Goal: Information Seeking & Learning: Check status

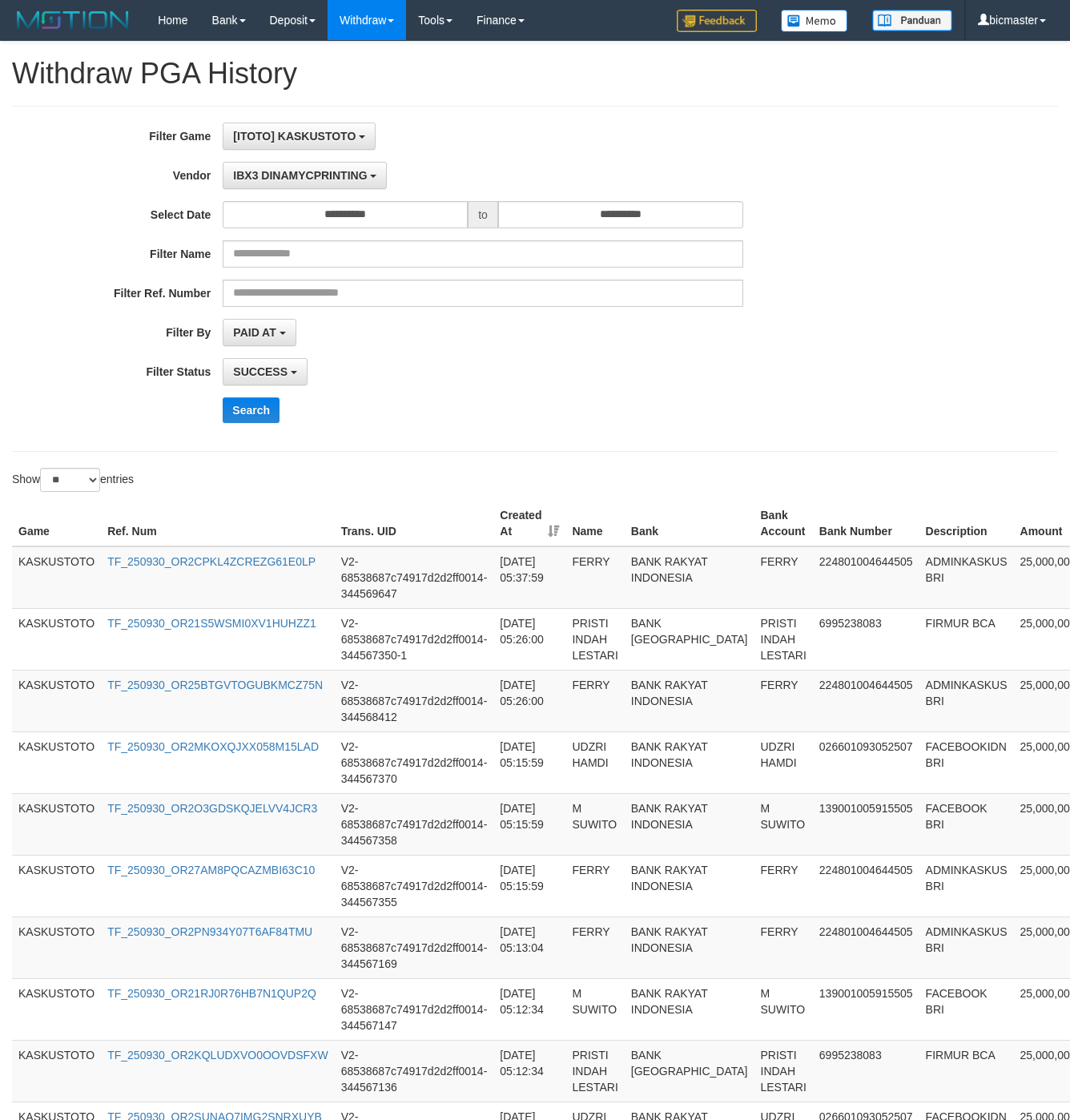
select select "**********"
select select "**"
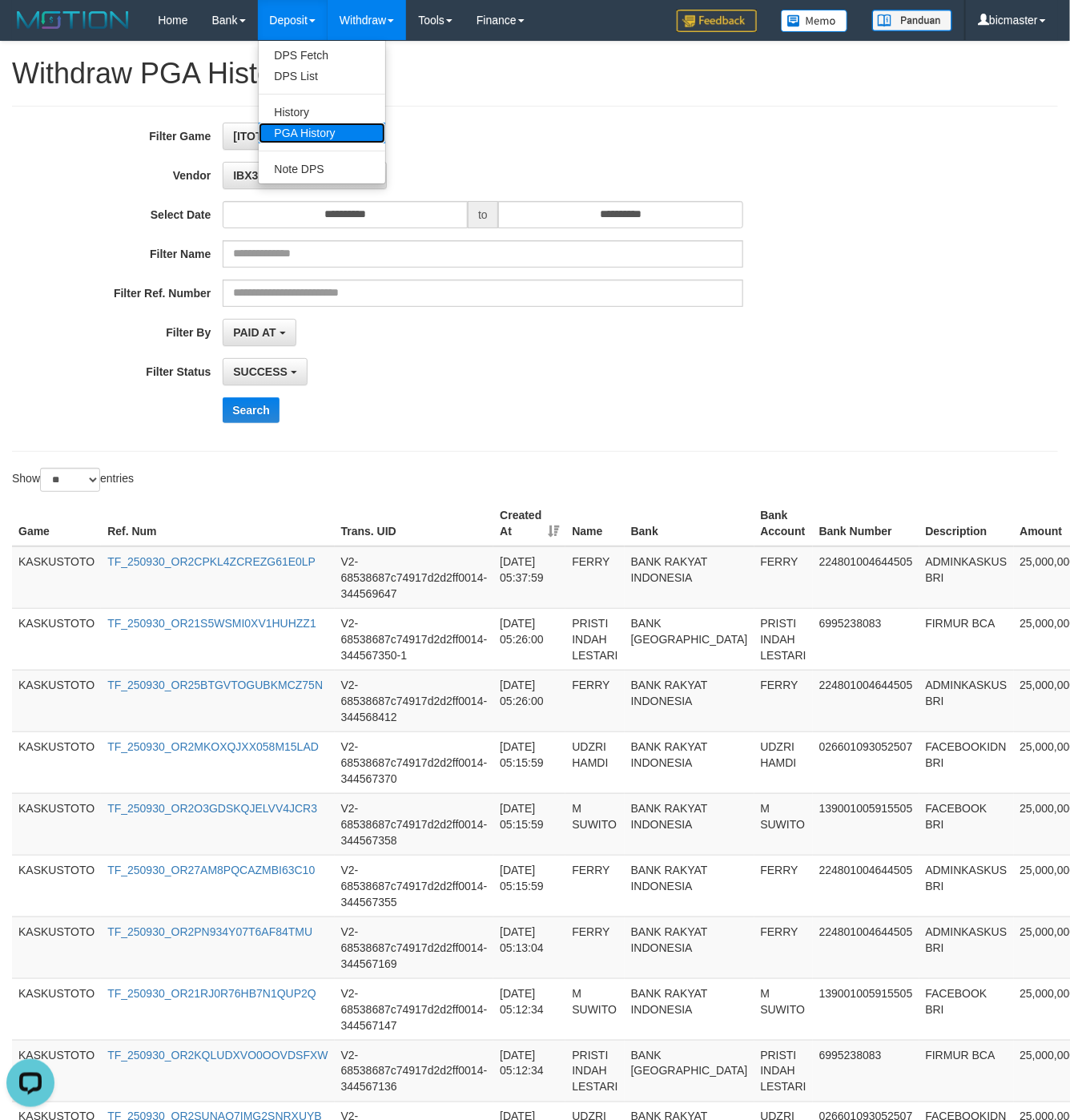
click at [337, 138] on link "PGA History" at bounding box center [322, 132] width 126 height 21
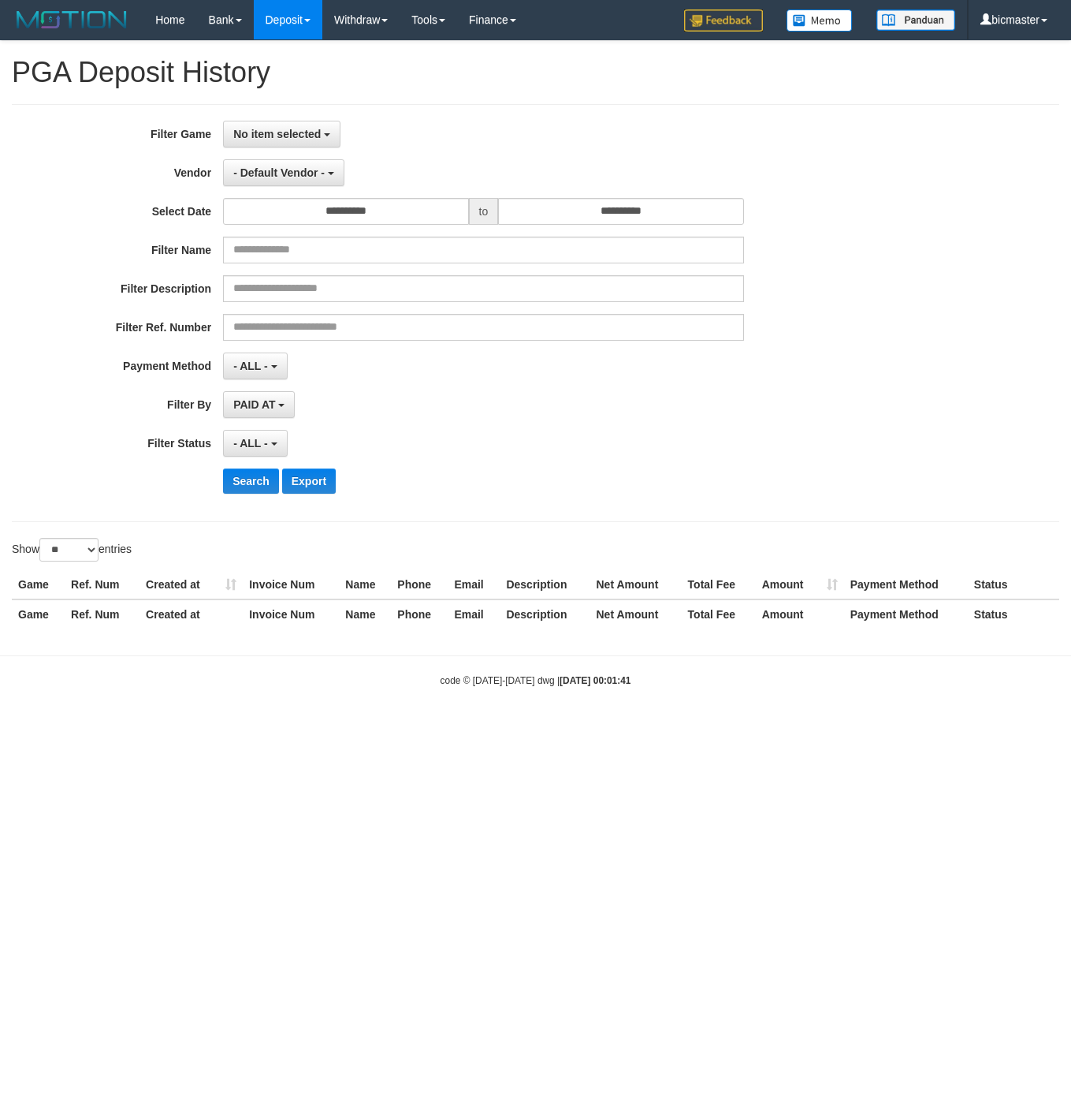
select select
select select "**"
drag, startPoint x: 797, startPoint y: 448, endPoint x: 721, endPoint y: 391, distance: 95.0
click at [797, 448] on div "**********" at bounding box center [447, 443] width 893 height 27
click at [357, 209] on input "**********" at bounding box center [346, 211] width 246 height 27
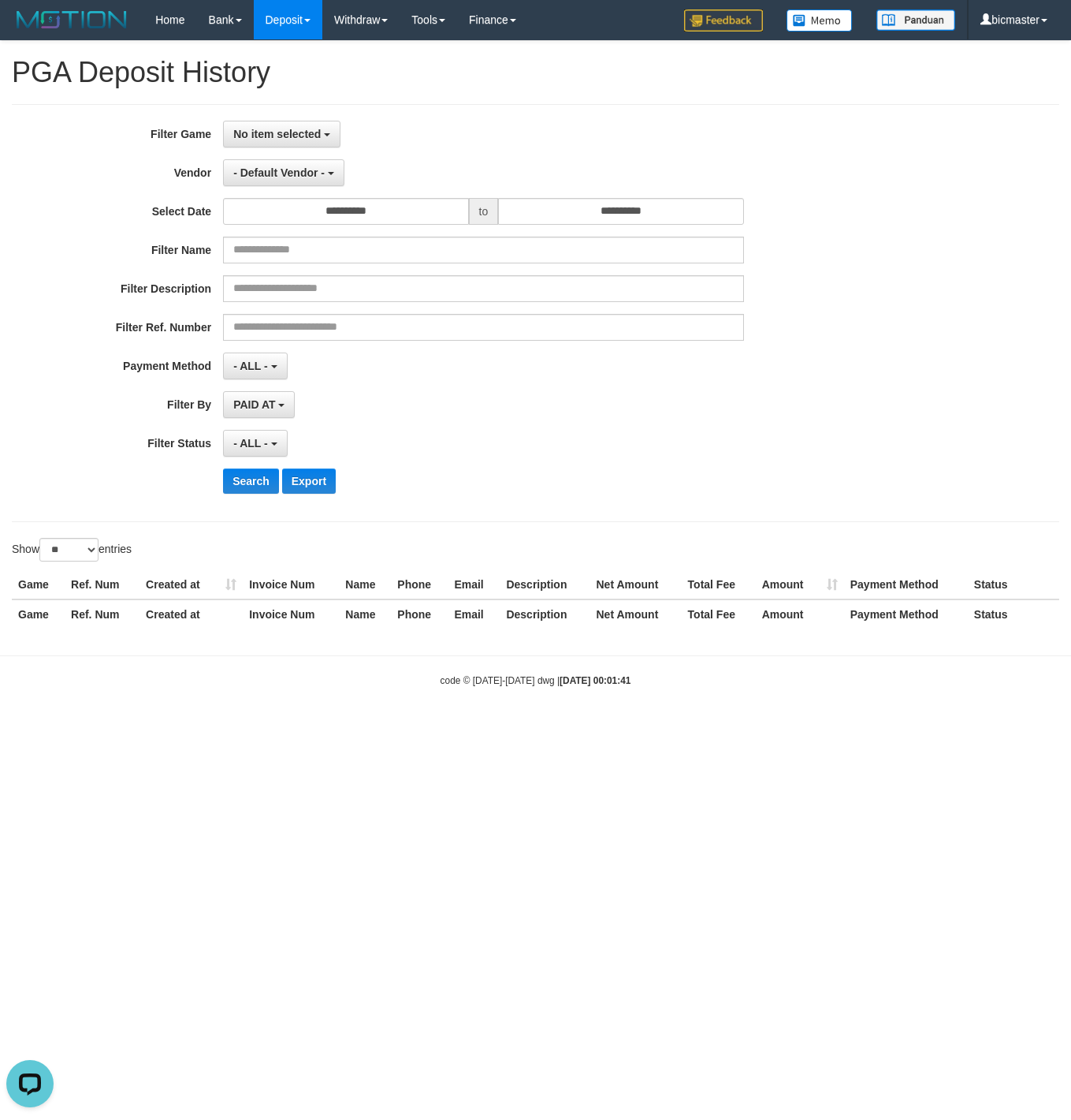
drag, startPoint x: 868, startPoint y: 254, endPoint x: 694, endPoint y: 213, distance: 178.8
click at [866, 249] on div "Filter Name" at bounding box center [447, 250] width 893 height 27
click at [283, 139] on span "No item selected" at bounding box center [277, 134] width 87 height 12
click at [282, 221] on label "[ITOTO] KASKUSTOTO" at bounding box center [324, 215] width 200 height 24
select select "****"
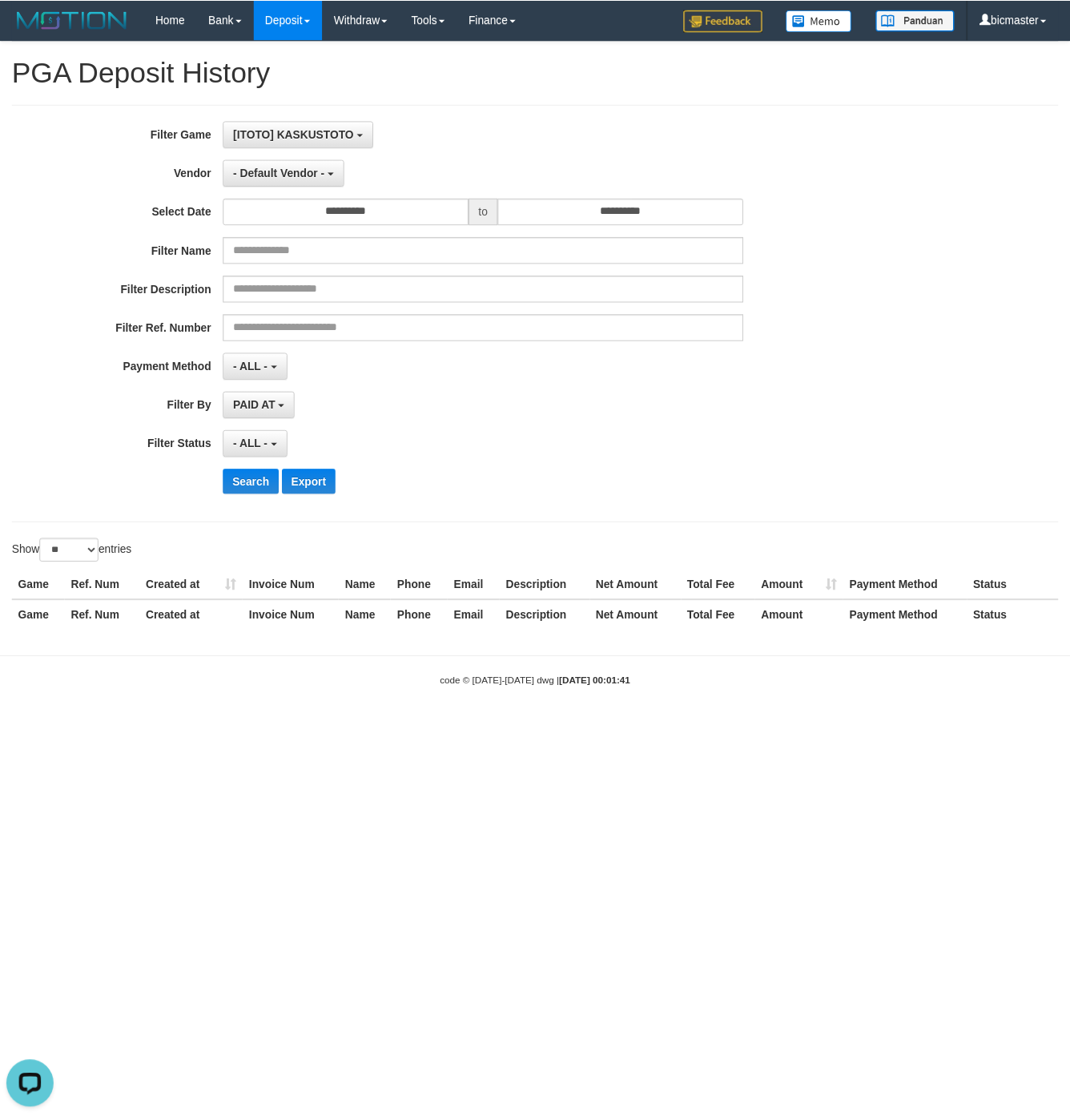
scroll to position [14, 0]
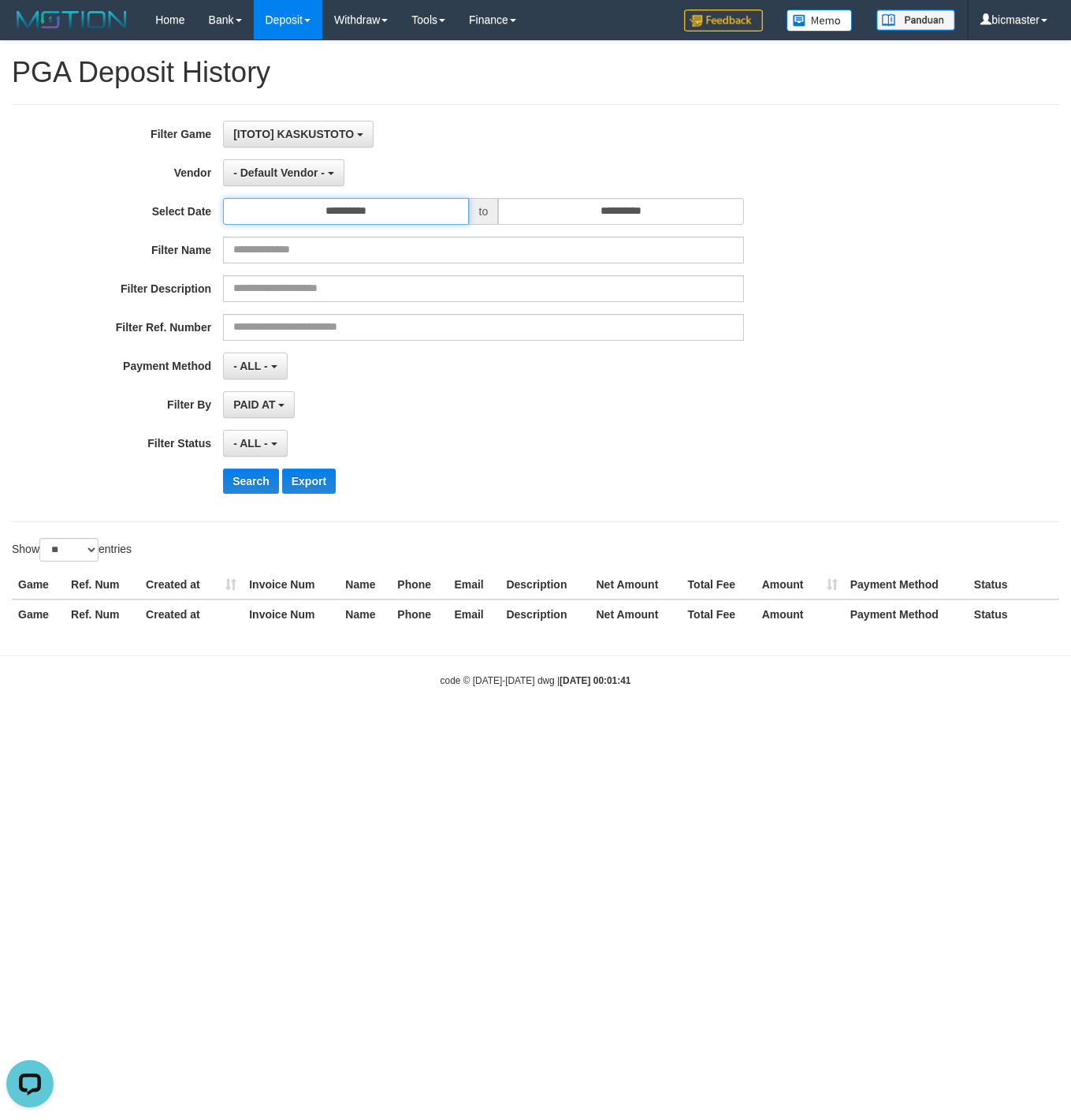
click at [320, 221] on input "**********" at bounding box center [346, 211] width 246 height 27
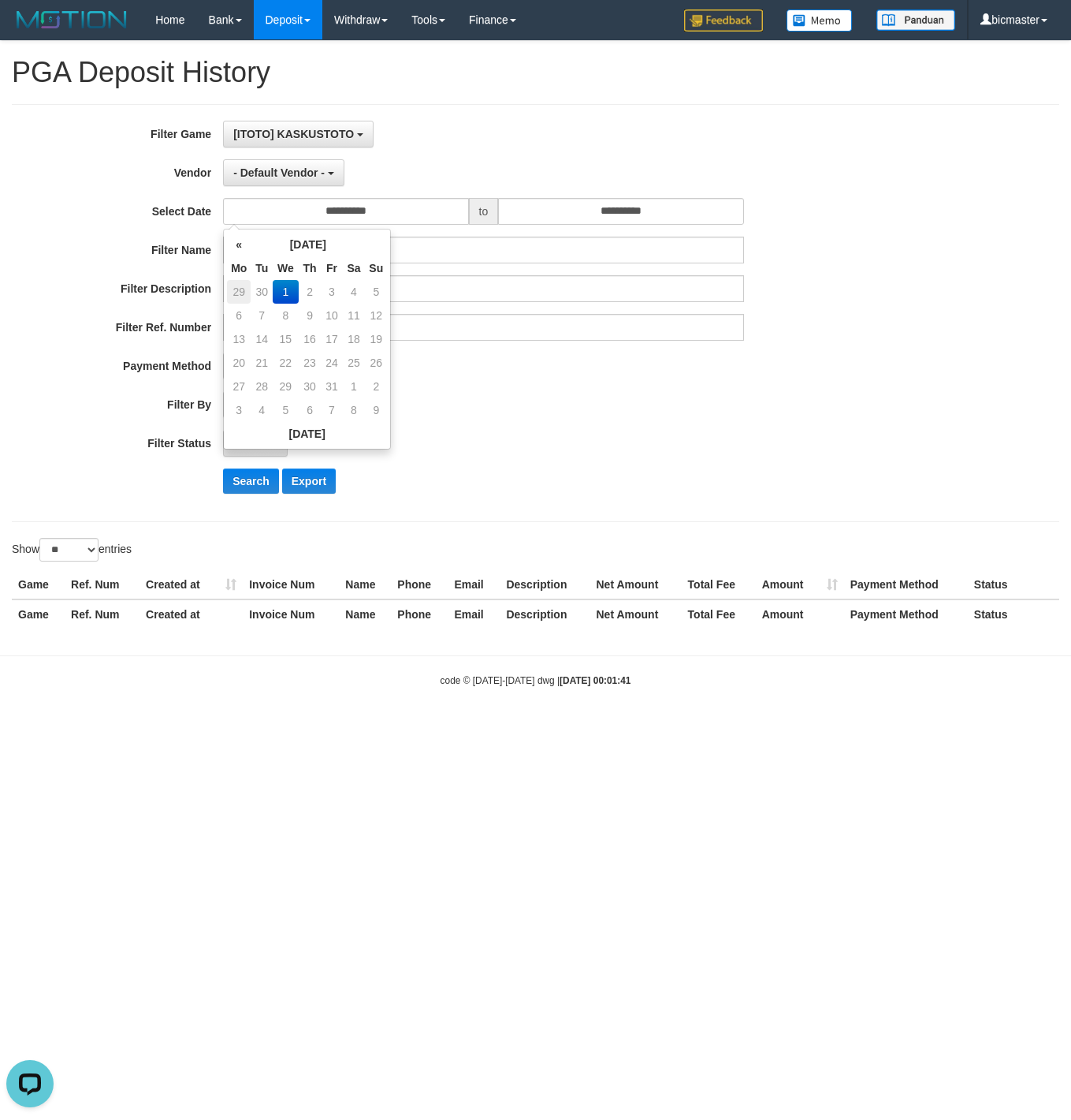
click at [241, 292] on td "29" at bounding box center [239, 292] width 24 height 24
type input "**********"
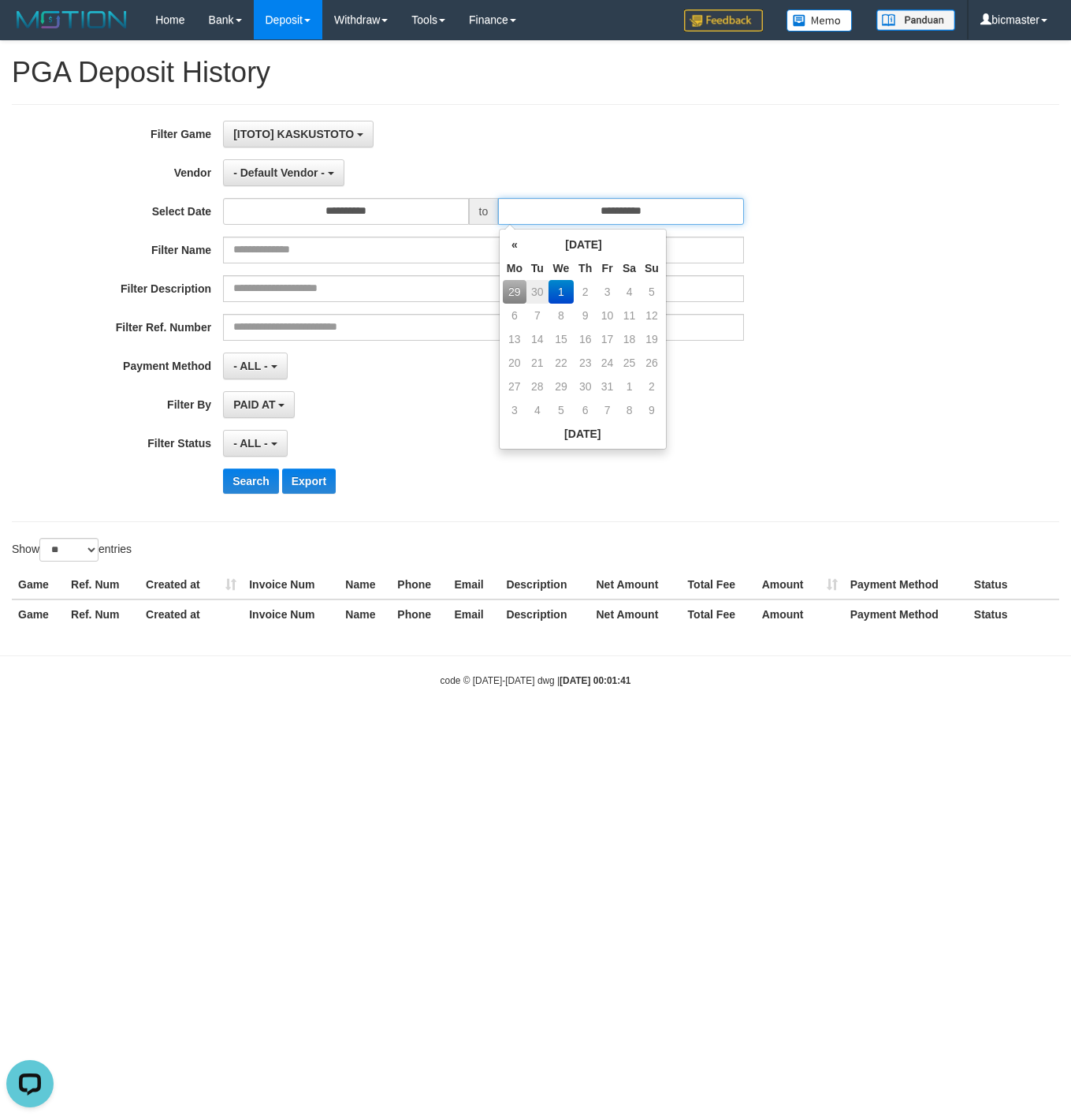
click at [627, 225] on input "**********" at bounding box center [621, 211] width 246 height 27
drag, startPoint x: 544, startPoint y: 292, endPoint x: 563, endPoint y: 166, distance: 127.4
click at [542, 292] on td "30" at bounding box center [537, 292] width 22 height 24
type input "**********"
click at [563, 166] on div "- Default Vendor - - Default Vendor - [PERSON_NAME] Atlas WD LB Java Purple Gre…" at bounding box center [484, 172] width 521 height 27
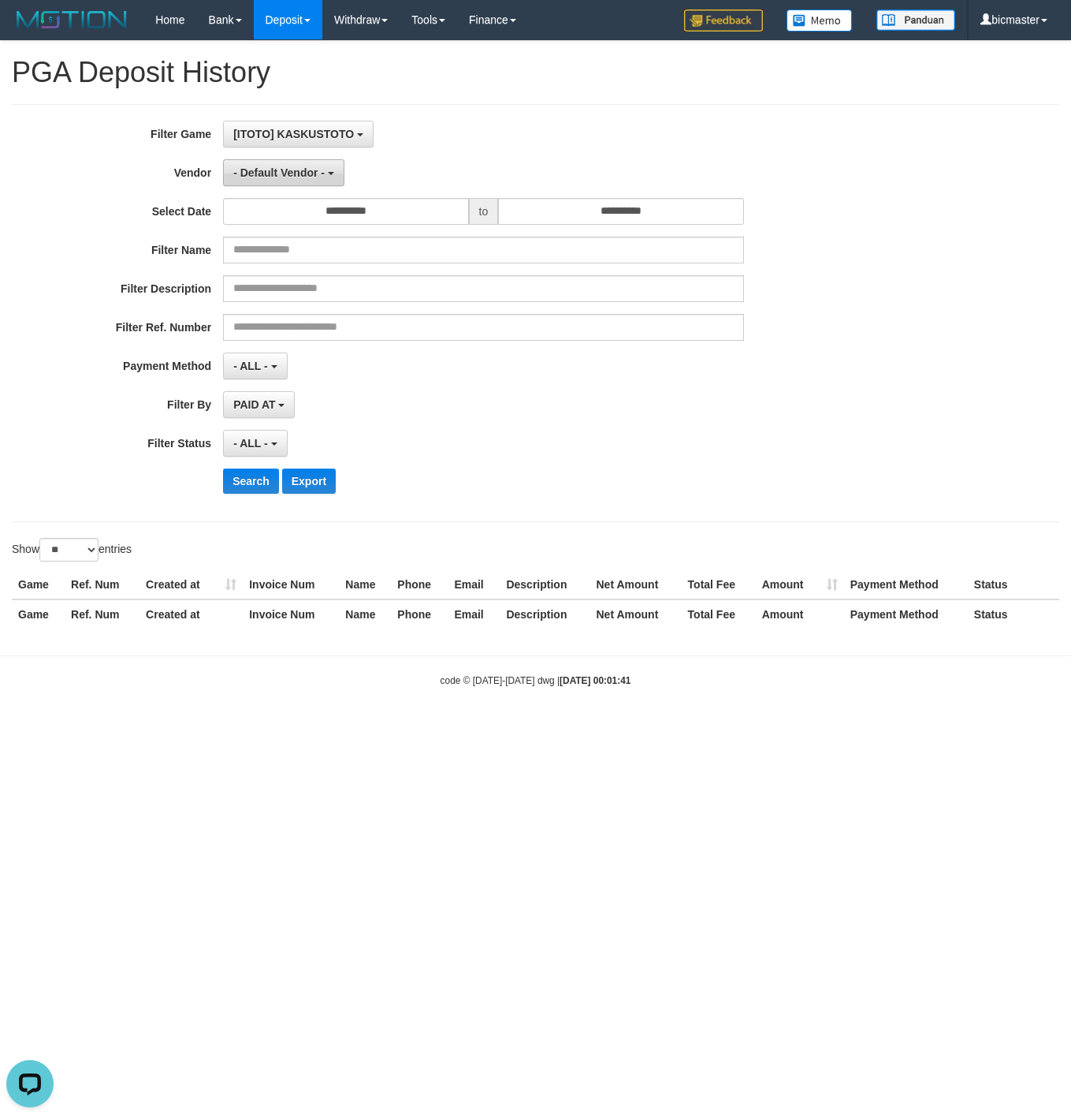
click at [308, 185] on button "- Default Vendor -" at bounding box center [283, 172] width 121 height 27
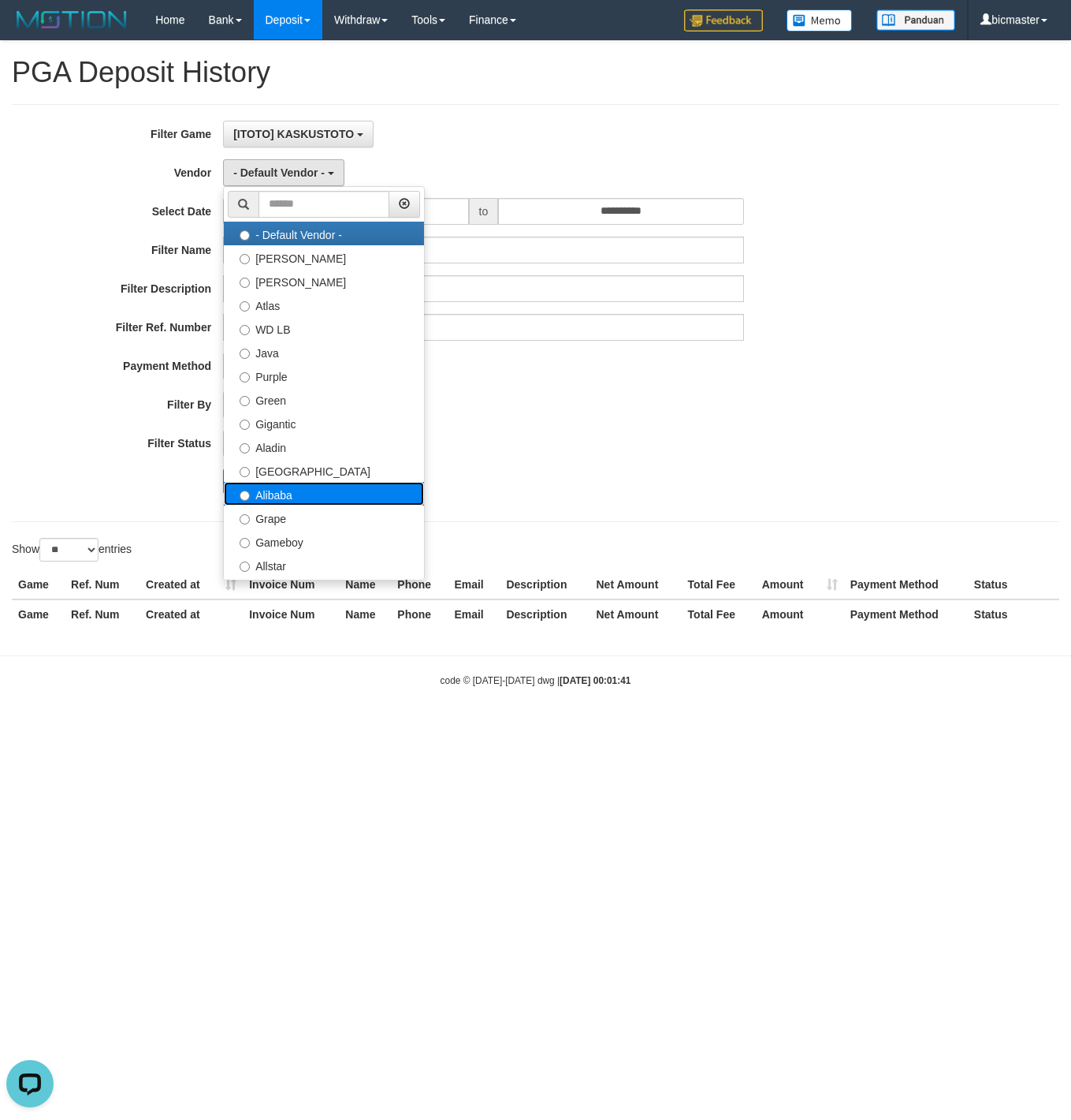
click at [310, 505] on label "Alibaba" at bounding box center [324, 494] width 200 height 24
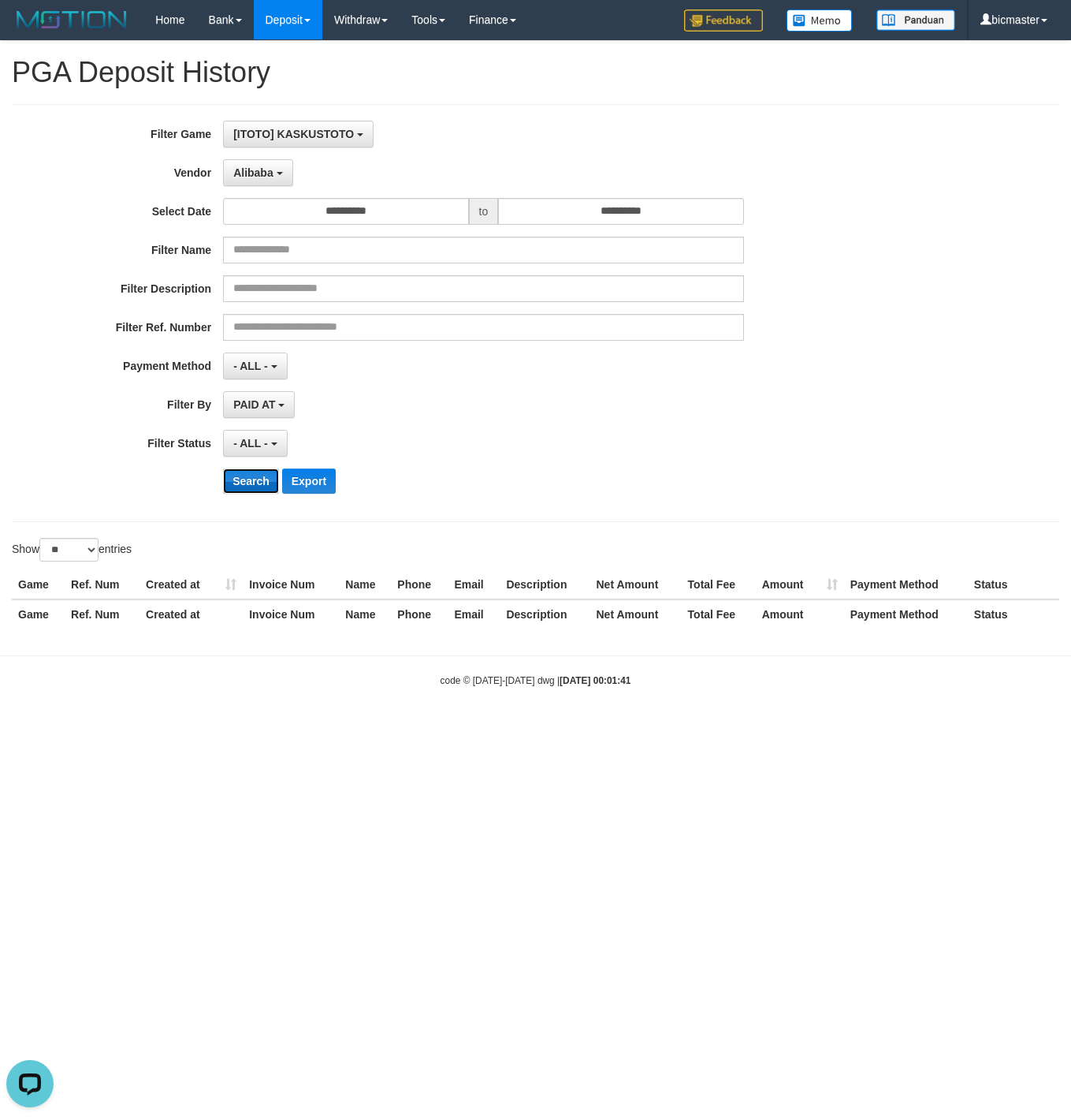
click at [255, 488] on button "Search" at bounding box center [251, 480] width 56 height 26
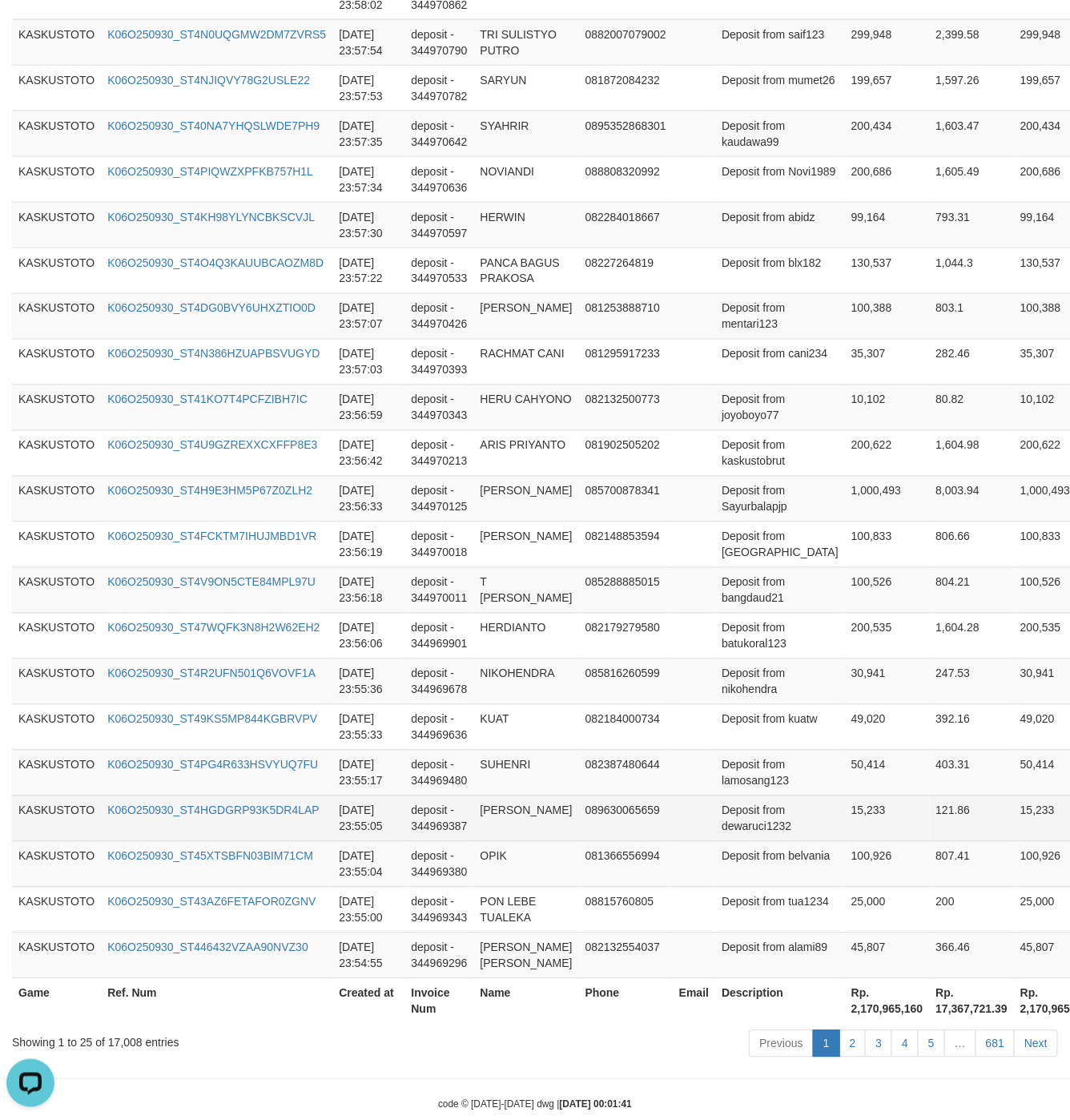
scroll to position [916, 0]
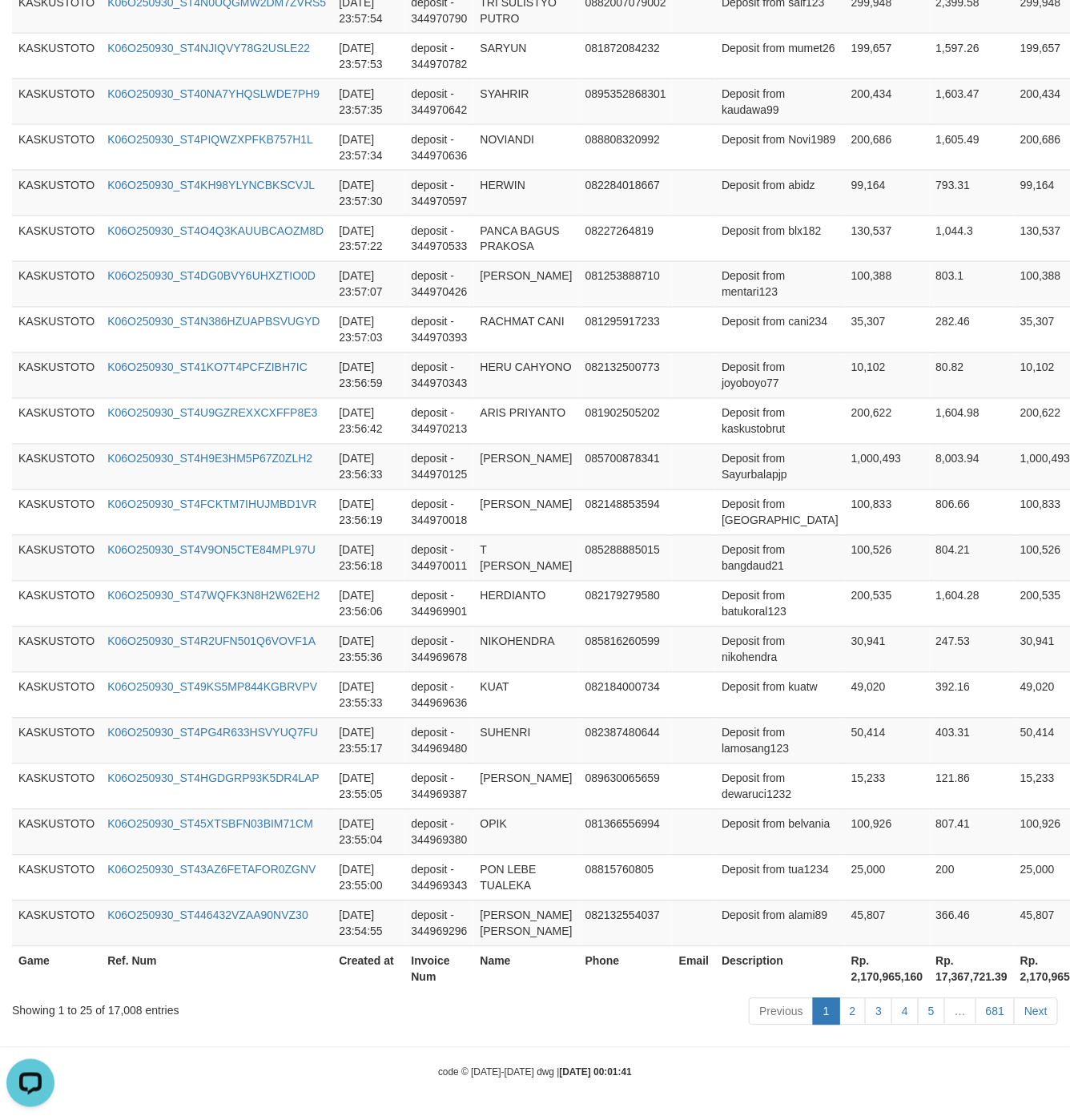
click at [845, 984] on th "Rp. 2,170,965,160" at bounding box center [887, 968] width 85 height 46
click at [845, 983] on th "Rp. 2,170,965,160" at bounding box center [887, 968] width 85 height 46
copy th "2,170,965,160"
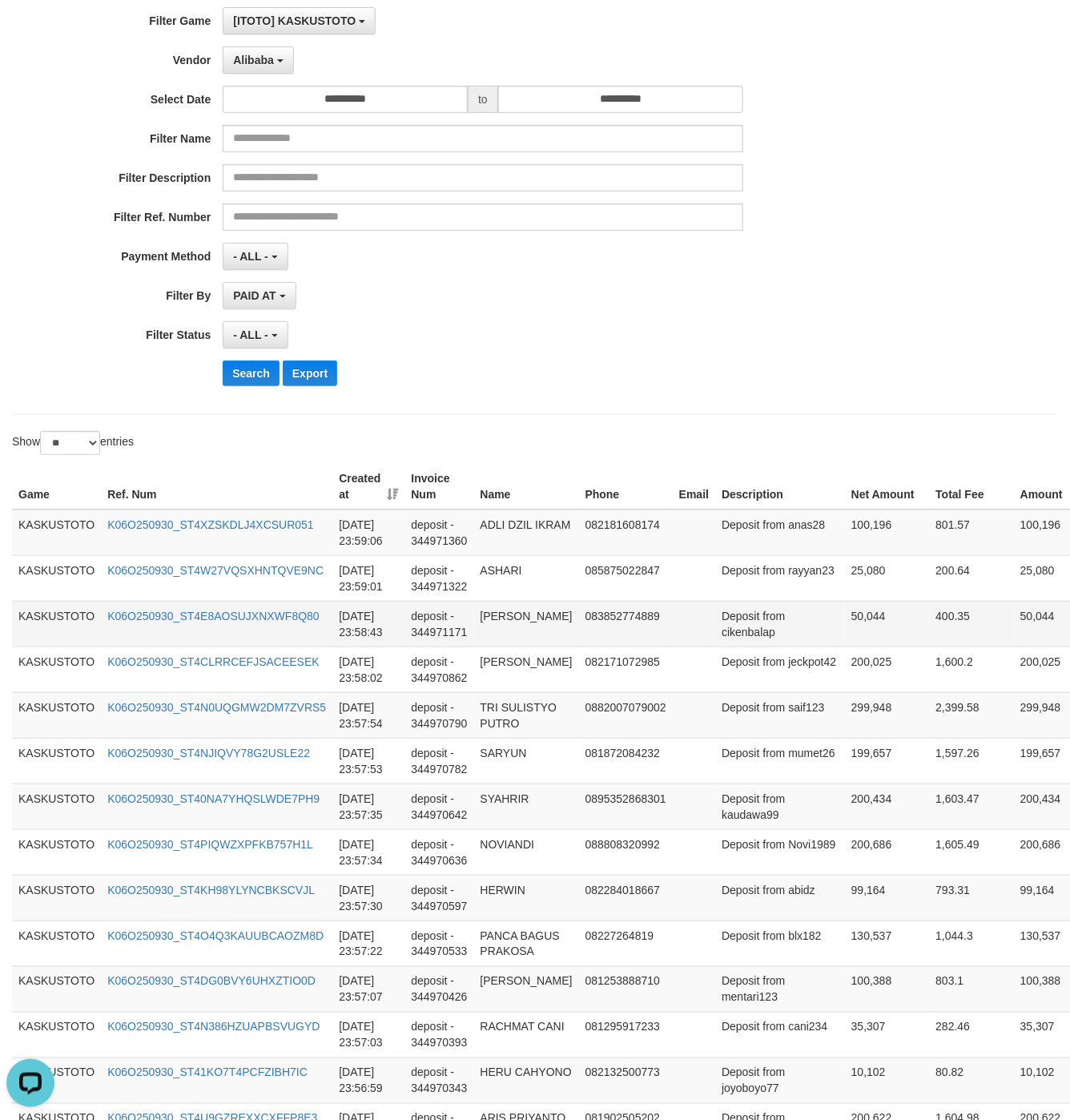
scroll to position [0, 0]
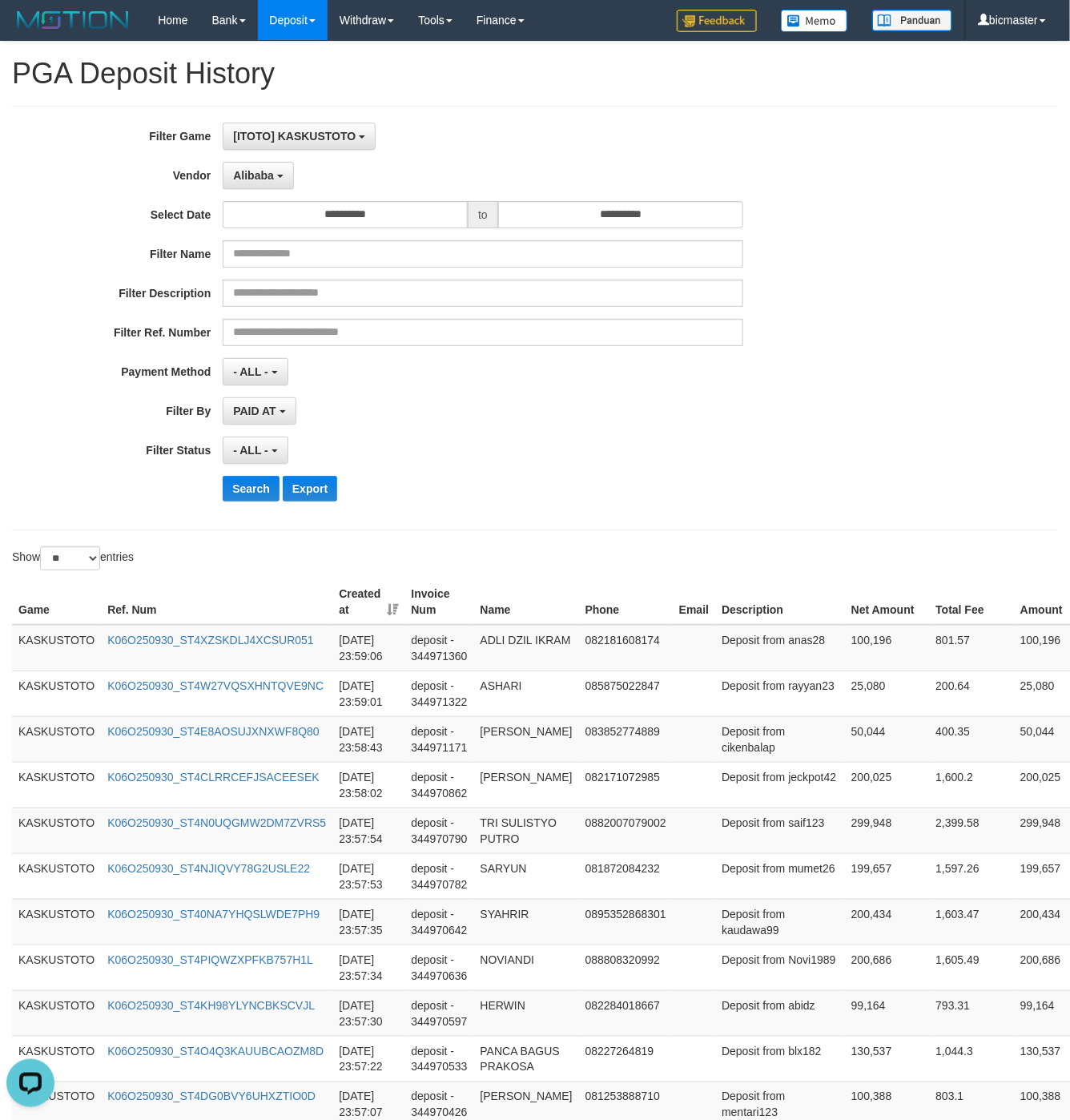
click at [769, 457] on div "**********" at bounding box center [445, 450] width 892 height 28
click at [252, 193] on div "**********" at bounding box center [445, 317] width 892 height 391
click at [255, 181] on span "Alibaba" at bounding box center [253, 175] width 41 height 13
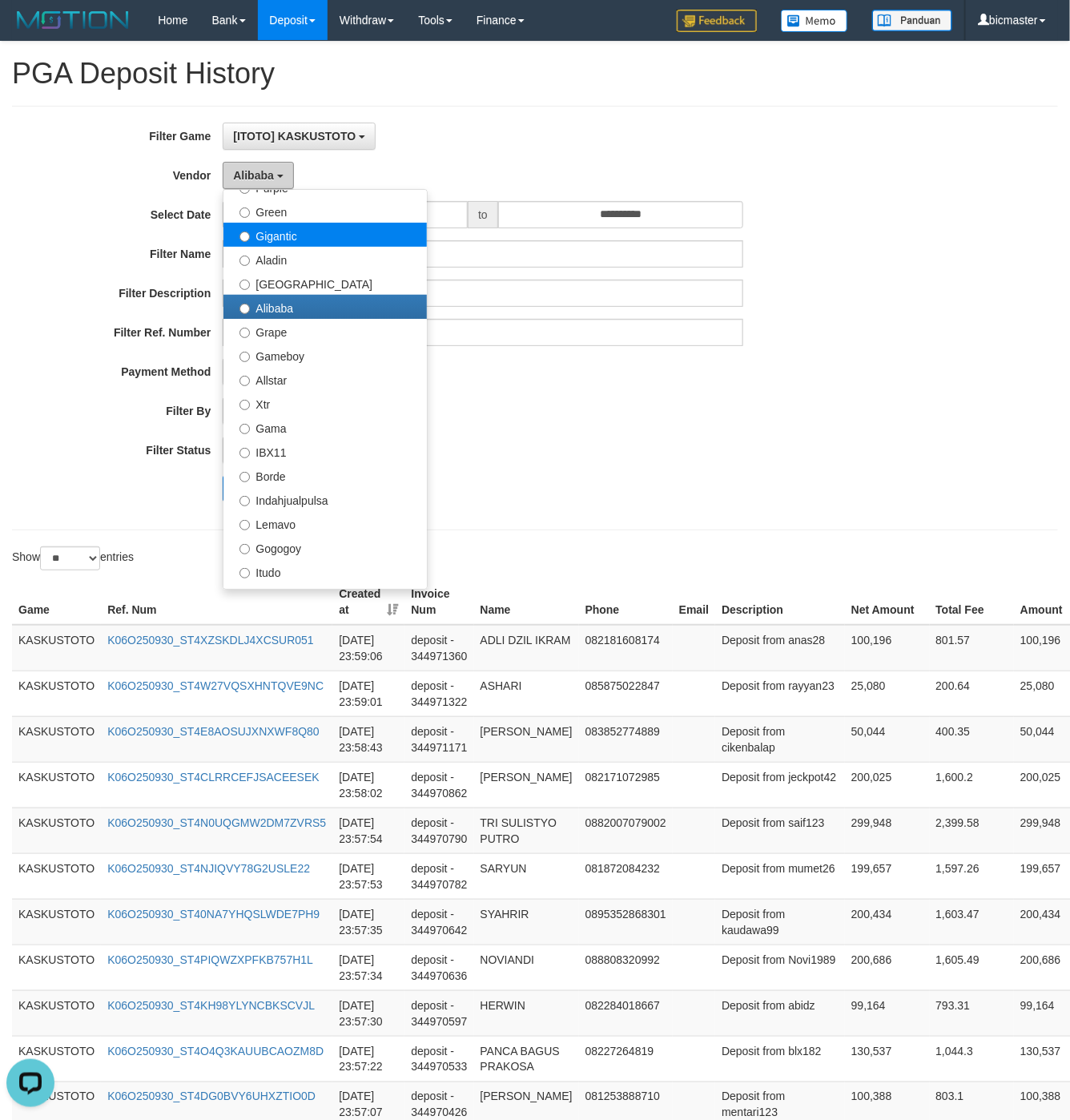
scroll to position [280, 0]
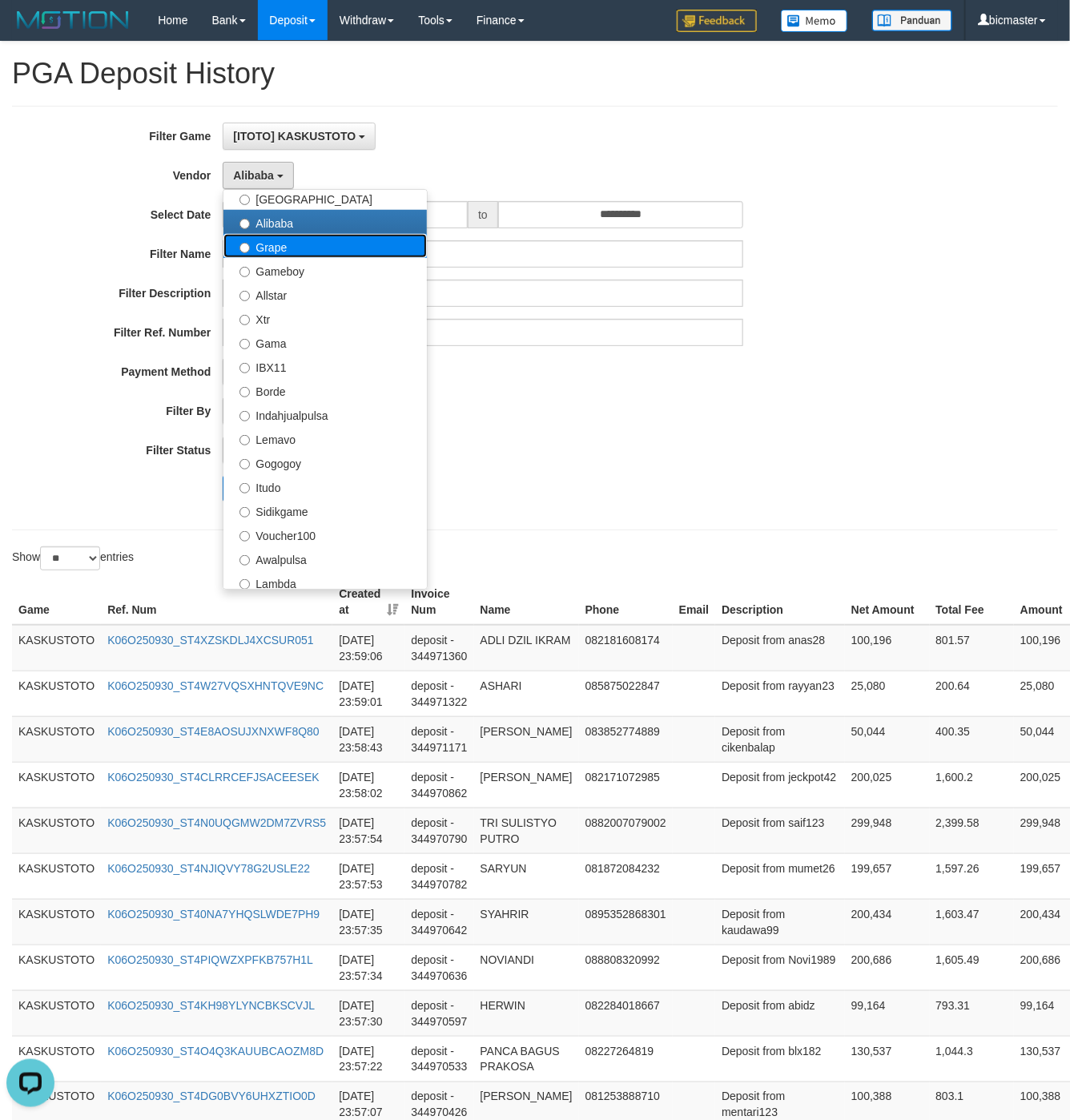
click at [296, 258] on label "Grape" at bounding box center [325, 245] width 203 height 24
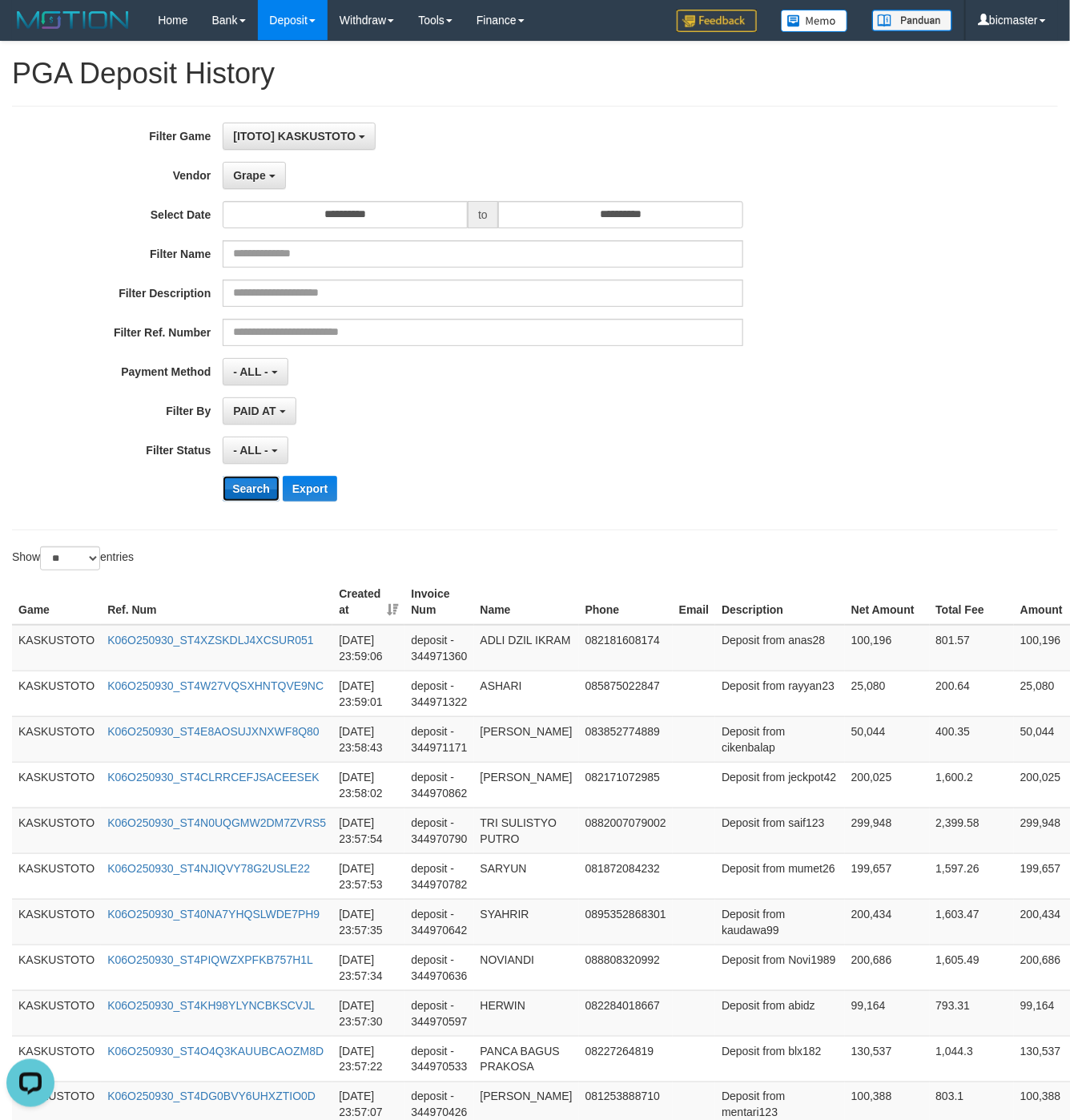
click at [267, 491] on button "Search" at bounding box center [251, 488] width 57 height 26
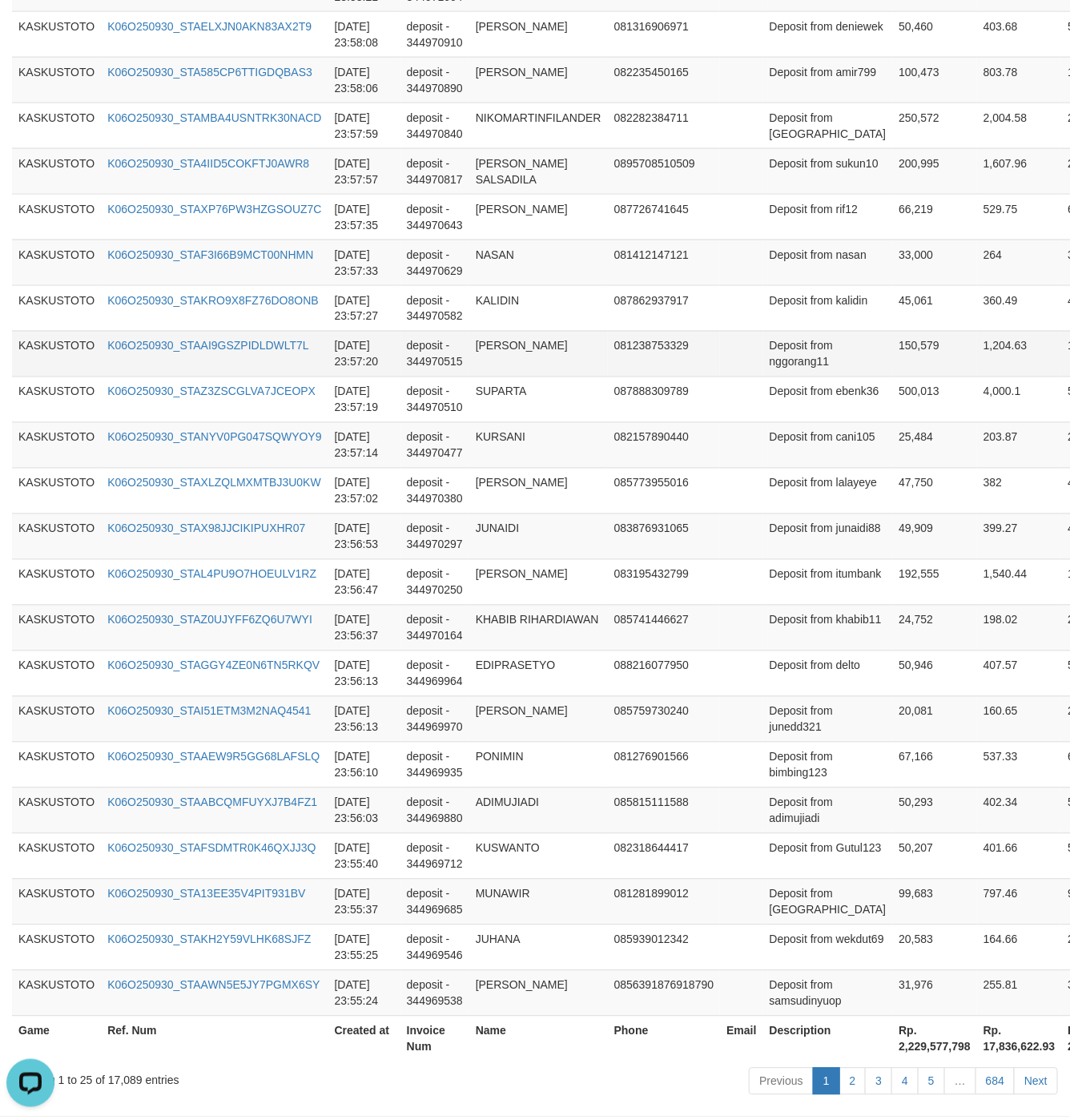
scroll to position [835, 0]
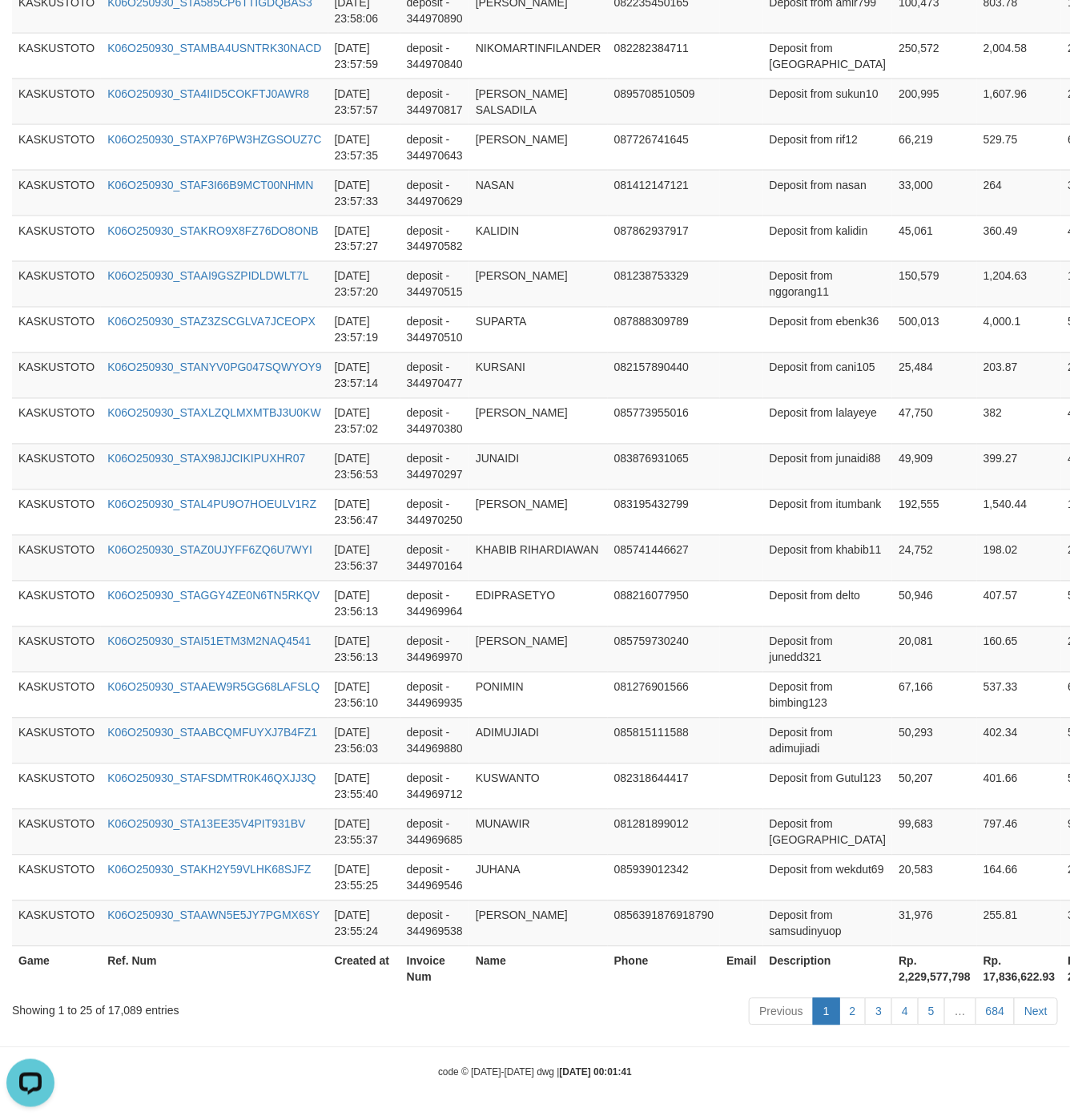
click at [893, 973] on th "Rp. 2,229,577,798" at bounding box center [934, 968] width 85 height 46
copy th "2,229,577,798"
click at [893, 973] on th "Rp. 2,229,577,798" at bounding box center [934, 968] width 85 height 46
click at [810, 444] on td "Deposit from junaidi88" at bounding box center [828, 466] width 130 height 46
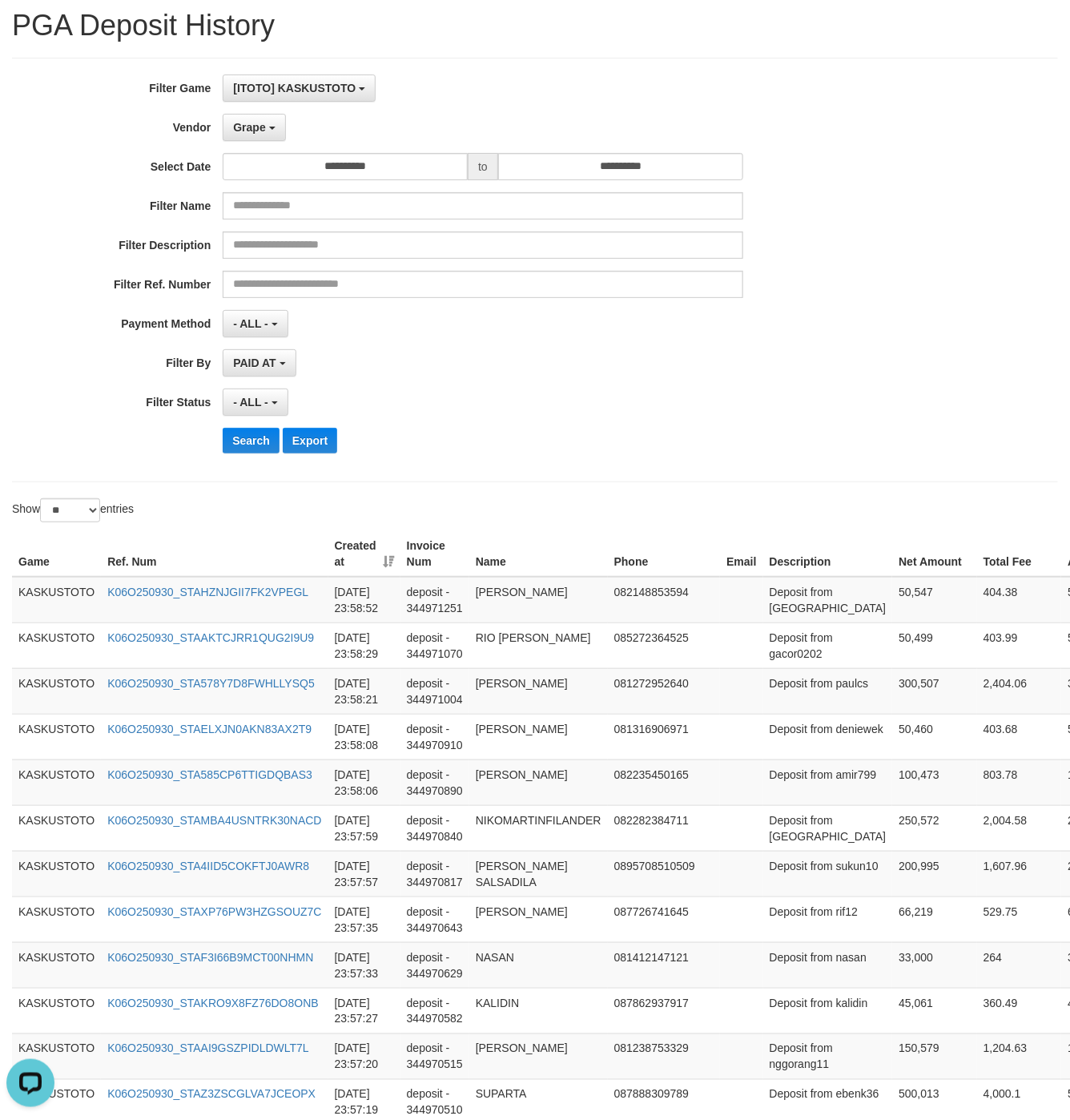
scroll to position [0, 0]
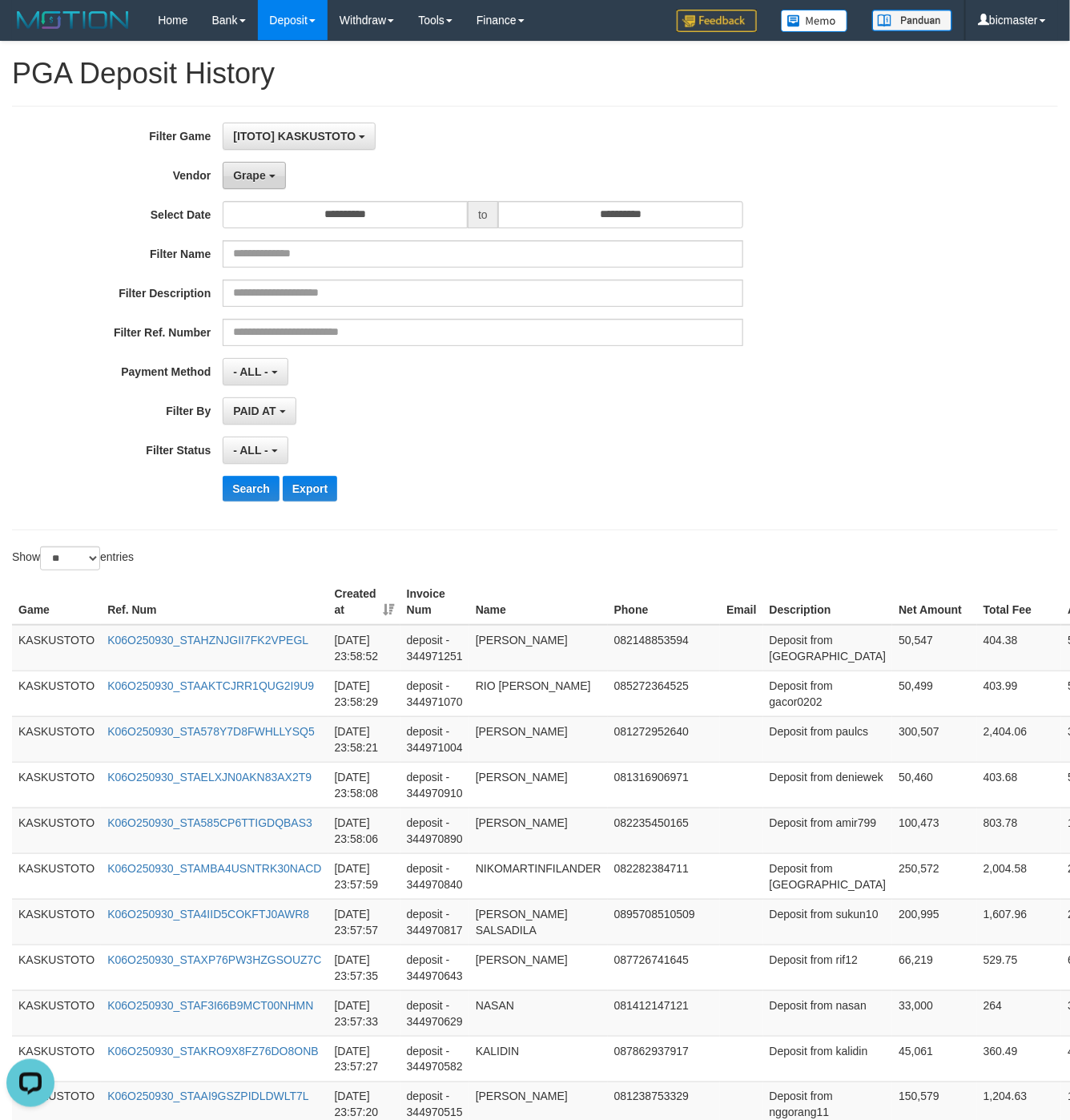
click at [257, 188] on button "Grape" at bounding box center [254, 175] width 63 height 28
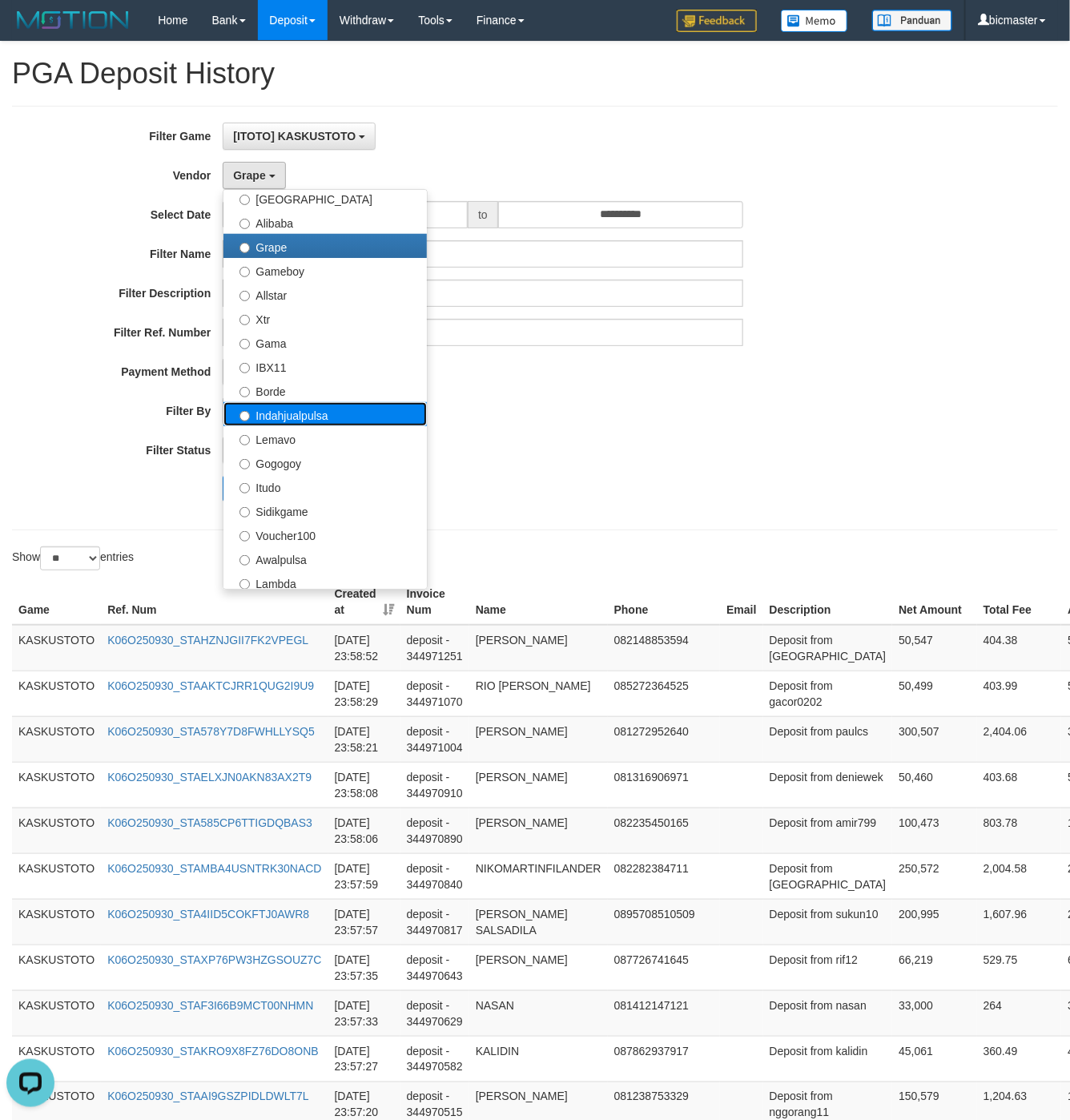
click at [306, 417] on label "Indahjualpulsa" at bounding box center [325, 414] width 203 height 24
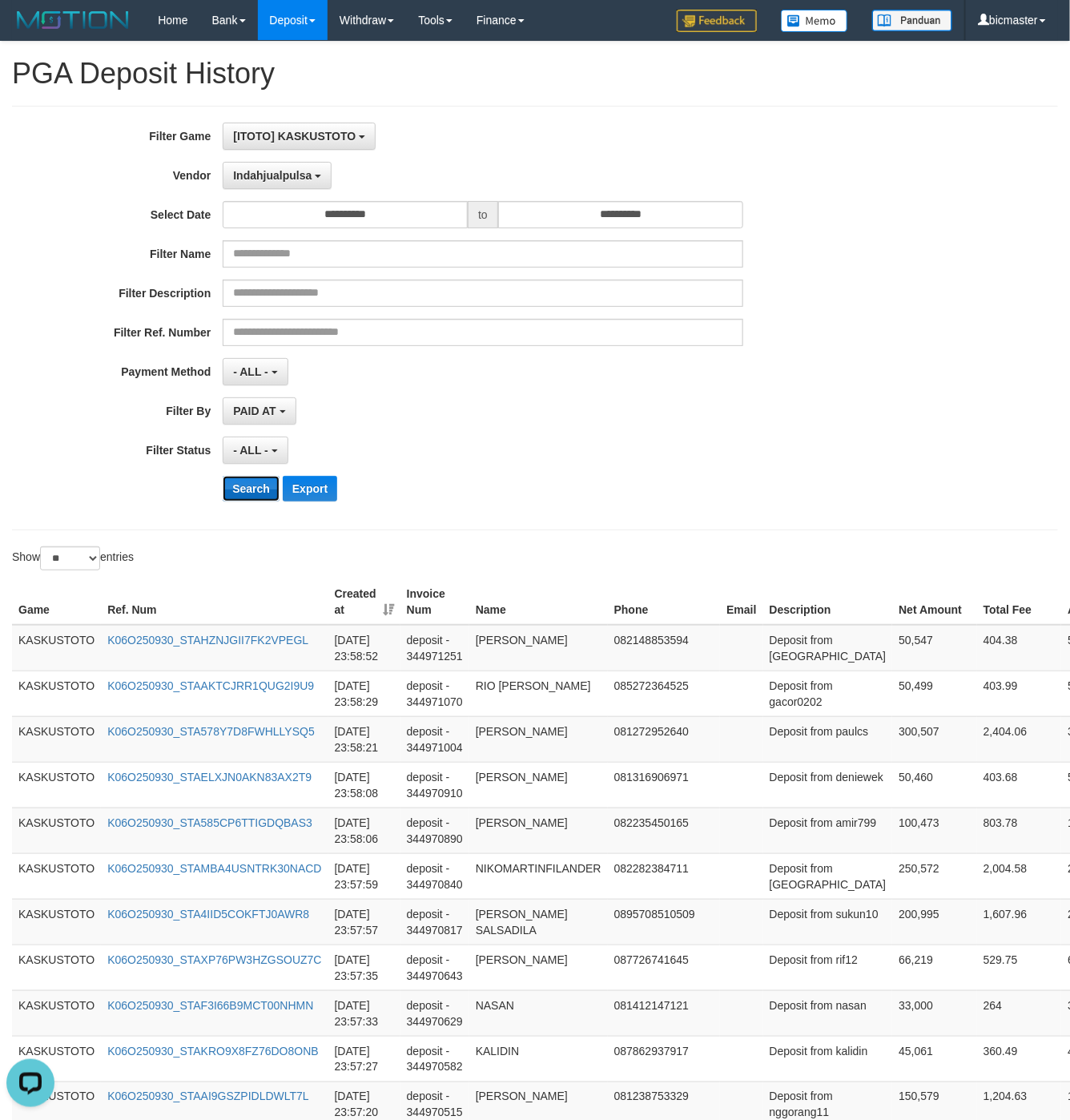
click at [250, 500] on button "Search" at bounding box center [251, 488] width 57 height 26
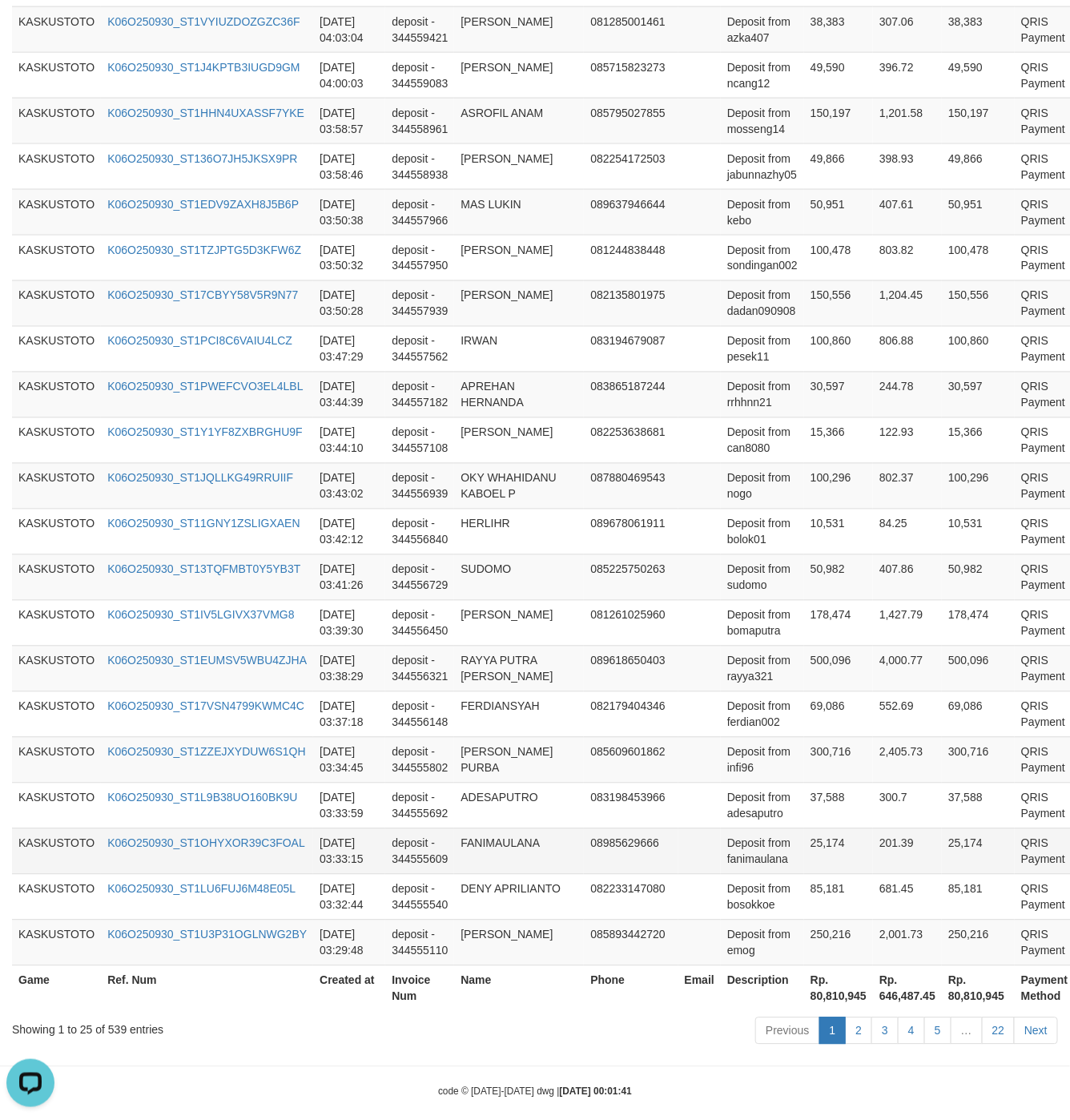
scroll to position [835, 0]
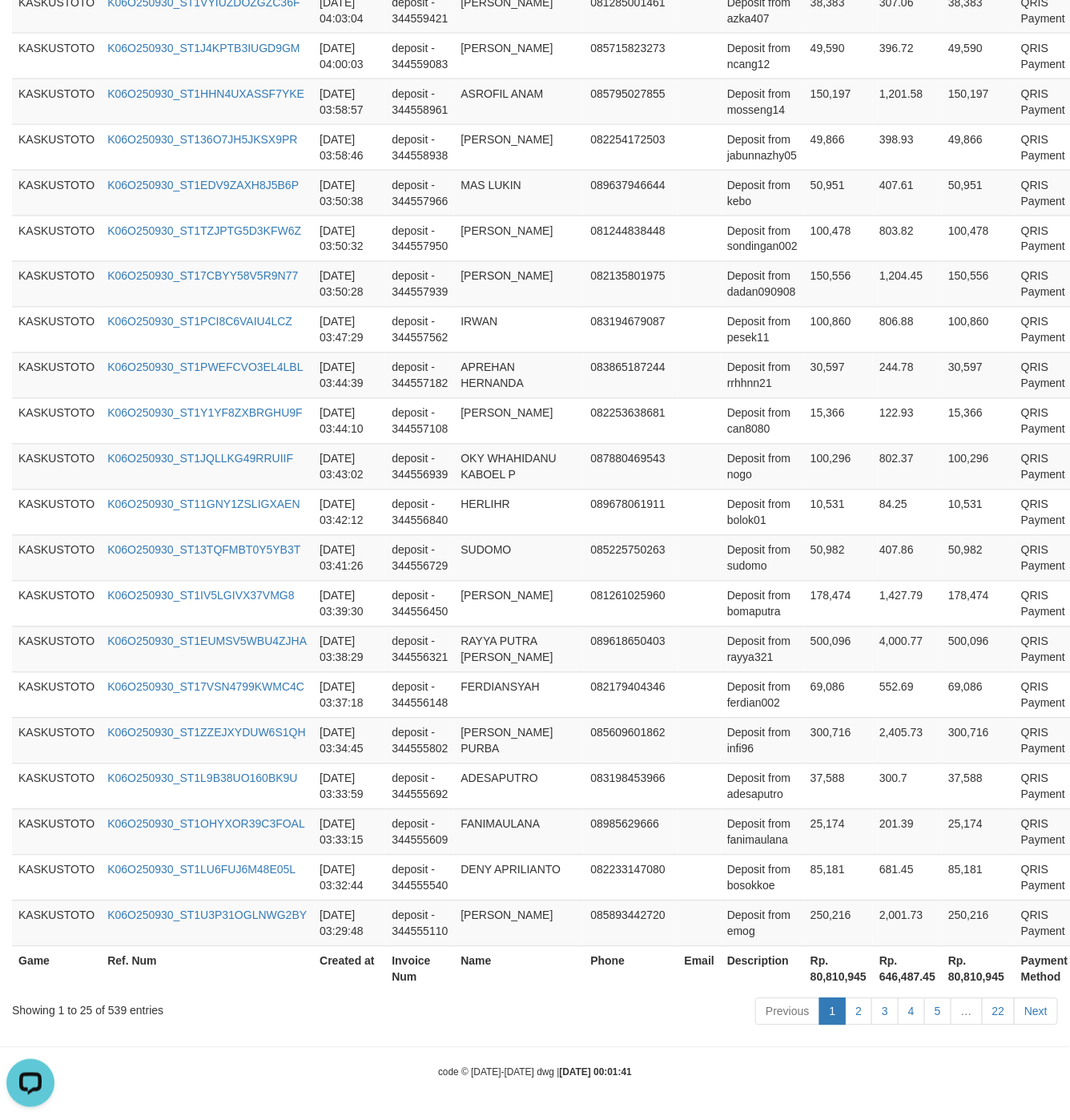
click at [823, 967] on th "Rp. 80,810,945" at bounding box center [839, 968] width 69 height 46
click at [823, 968] on th "Rp. 80,810,945" at bounding box center [839, 968] width 69 height 46
click at [829, 980] on th "Rp. 80,810,945" at bounding box center [839, 968] width 69 height 46
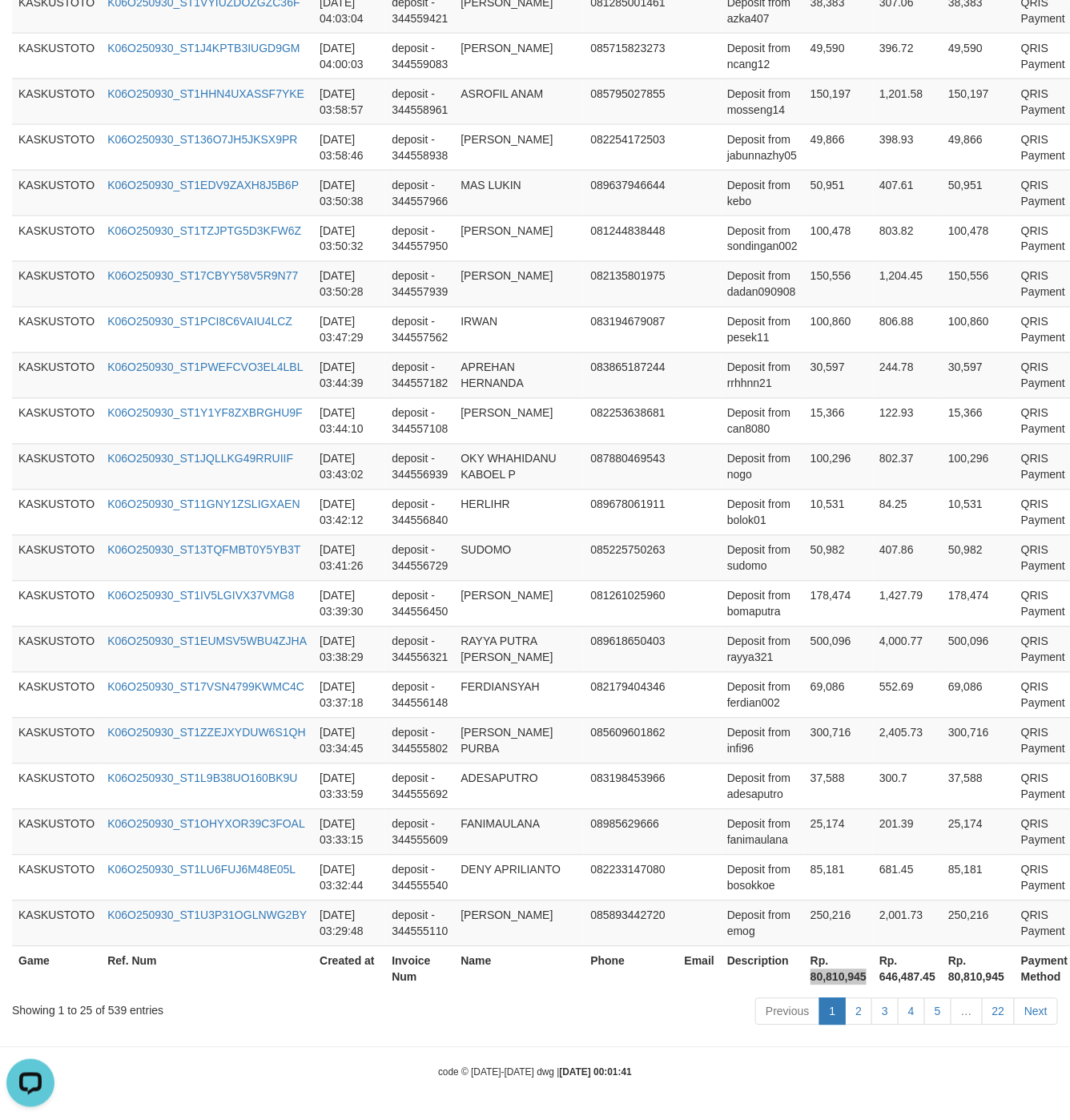
scroll to position [0, 0]
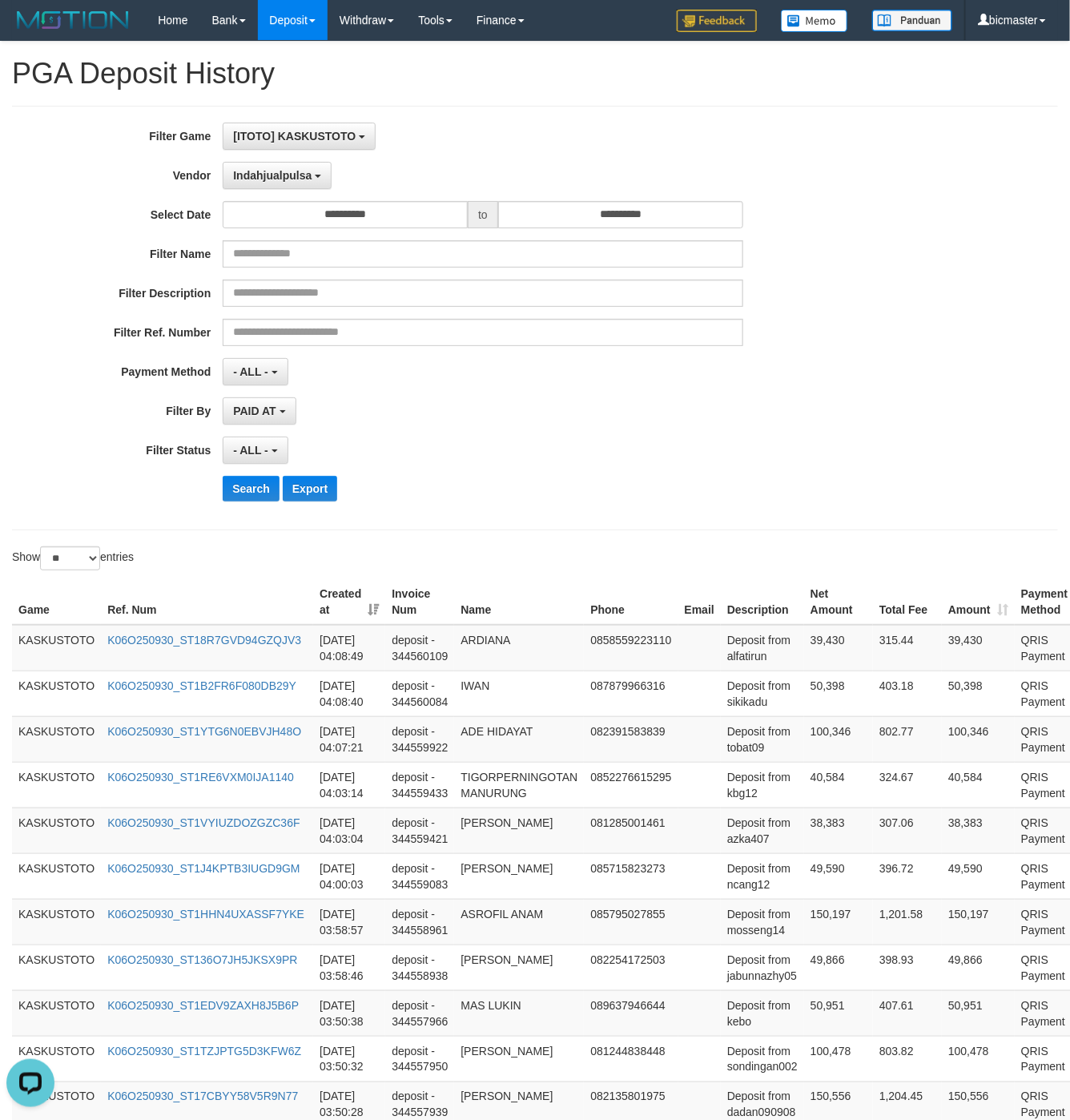
click at [859, 419] on div "**********" at bounding box center [445, 411] width 892 height 28
click at [303, 166] on button "Indahjualpulsa" at bounding box center [277, 175] width 109 height 28
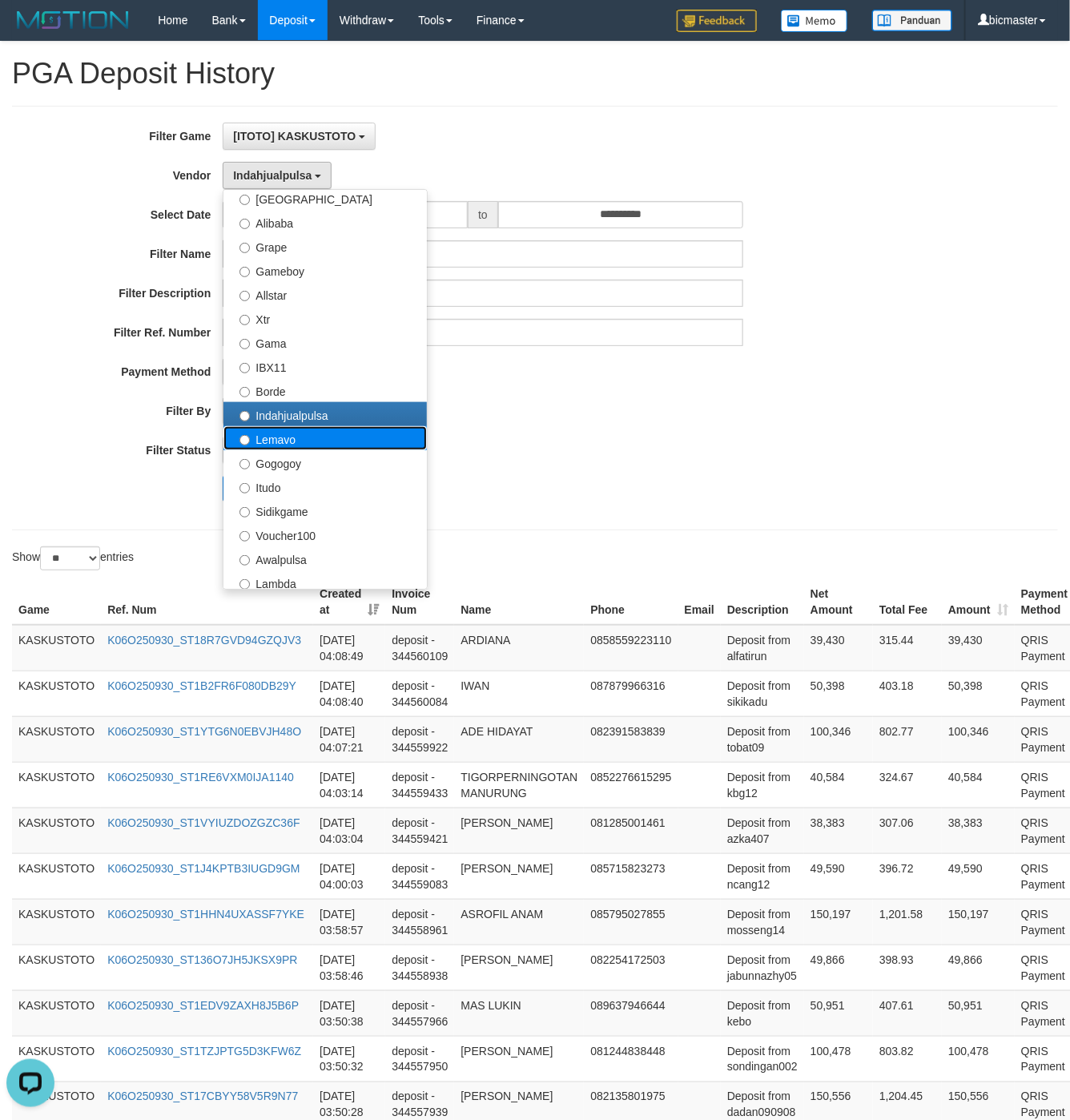
click at [288, 439] on label "Lemavo" at bounding box center [325, 438] width 203 height 24
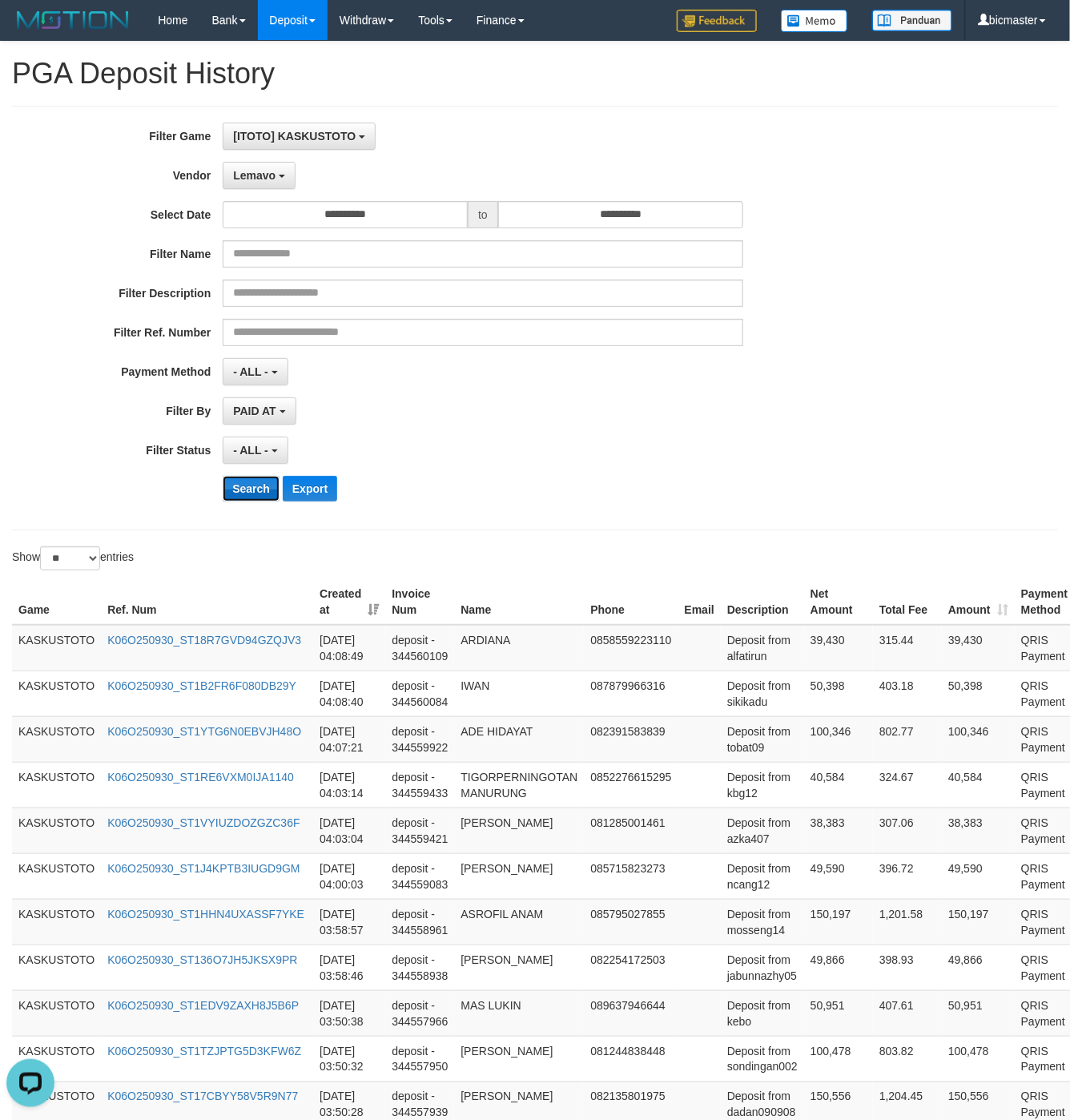
click at [257, 491] on button "Search" at bounding box center [251, 488] width 57 height 26
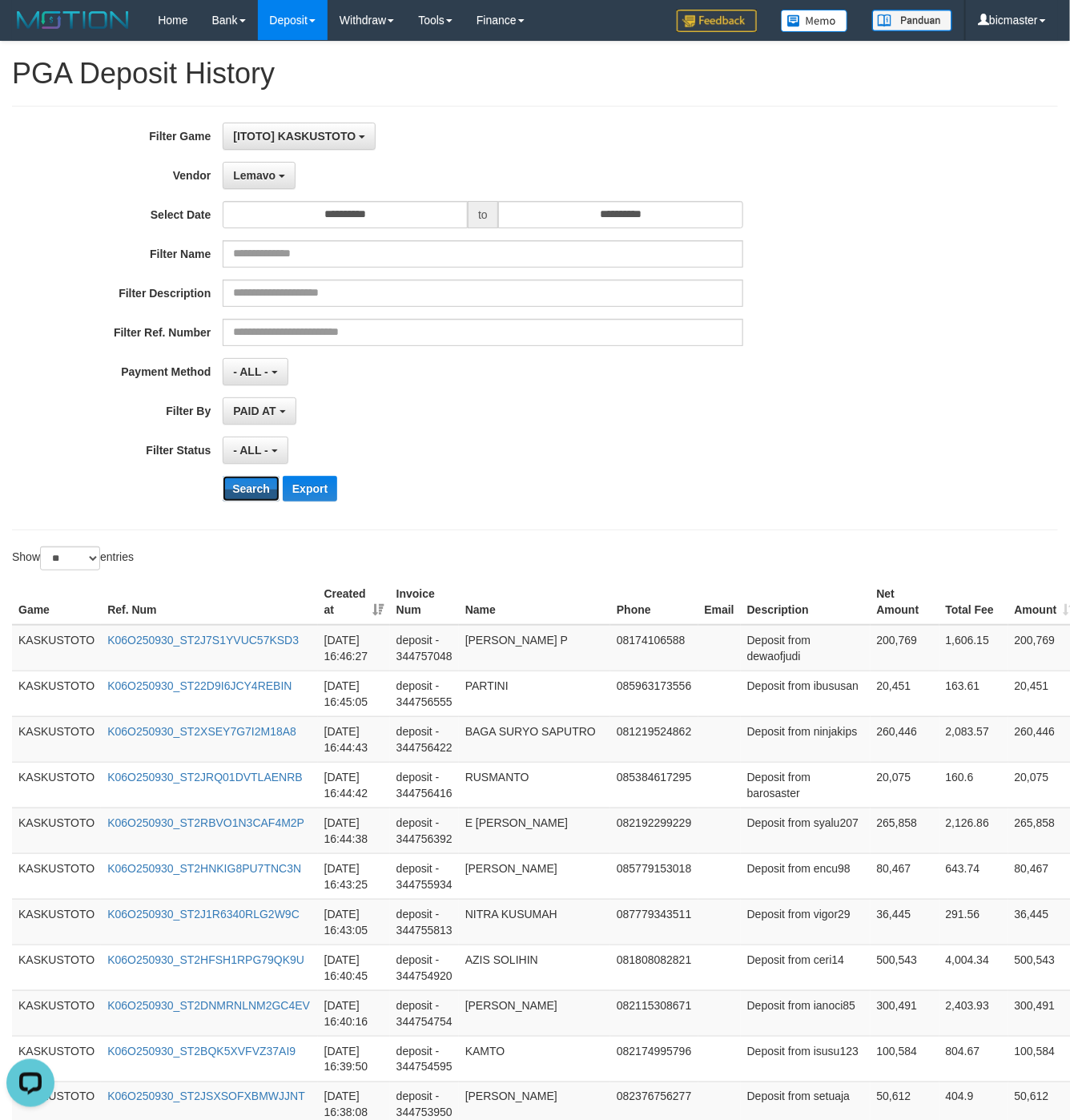
scroll to position [1156, 0]
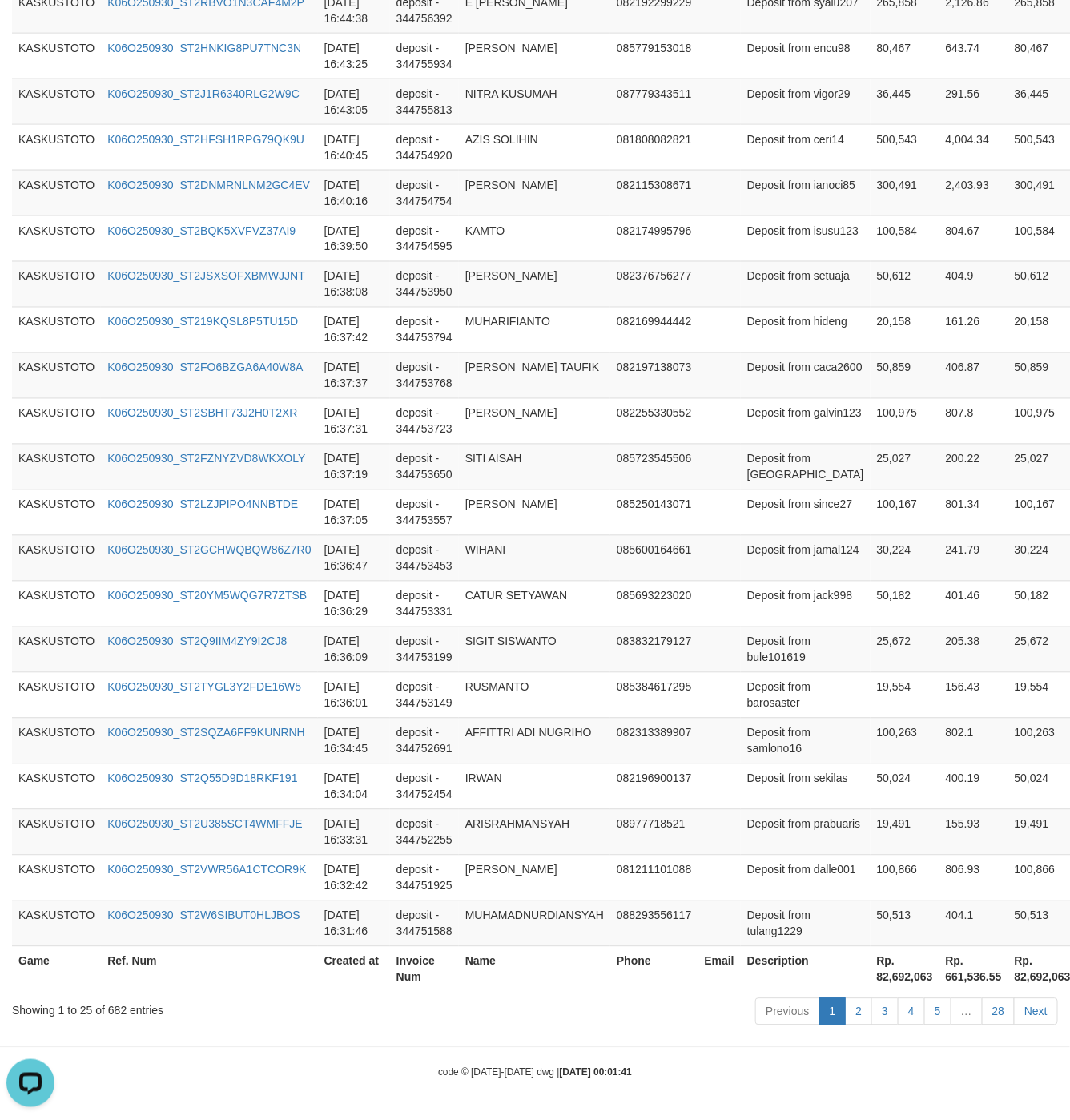
click at [871, 972] on th "Rp. 82,692,063" at bounding box center [905, 968] width 69 height 46
copy th "82,692,063"
click at [871, 972] on th "Rp. 82,692,063" at bounding box center [905, 968] width 69 height 46
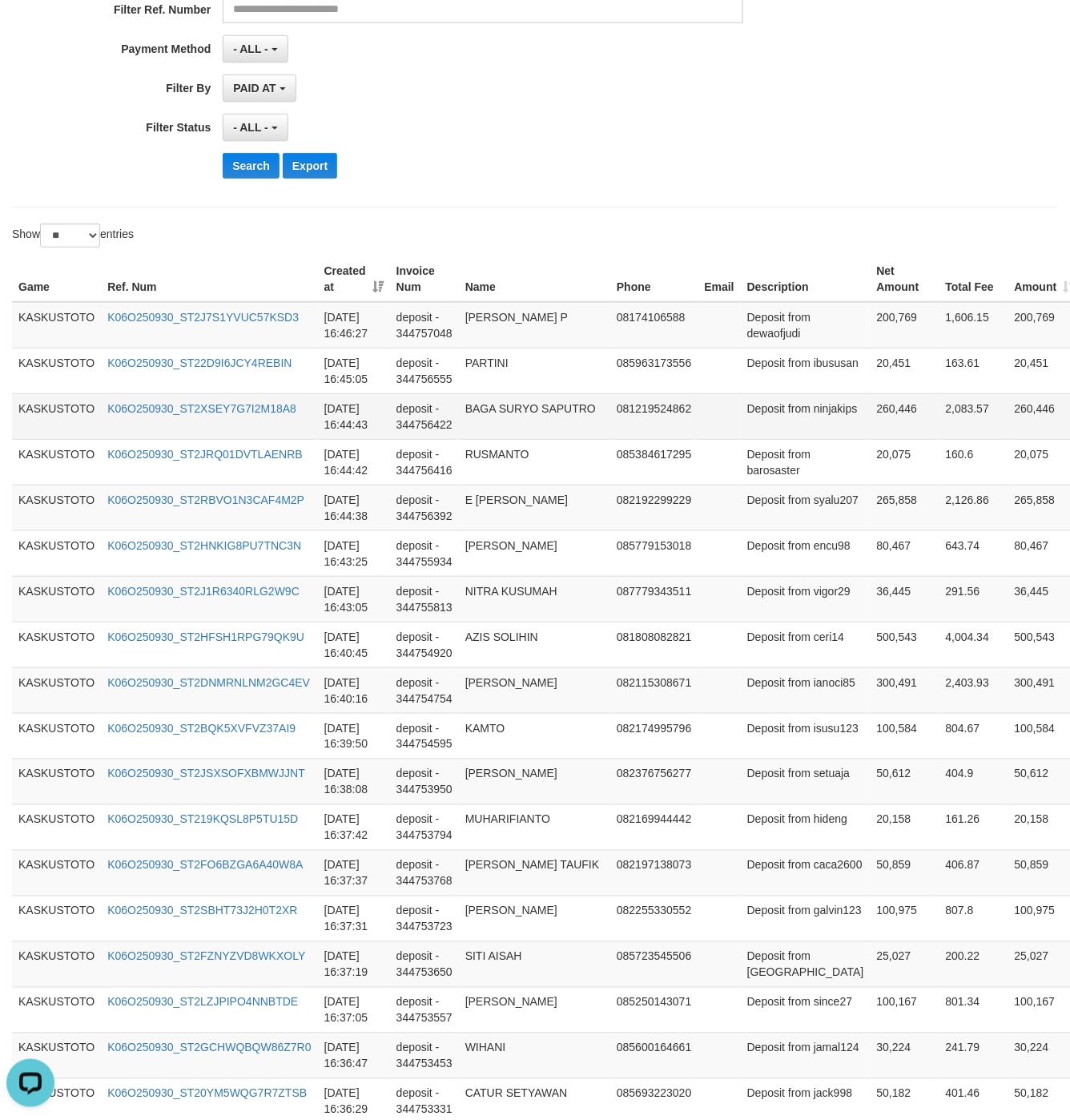
scroll to position [0, 0]
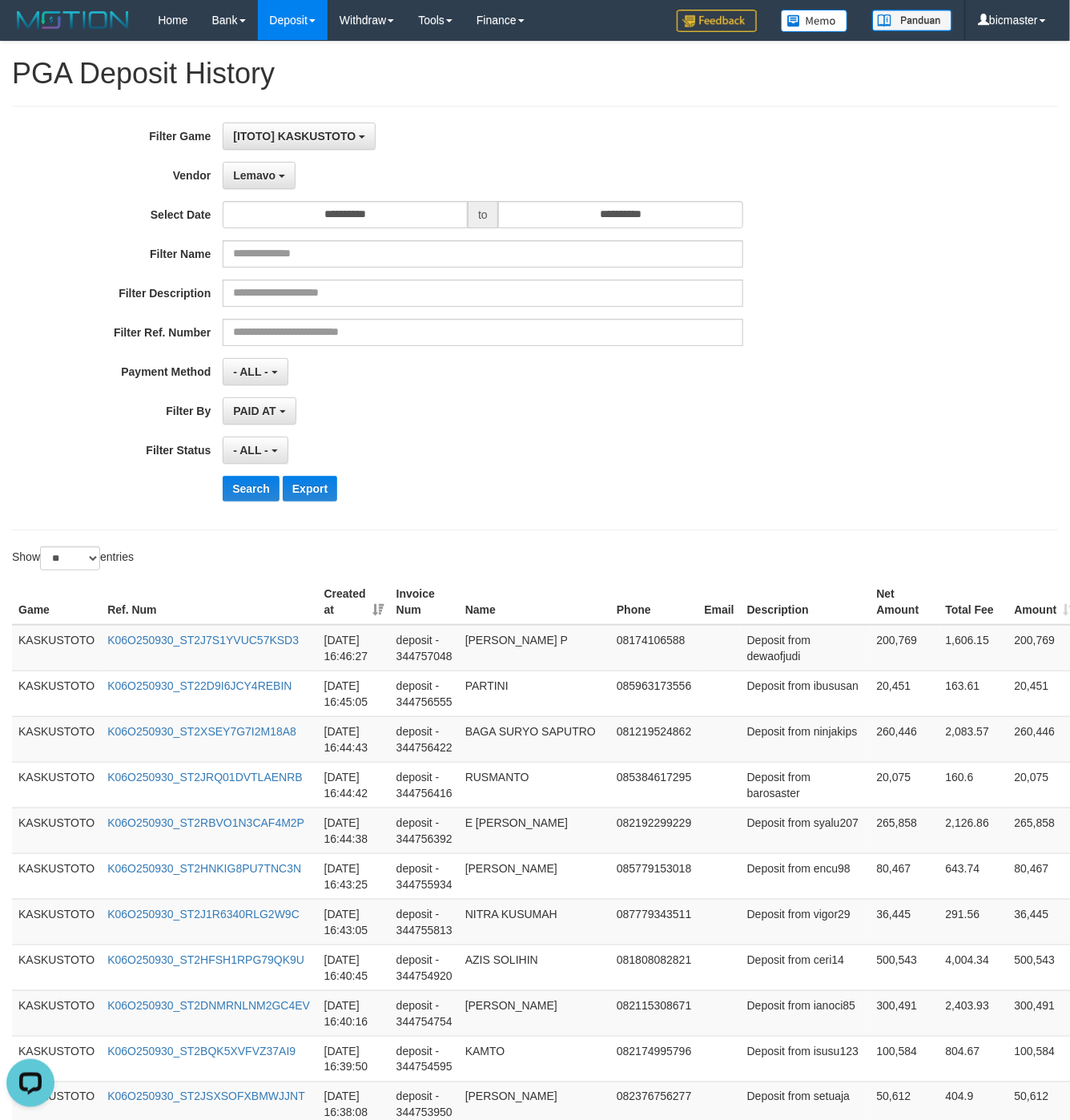
click at [832, 444] on div "**********" at bounding box center [445, 450] width 892 height 28
click at [265, 185] on button "Lemavo" at bounding box center [259, 175] width 73 height 28
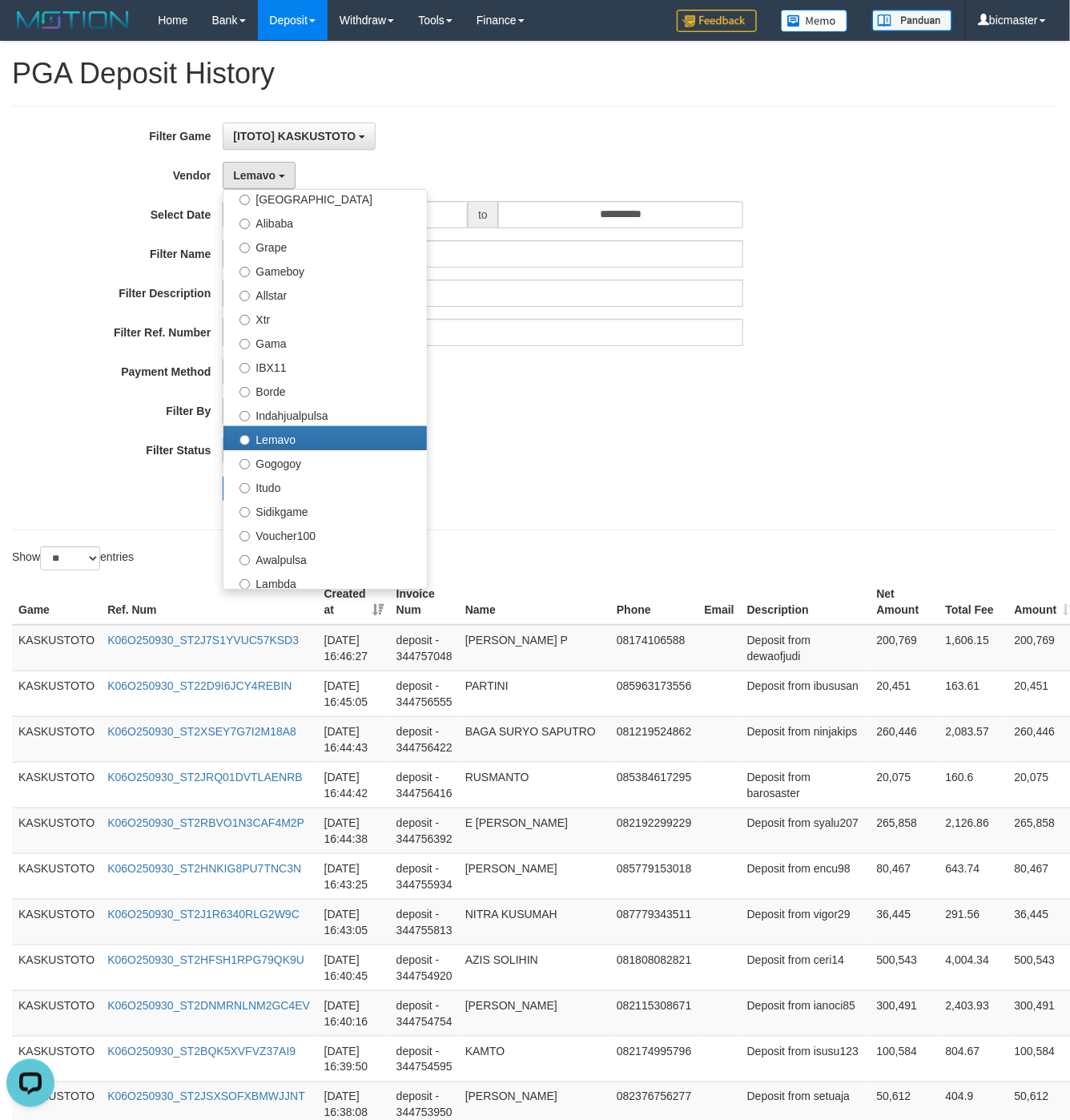
click at [680, 473] on div "**********" at bounding box center [445, 317] width 892 height 391
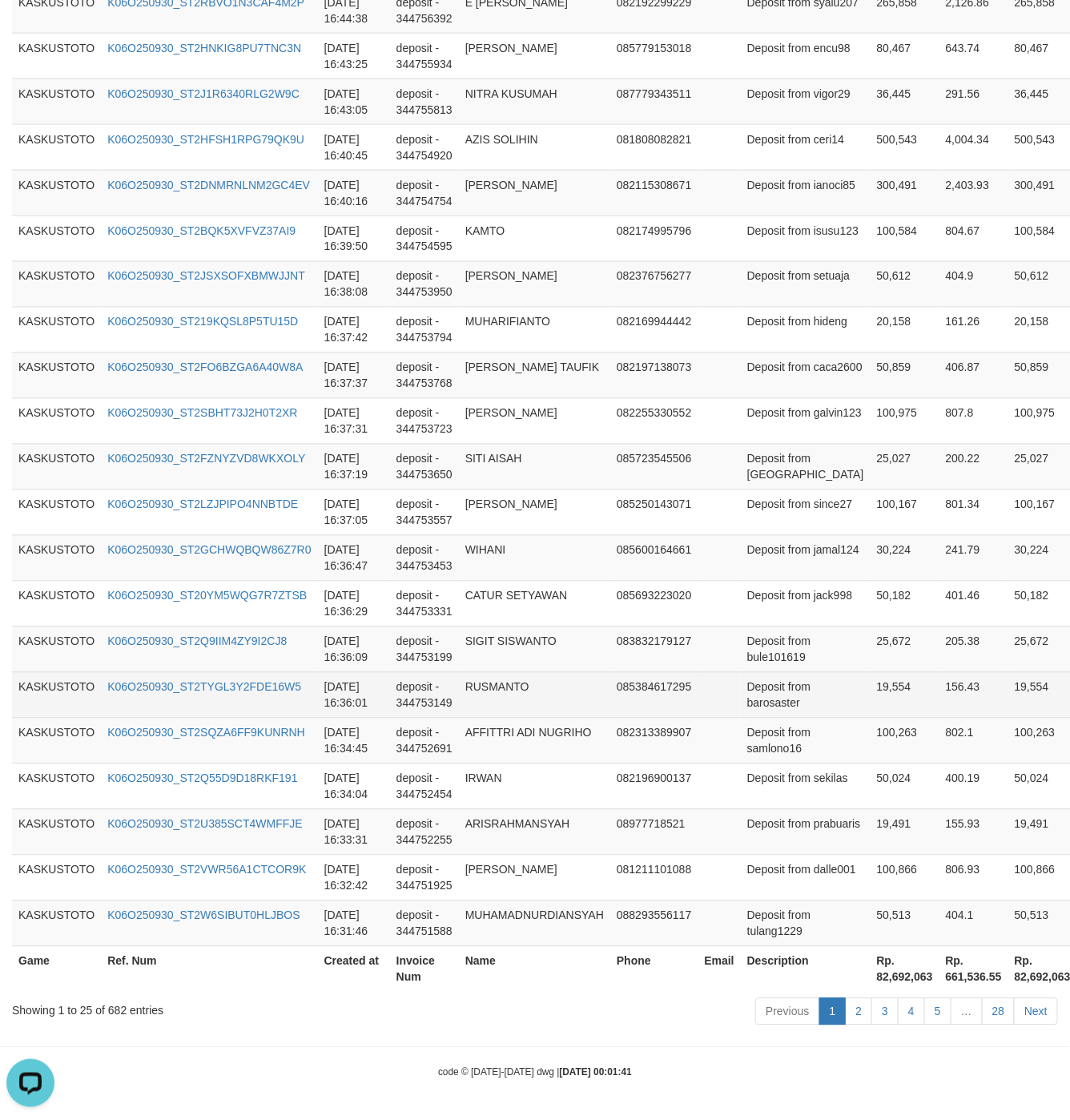
scroll to position [1156, 0]
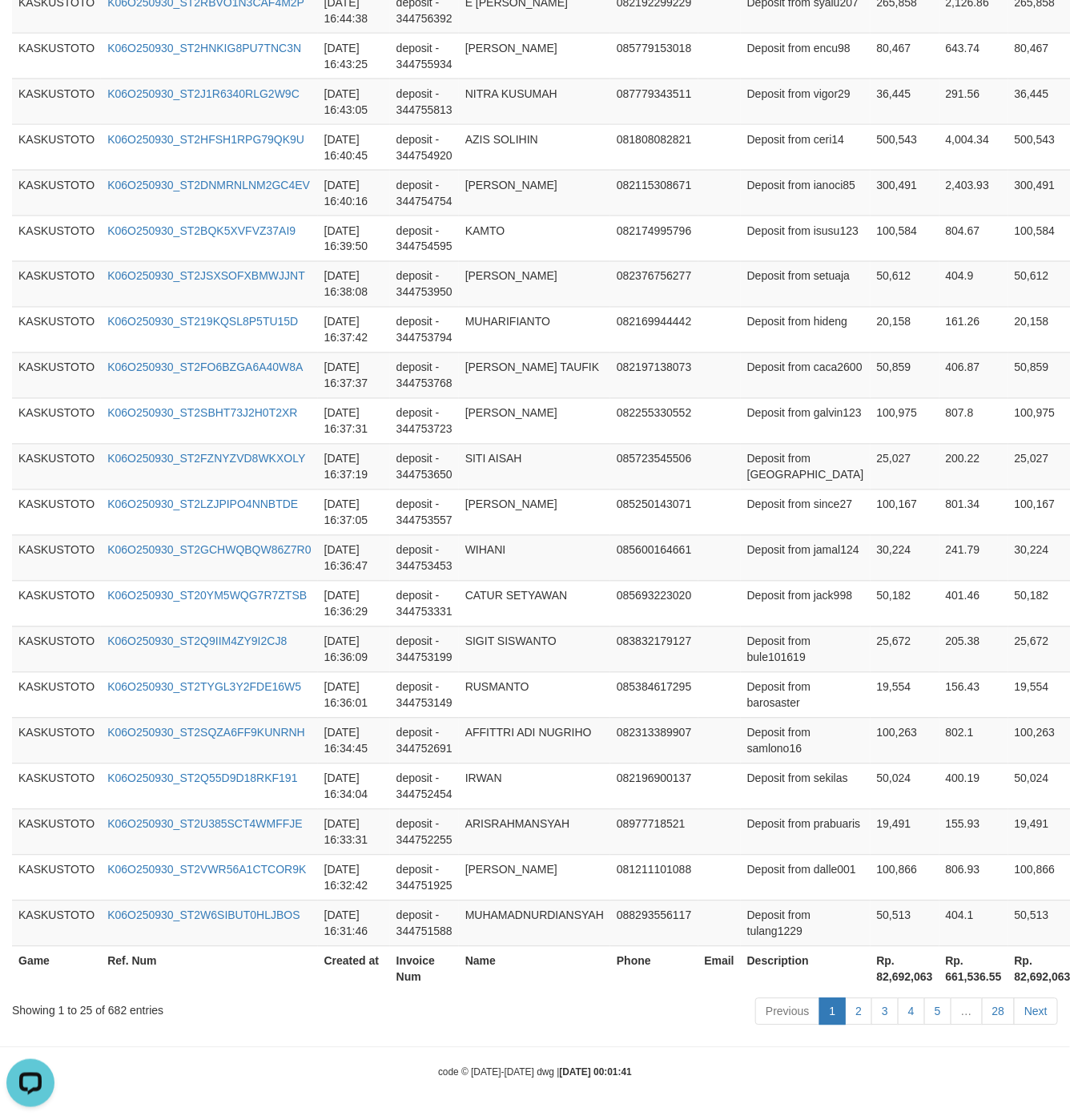
click at [871, 969] on th "Rp. 82,692,063" at bounding box center [905, 968] width 69 height 46
copy th "82,692,063"
click at [871, 969] on th "Rp. 82,692,063" at bounding box center [905, 968] width 69 height 46
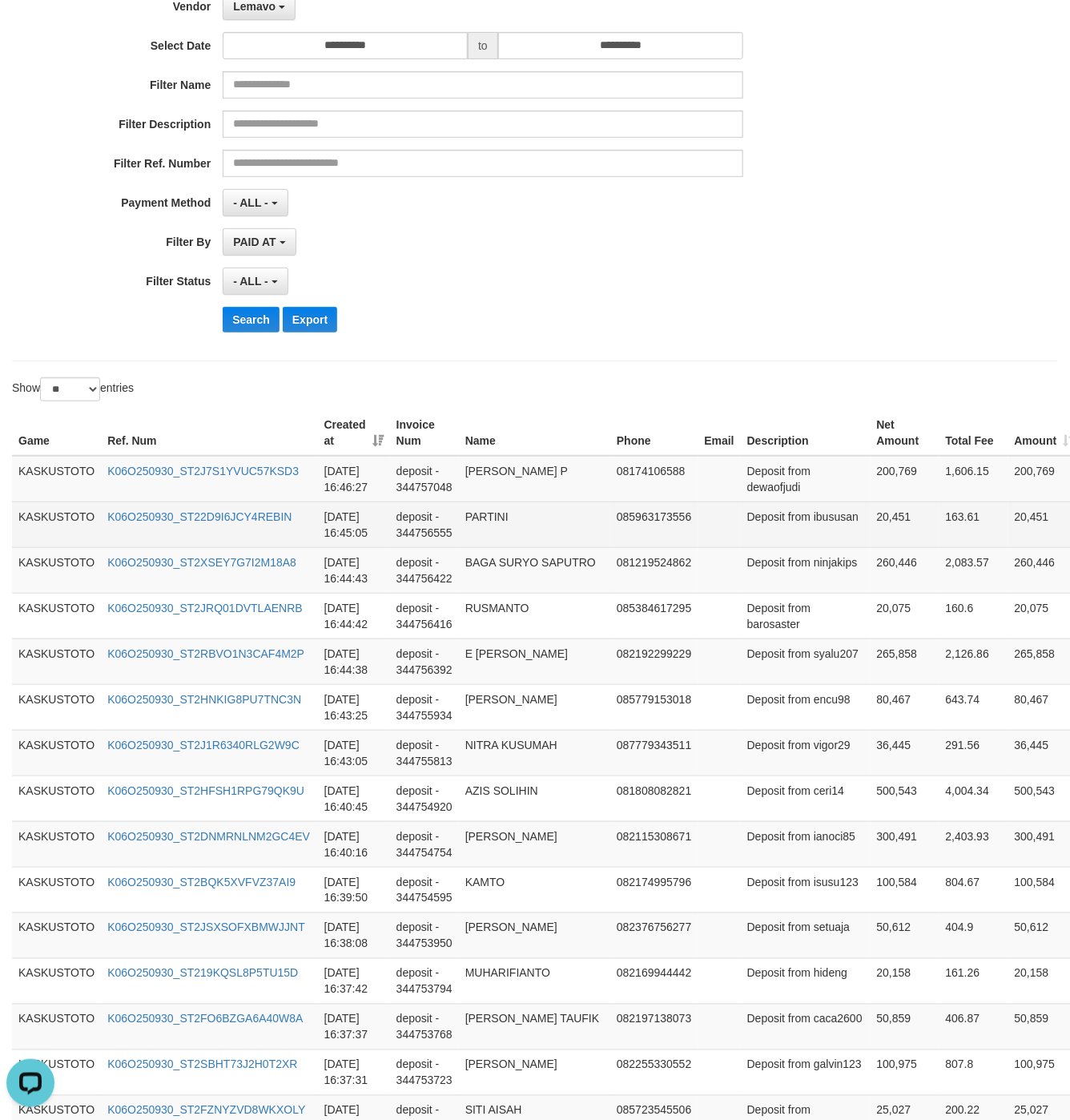
scroll to position [0, 0]
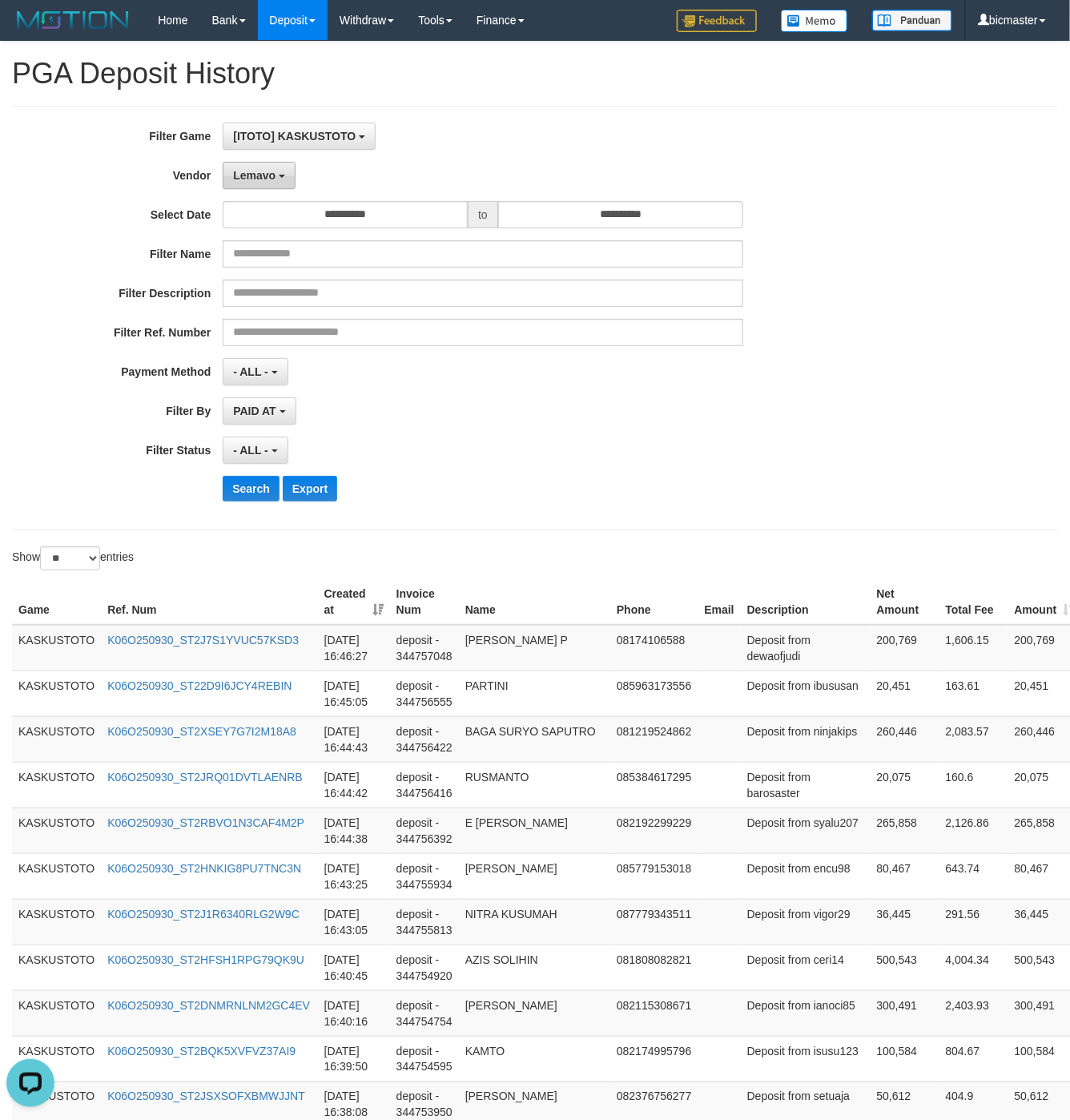
click at [257, 176] on span "Lemavo" at bounding box center [254, 175] width 43 height 13
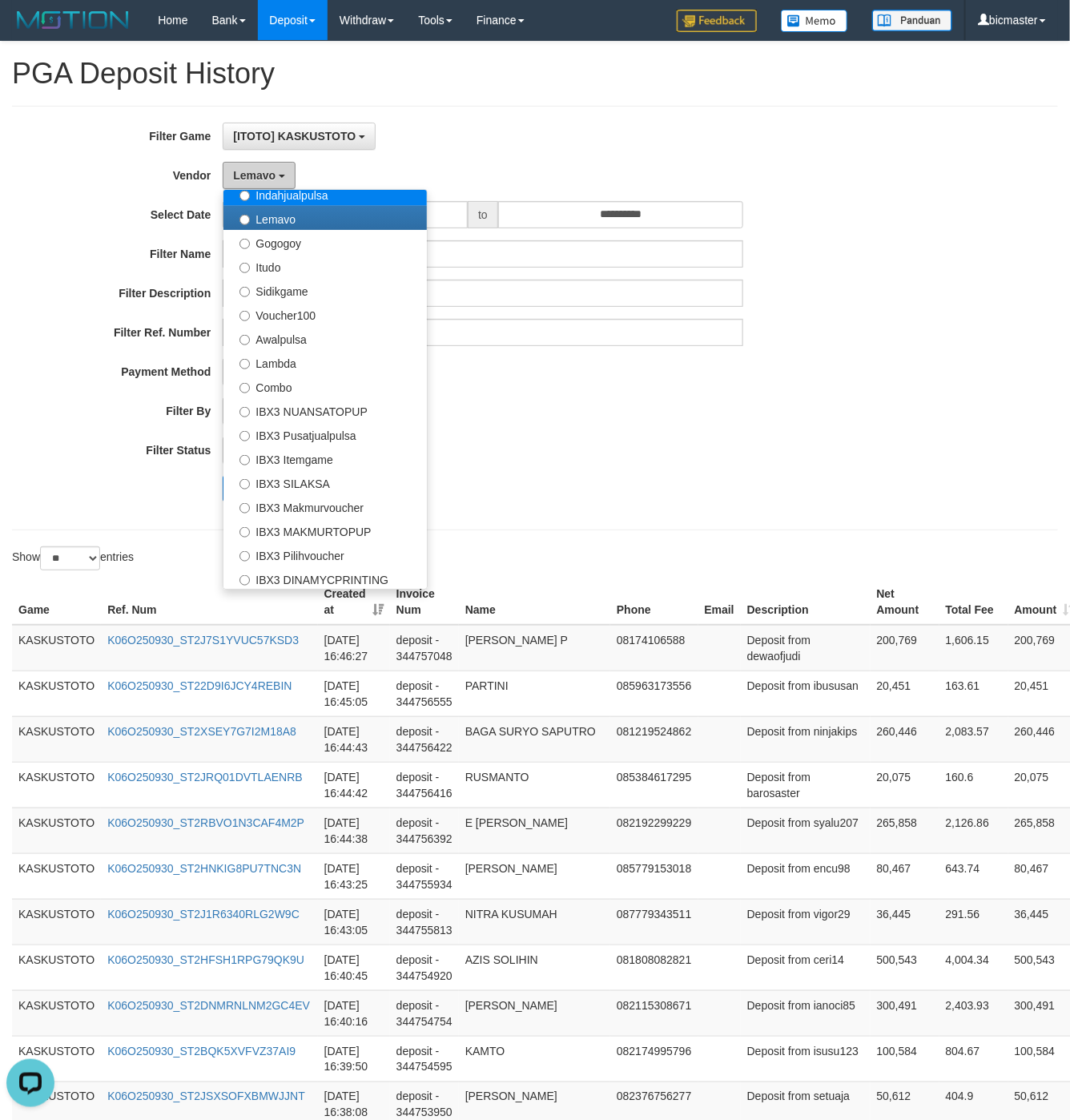
scroll to position [597, 0]
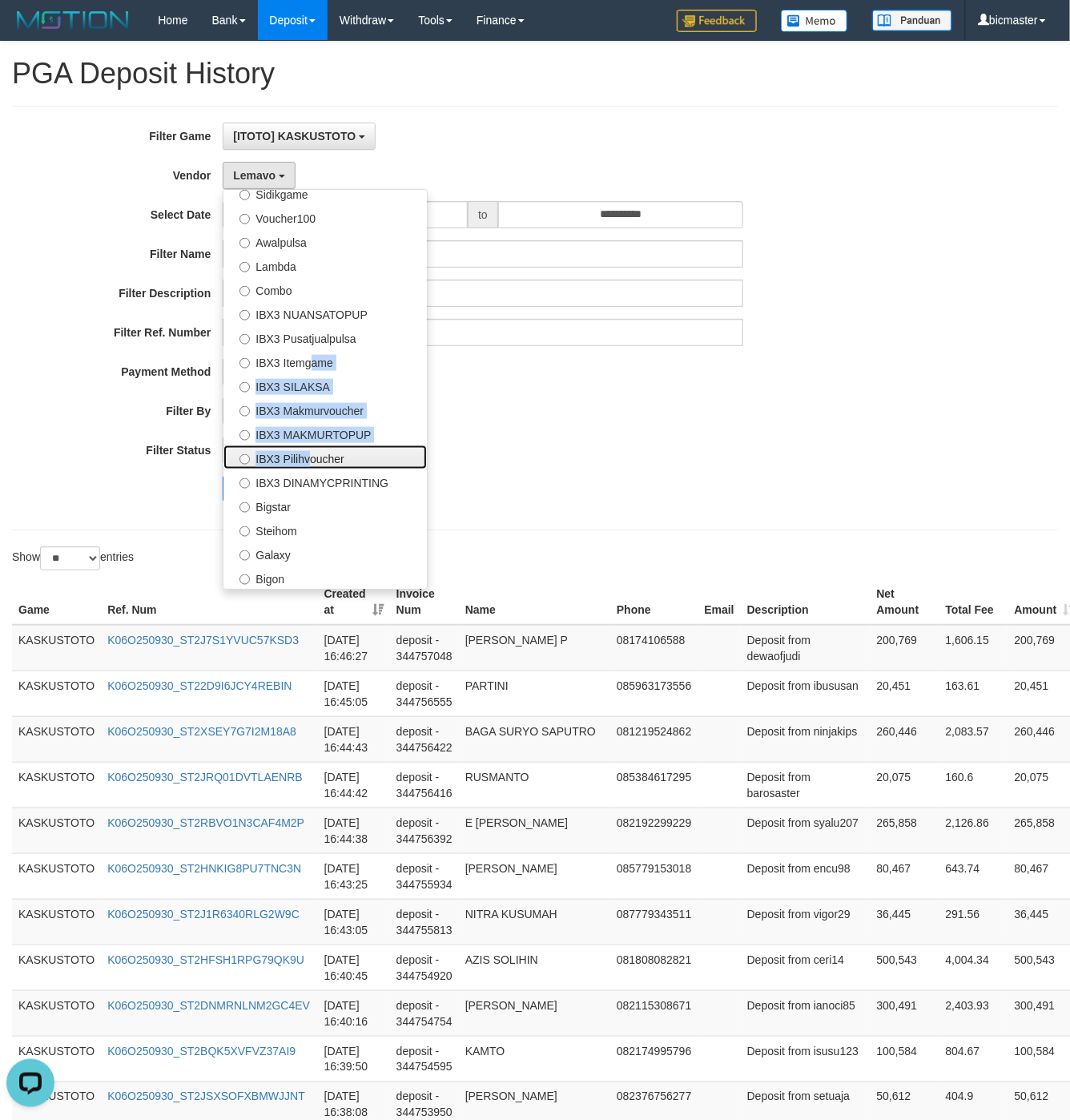
drag, startPoint x: 303, startPoint y: 455, endPoint x: 307, endPoint y: 354, distance: 101.1
click at [307, 354] on ul "- Default Vendor - [PERSON_NAME] Atlas WD LB Java Purple Green Gigantic Aladin …" at bounding box center [325, 389] width 205 height 400
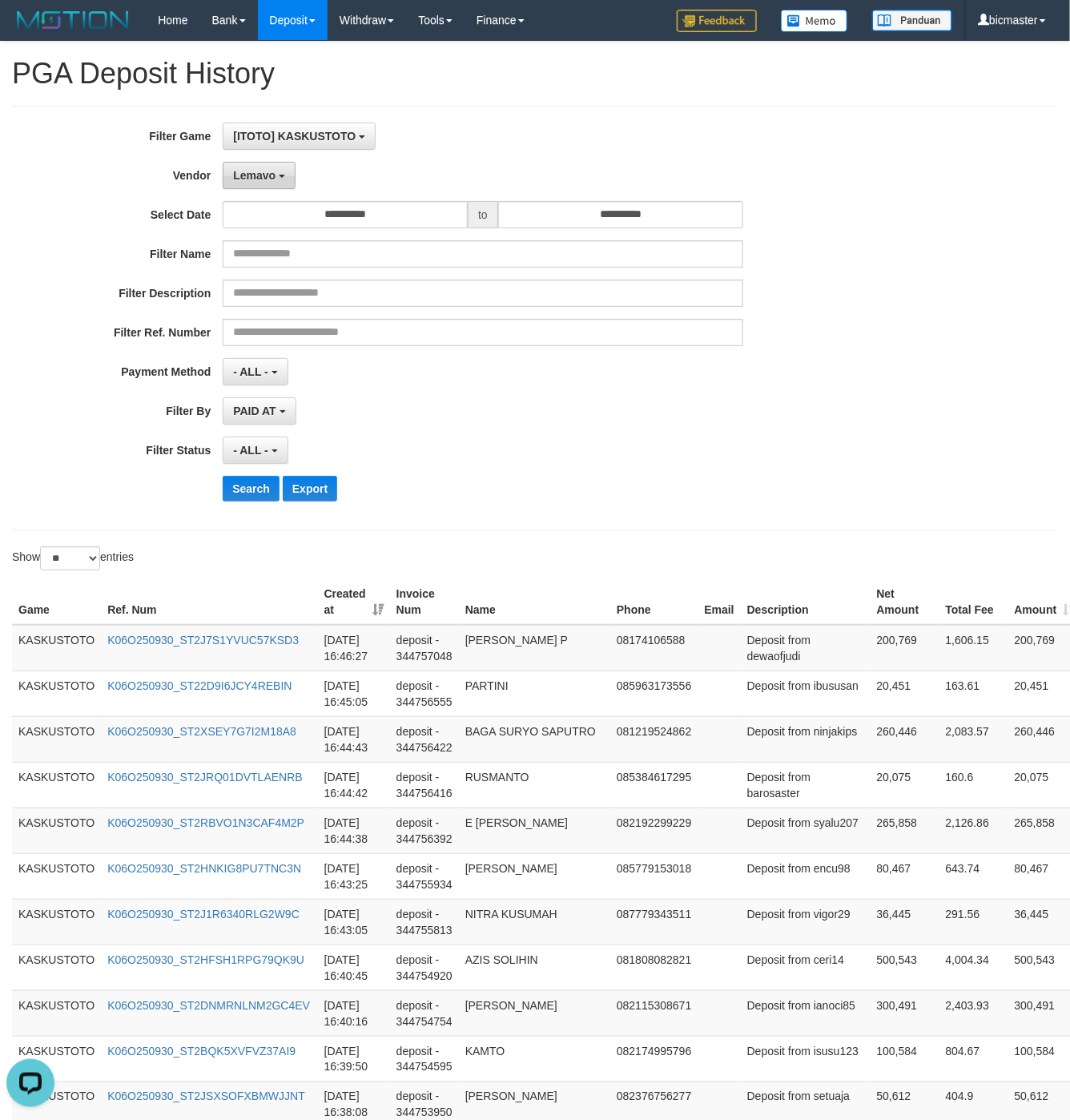
click at [291, 173] on button "Lemavo" at bounding box center [259, 175] width 73 height 28
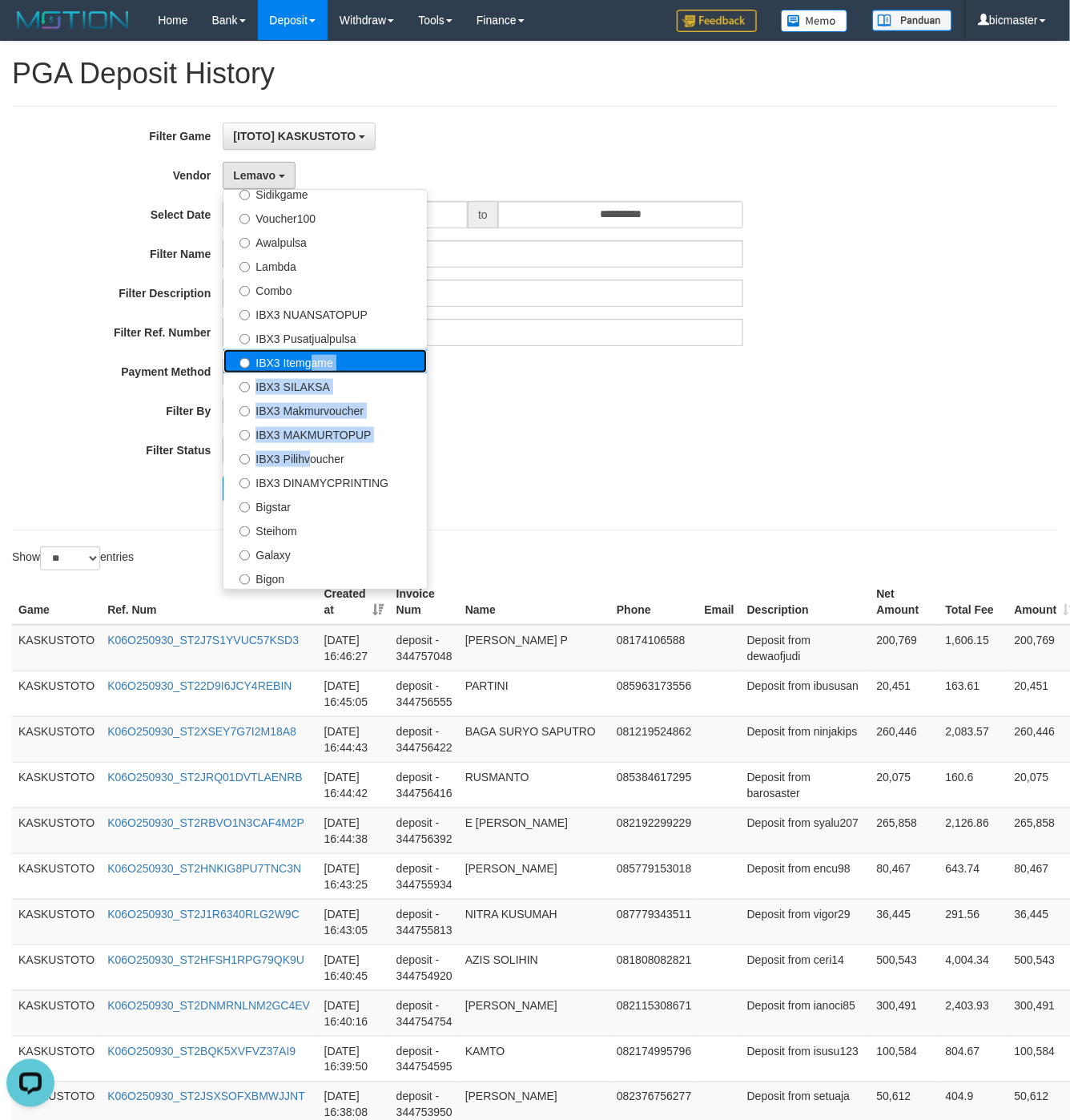
click at [343, 367] on label "IBX3 Itemgame" at bounding box center [325, 361] width 203 height 24
select select "**********"
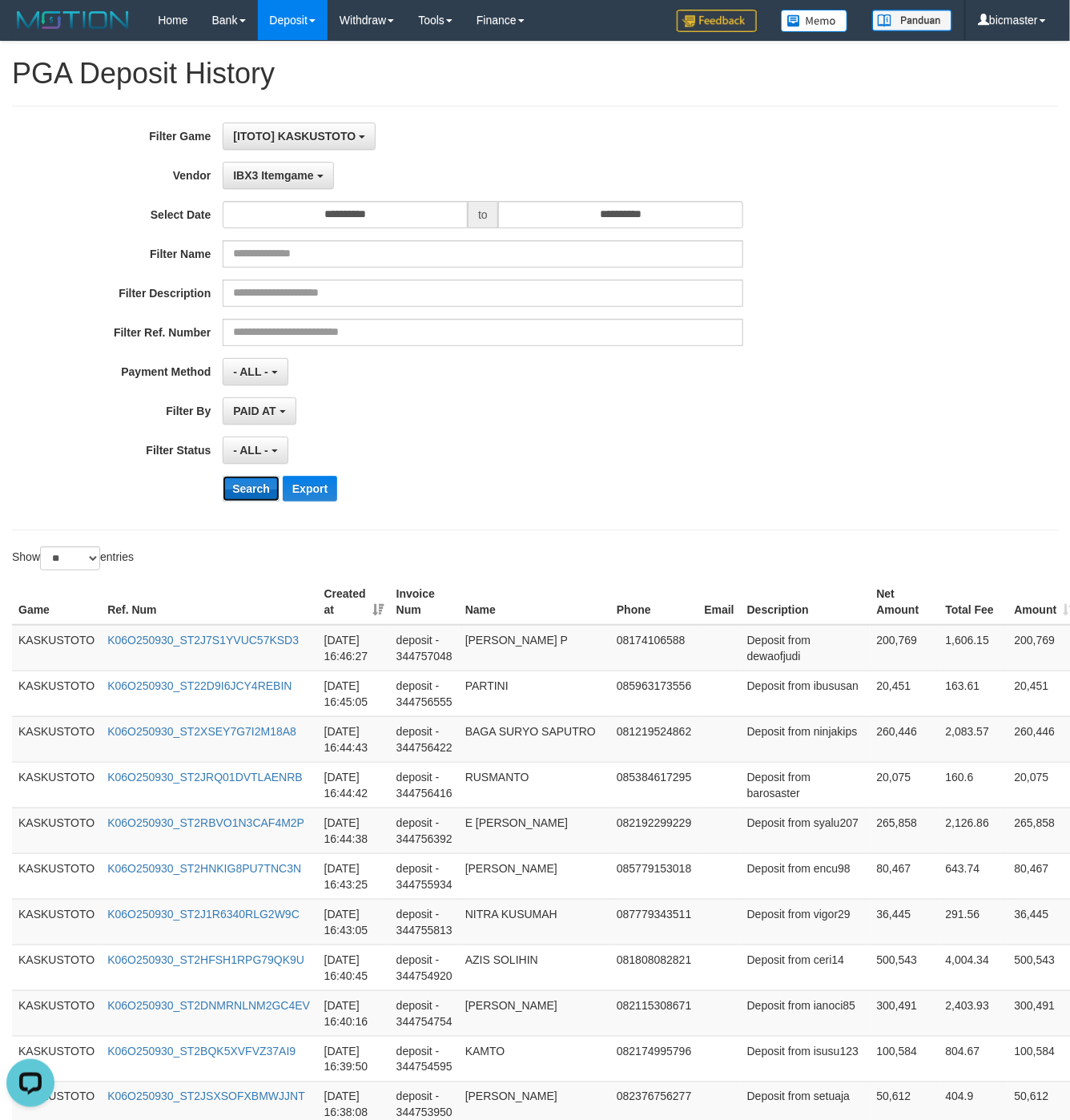
click at [269, 498] on button "Search" at bounding box center [251, 488] width 57 height 26
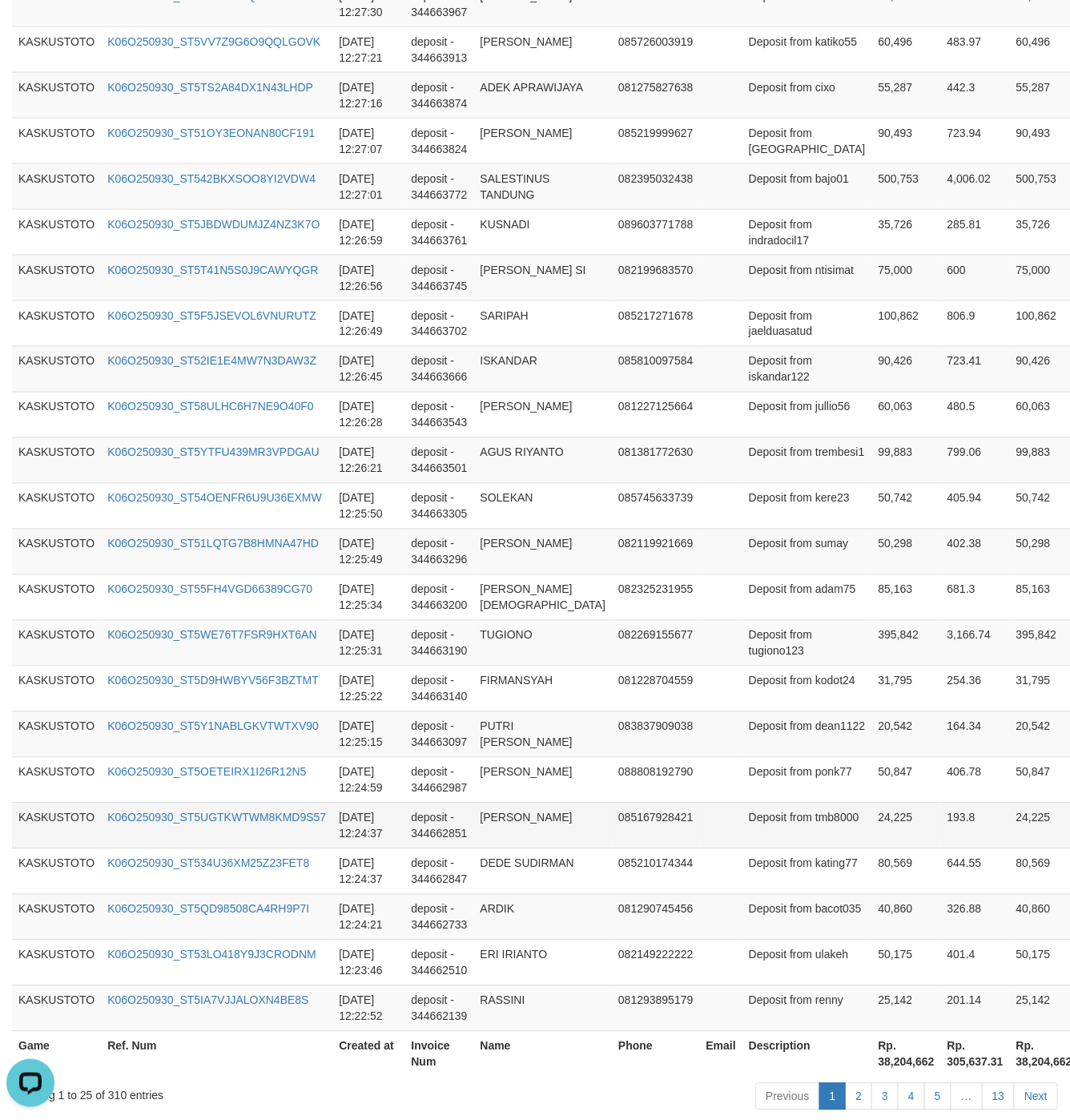
scroll to position [851, 0]
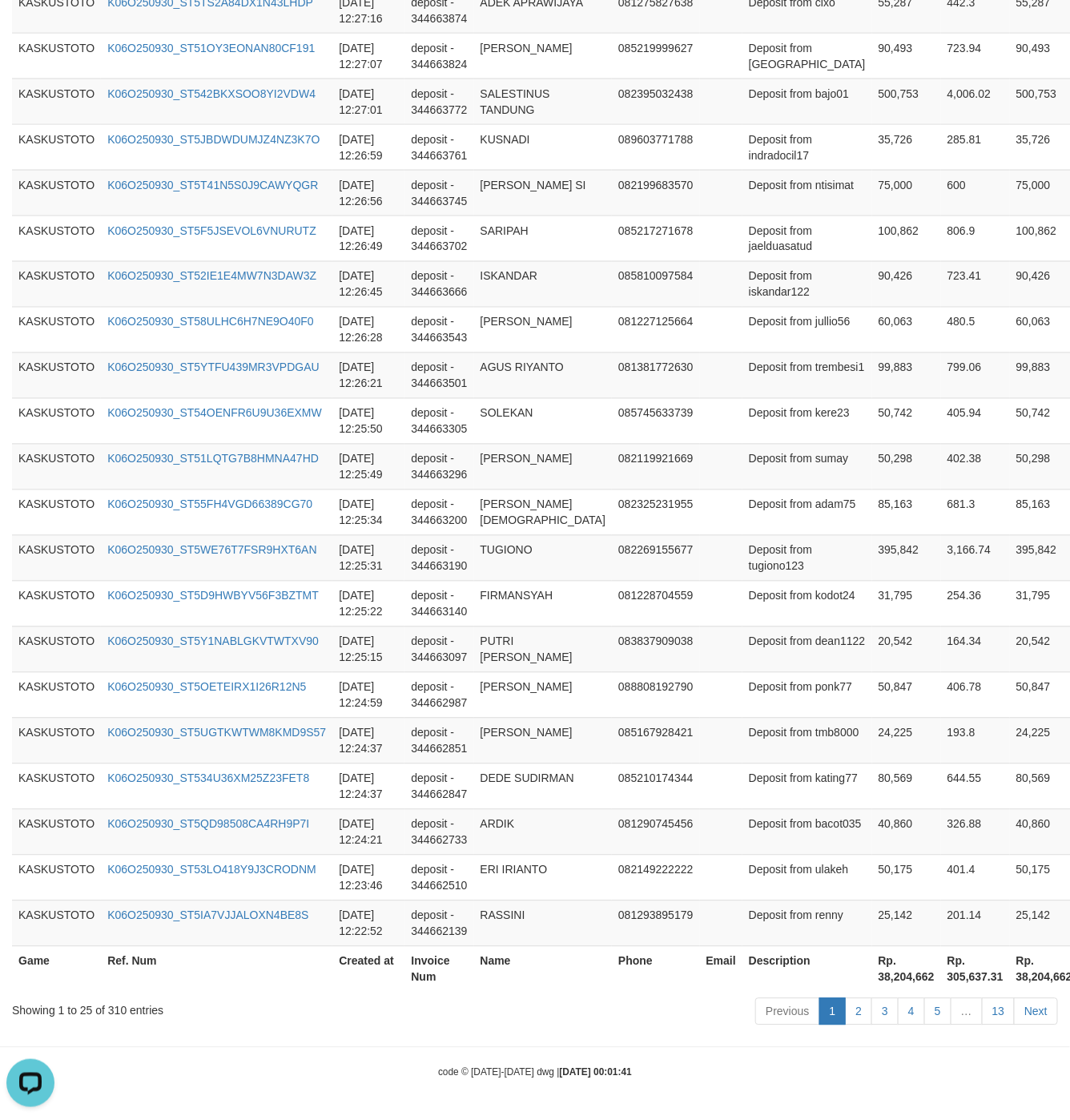
click at [872, 967] on th "Rp. 38,204,662" at bounding box center [907, 968] width 69 height 46
copy th "38,204,662"
click at [872, 967] on th "Rp. 38,204,662" at bounding box center [907, 968] width 69 height 46
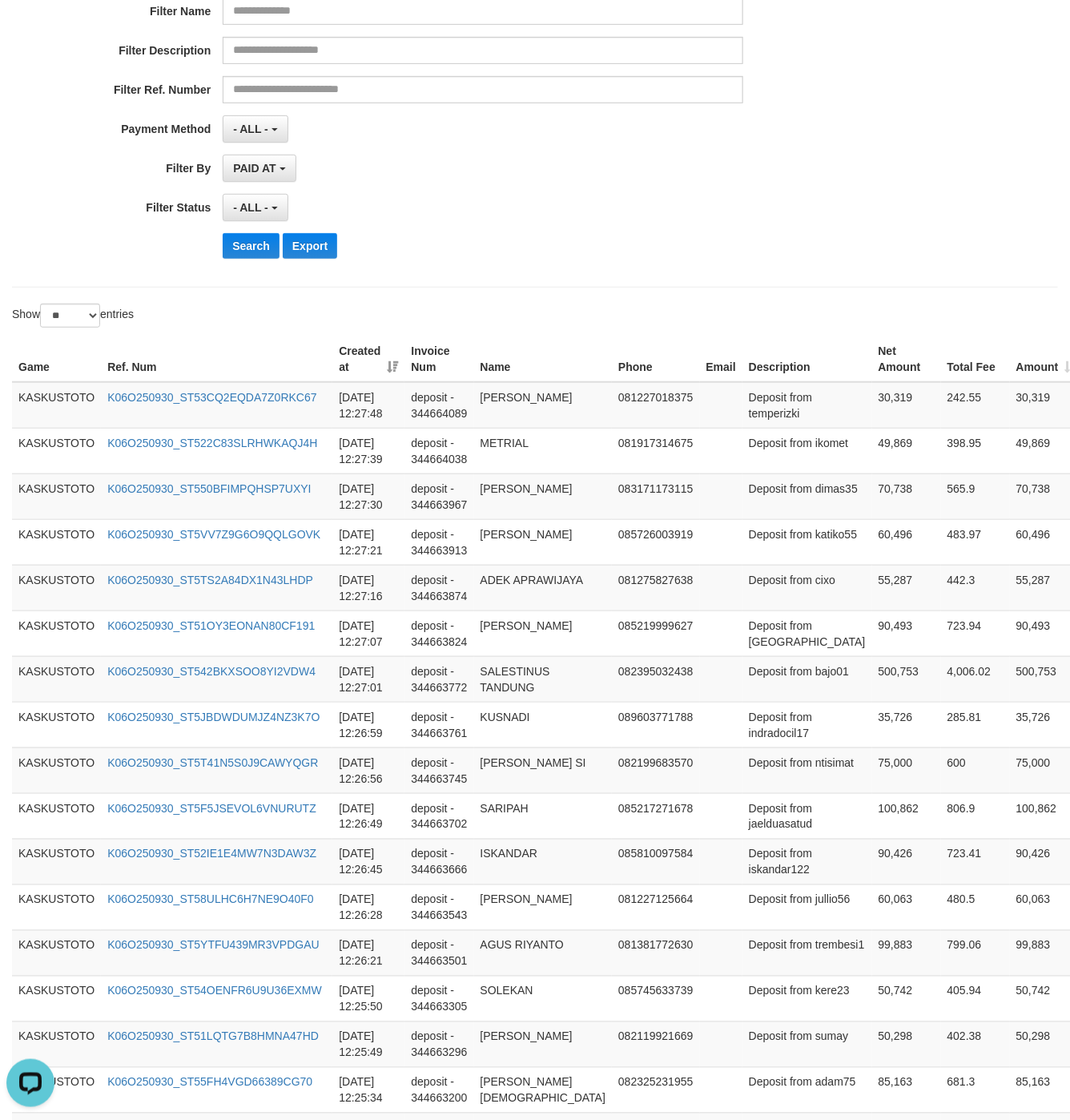
scroll to position [0, 0]
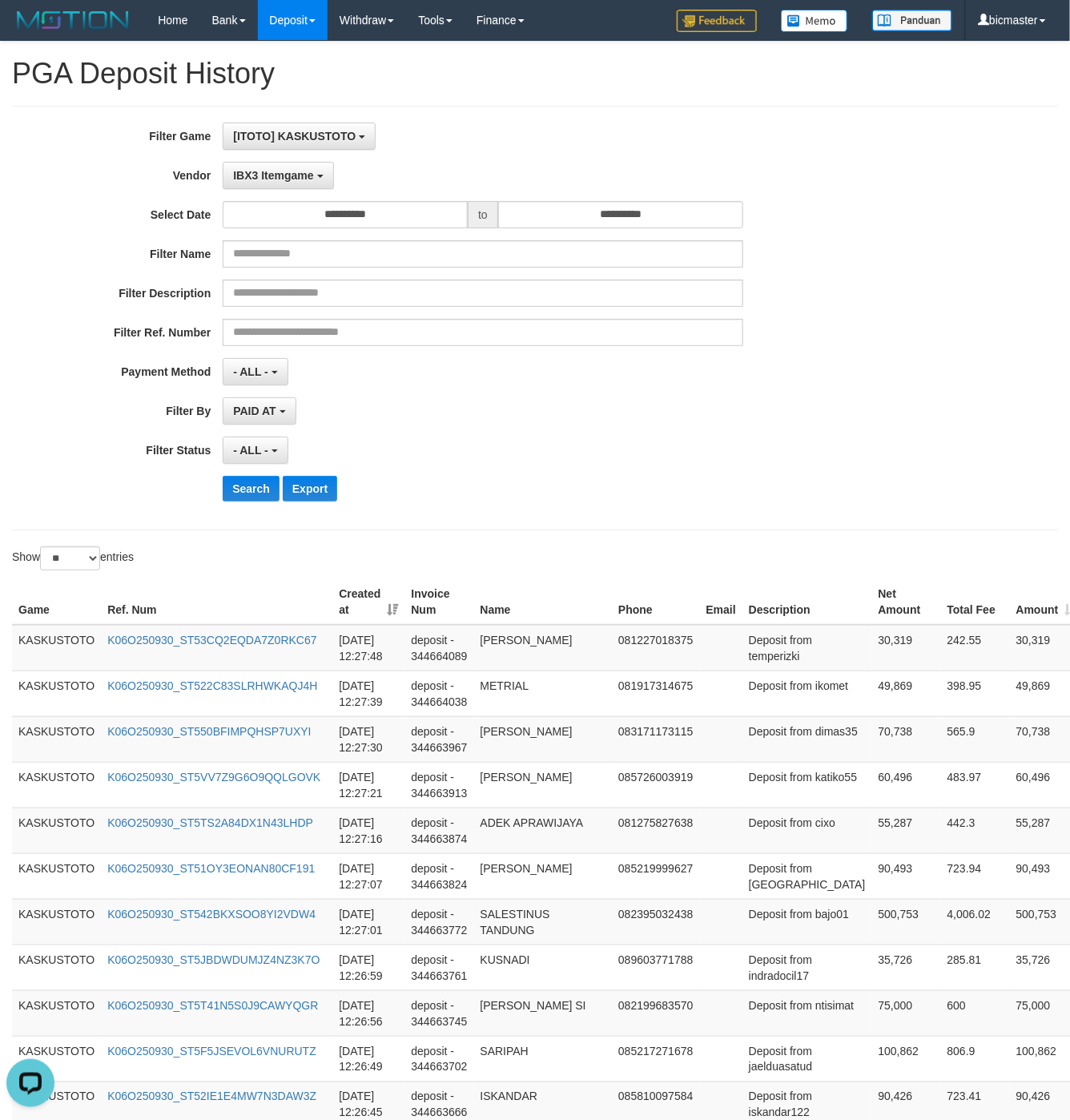
drag, startPoint x: 957, startPoint y: 114, endPoint x: 901, endPoint y: 104, distance: 56.9
click at [956, 114] on div "**********" at bounding box center [535, 317] width 1047 height 424
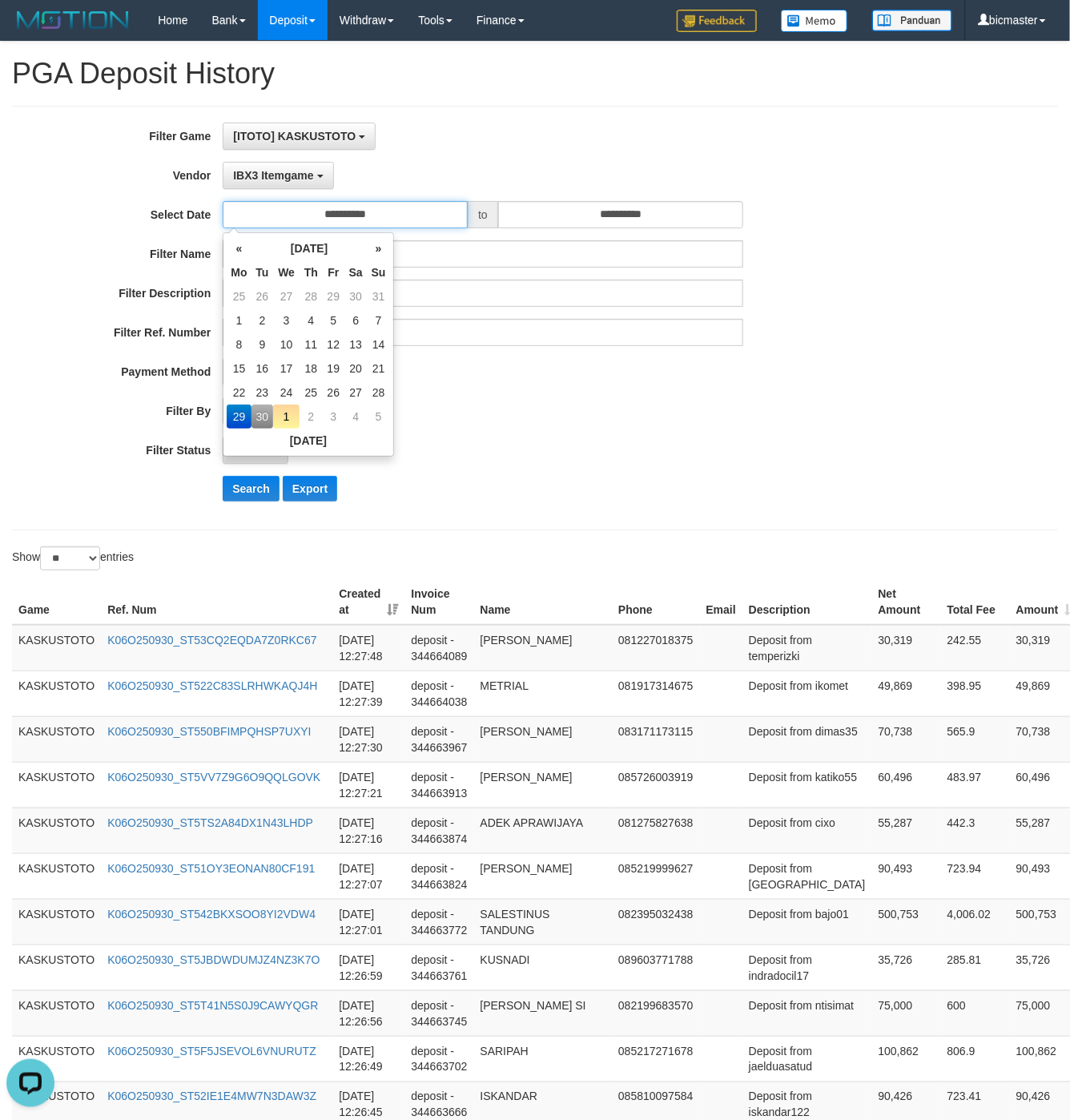
click at [378, 214] on input "**********" at bounding box center [345, 214] width 245 height 28
click at [265, 417] on td "30" at bounding box center [262, 416] width 23 height 24
type input "**********"
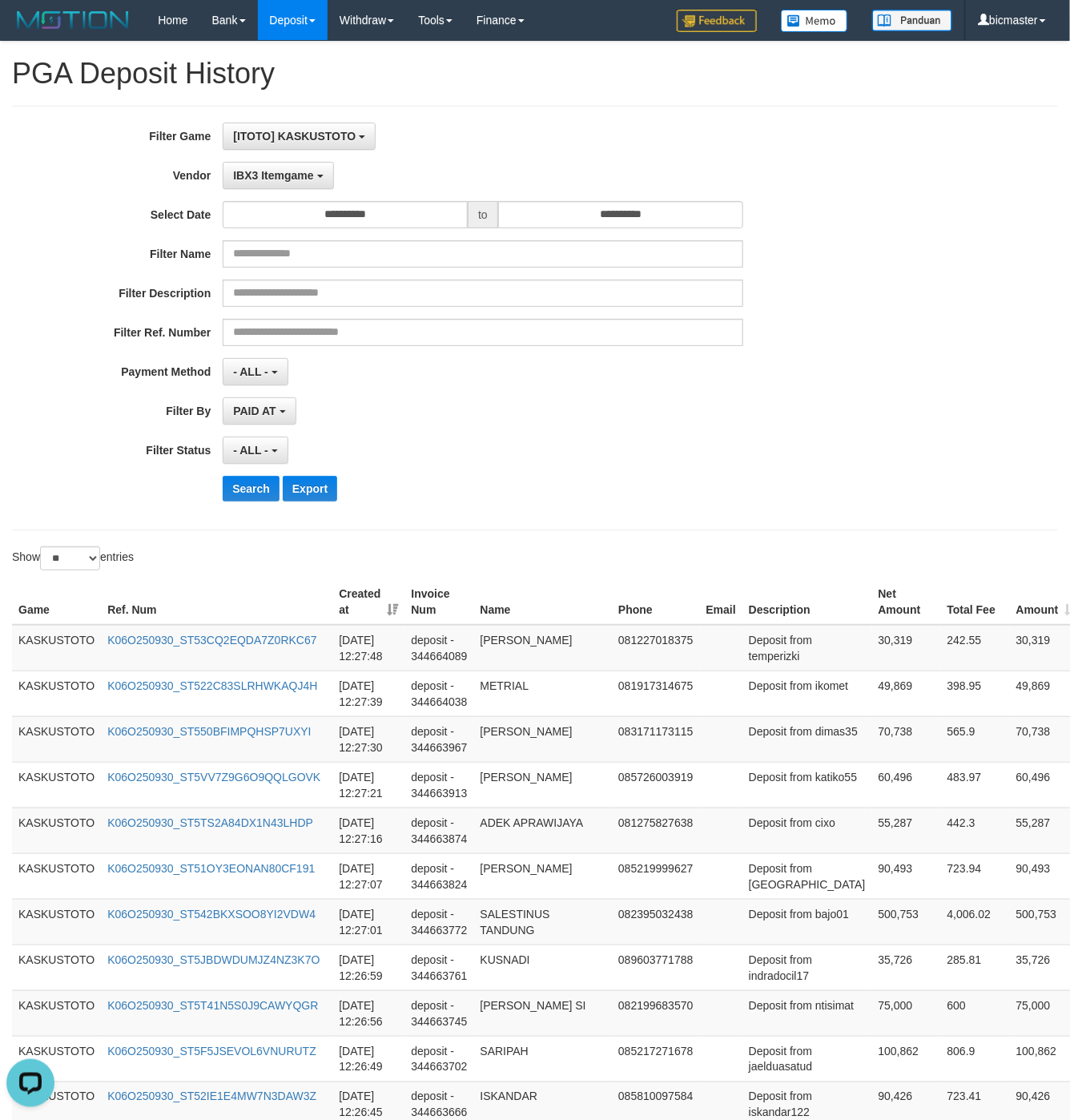
click at [657, 382] on div "- ALL - SELECT ALL - ALL - SELECT PAYMENT METHOD Mandiri BNI OVO CIMB BRI MAYBA…" at bounding box center [482, 372] width 520 height 28
click at [263, 496] on button "Search" at bounding box center [251, 488] width 57 height 26
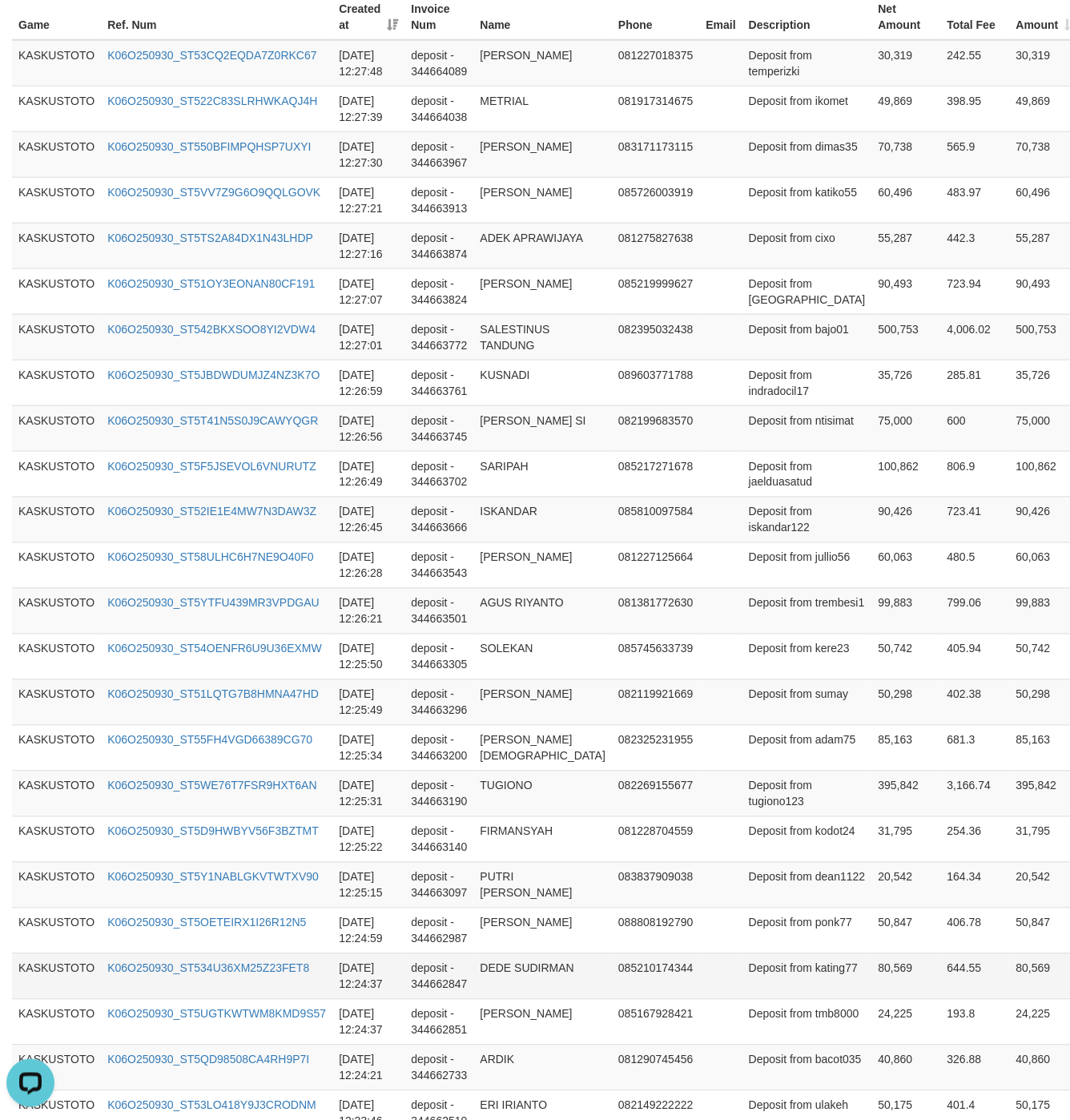
scroll to position [851, 0]
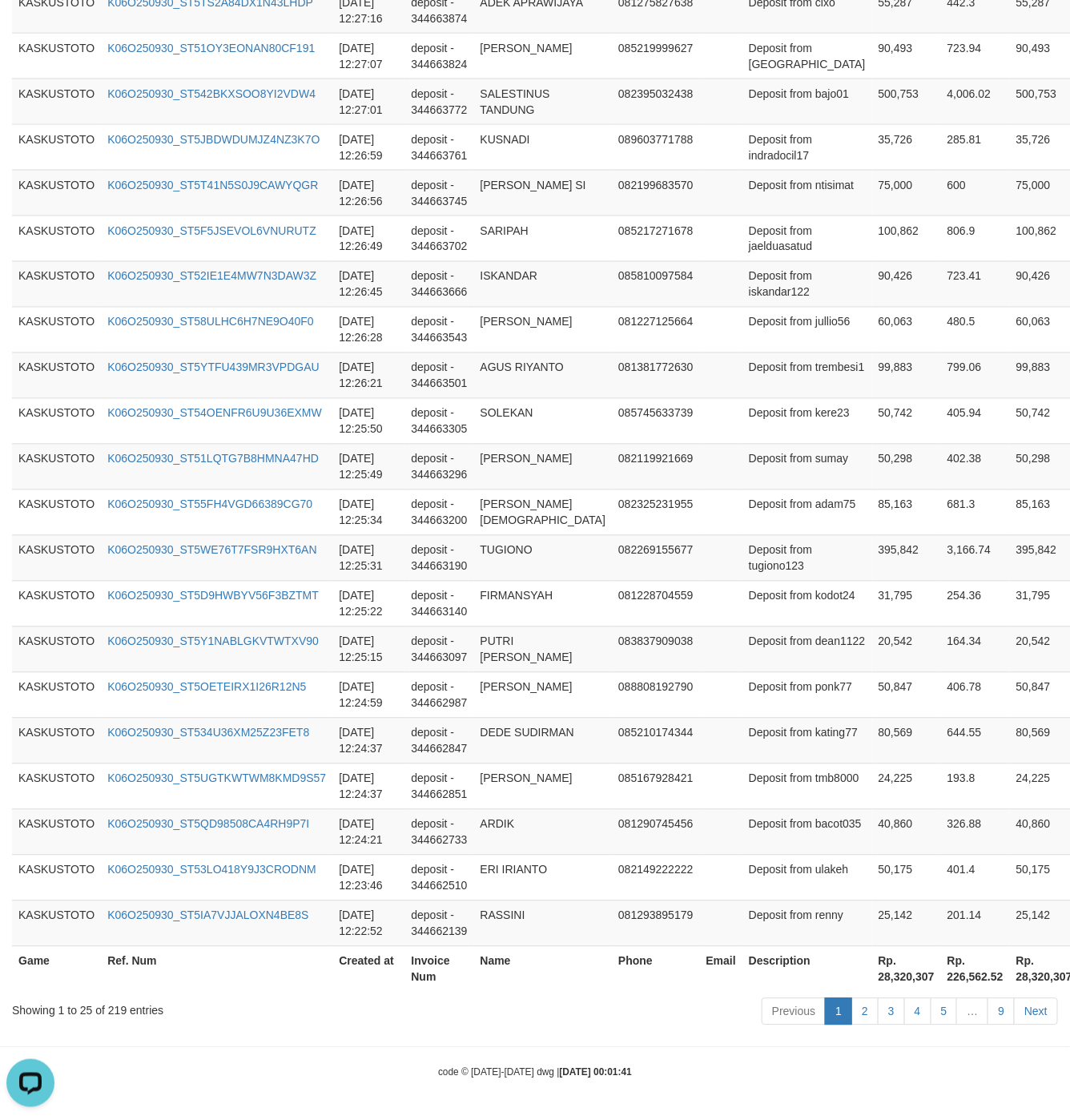
click at [872, 983] on th "Rp. 28,320,307" at bounding box center [907, 968] width 69 height 46
copy th "28,320,307"
click at [872, 983] on th "Rp. 28,320,307" at bounding box center [907, 968] width 69 height 46
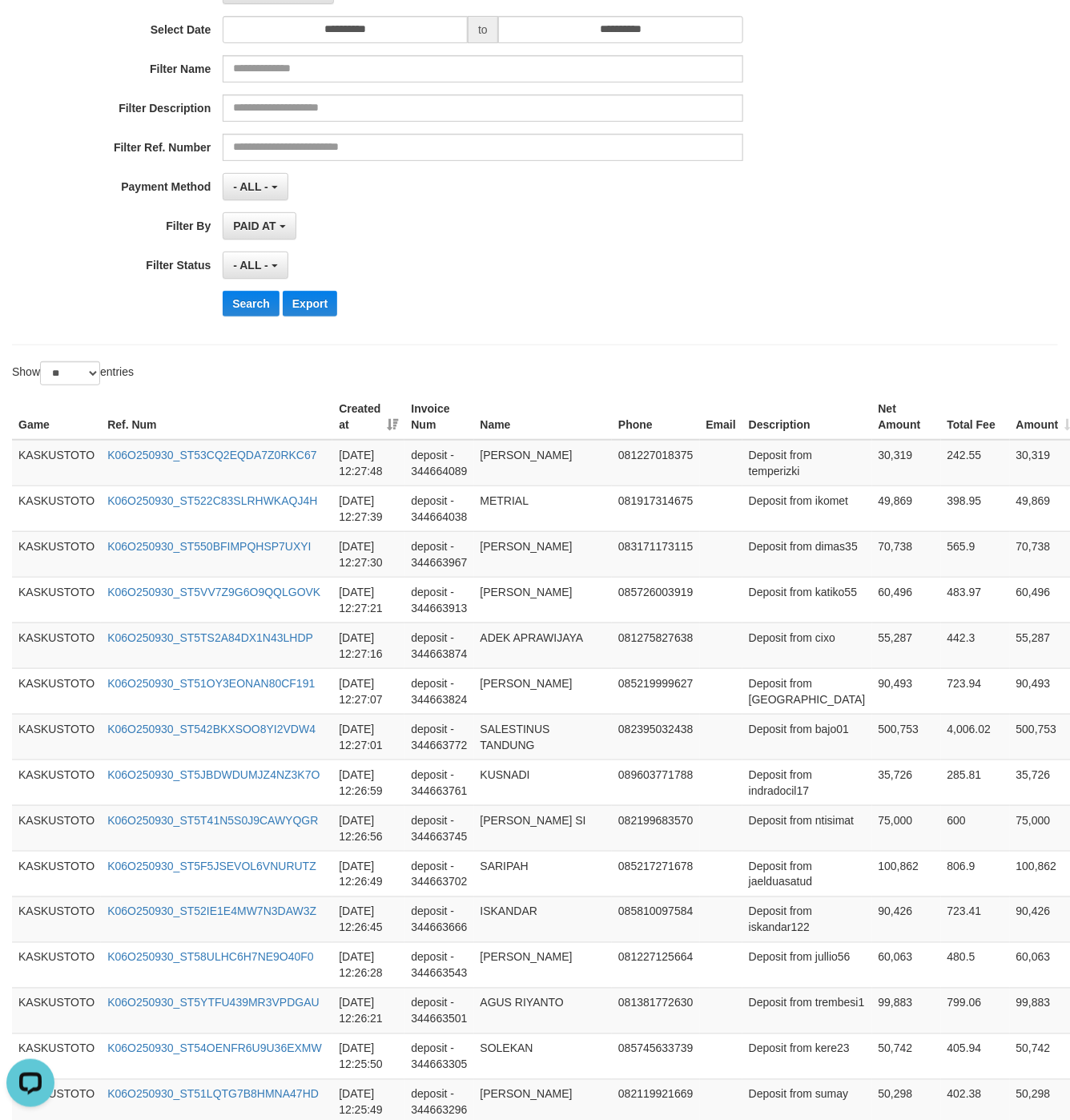
scroll to position [0, 0]
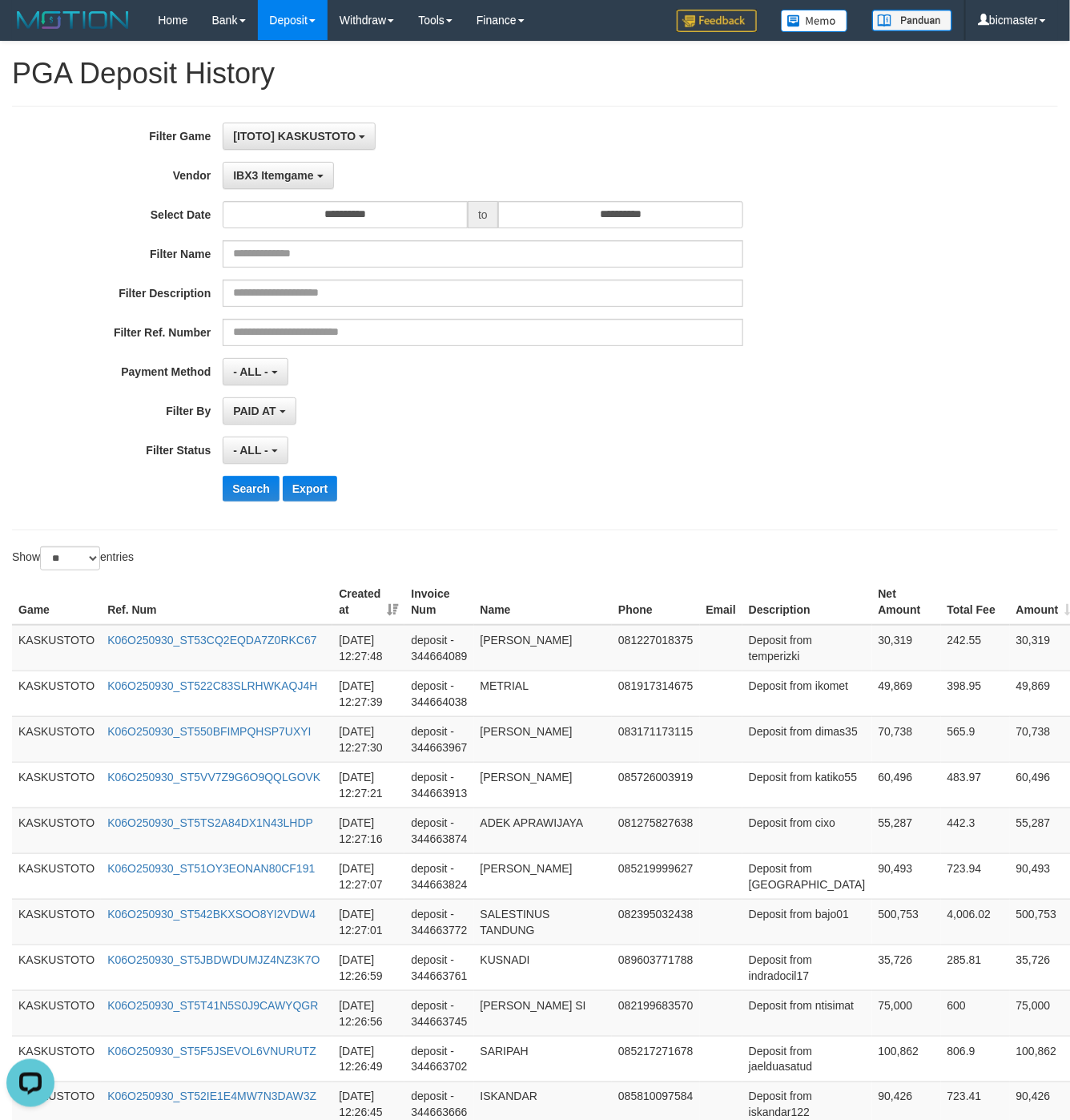
click at [275, 193] on div "**********" at bounding box center [445, 317] width 892 height 391
click at [275, 180] on span "IBX3 Itemgame" at bounding box center [273, 175] width 80 height 13
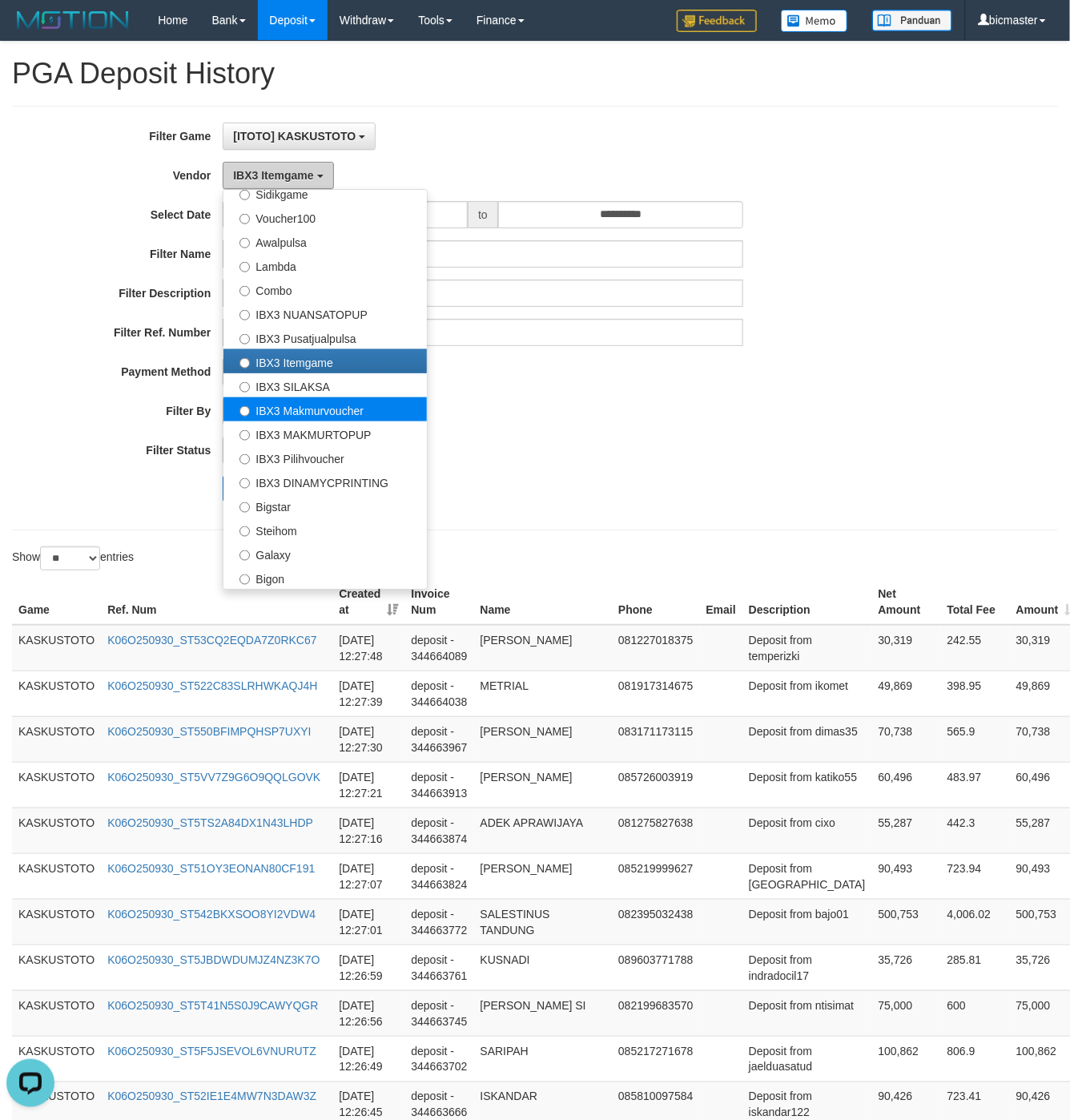
scroll to position [317, 0]
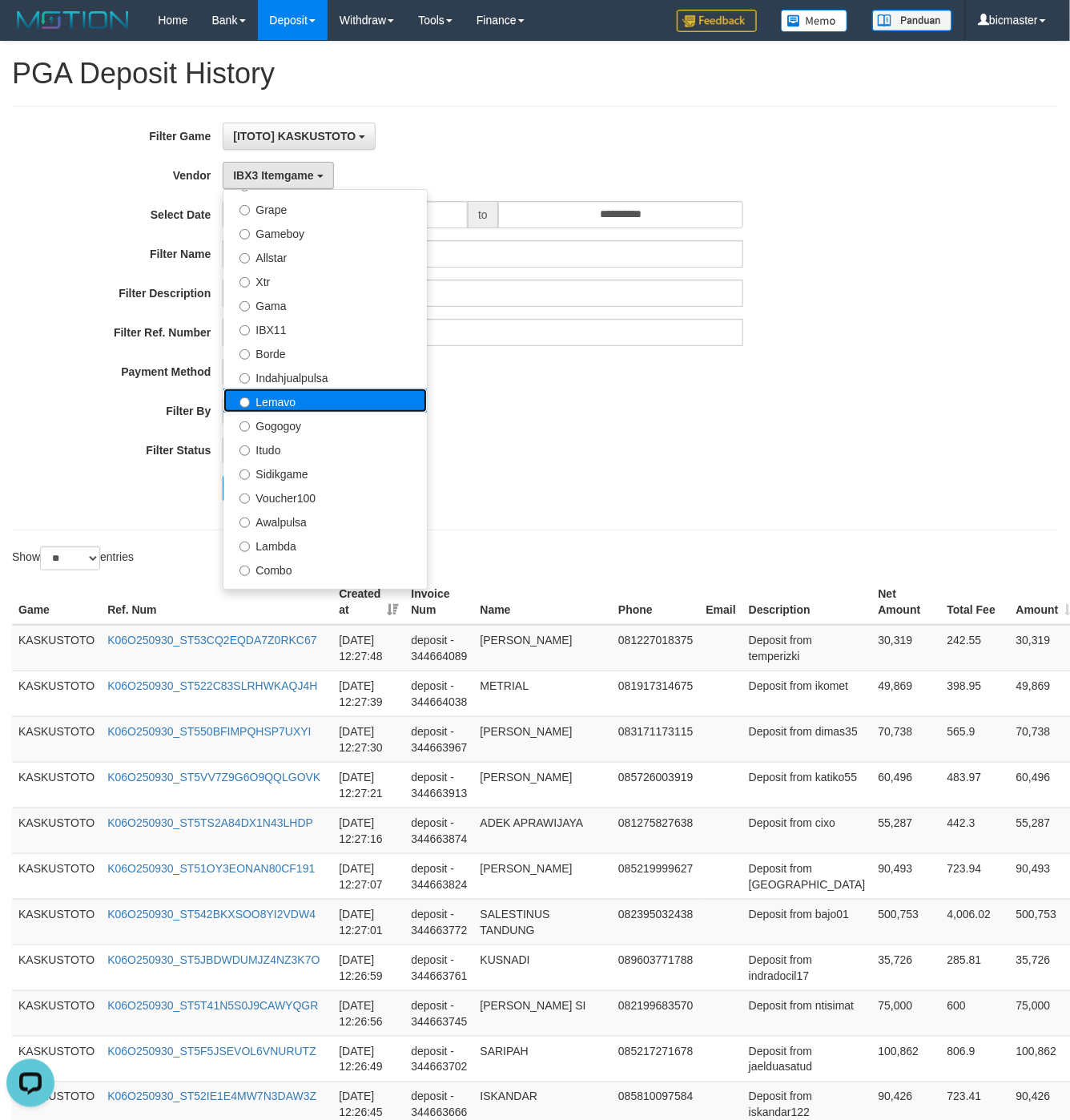
click at [291, 404] on label "Lemavo" at bounding box center [325, 400] width 203 height 24
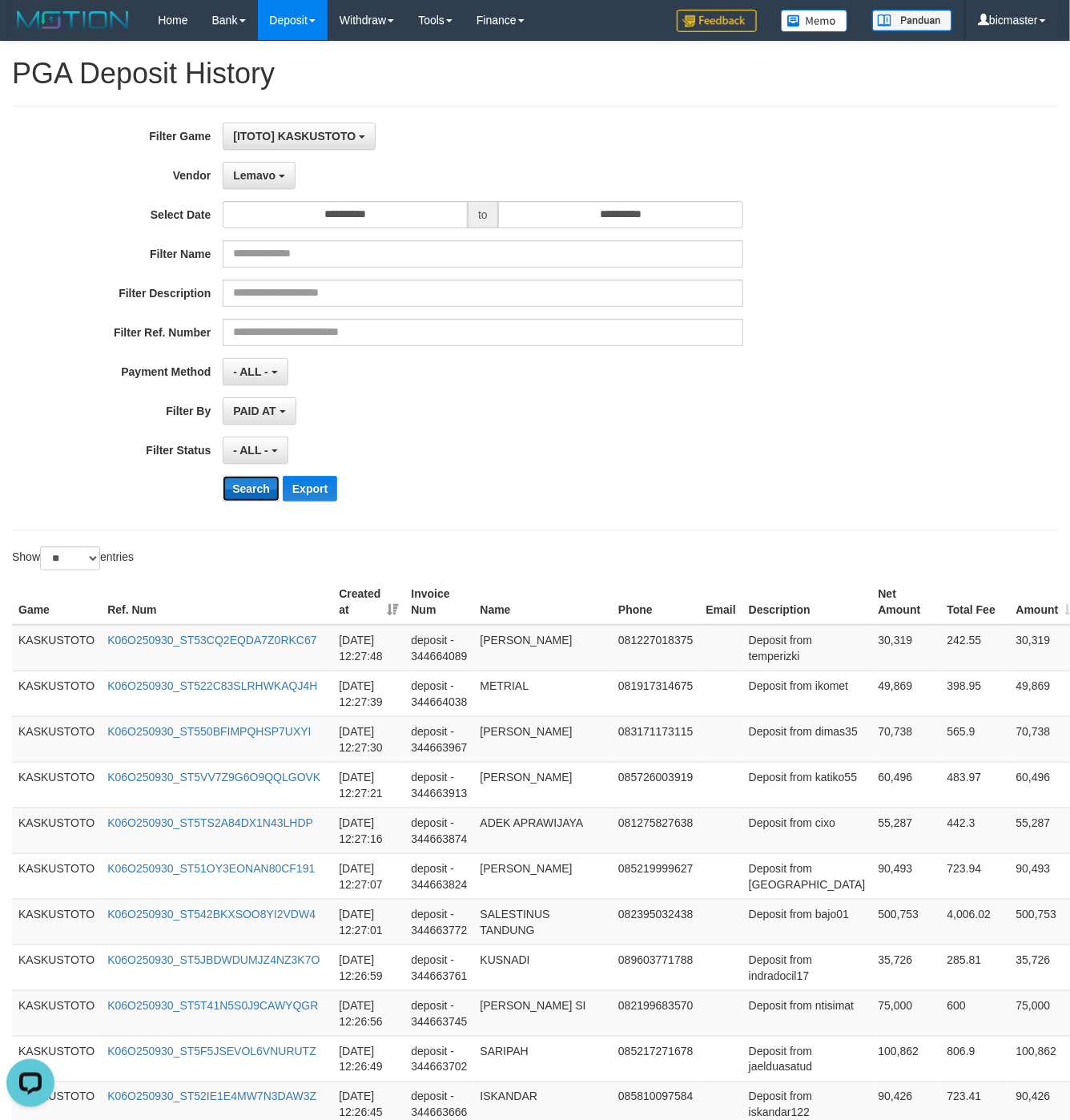
click at [236, 484] on button "Search" at bounding box center [251, 488] width 57 height 26
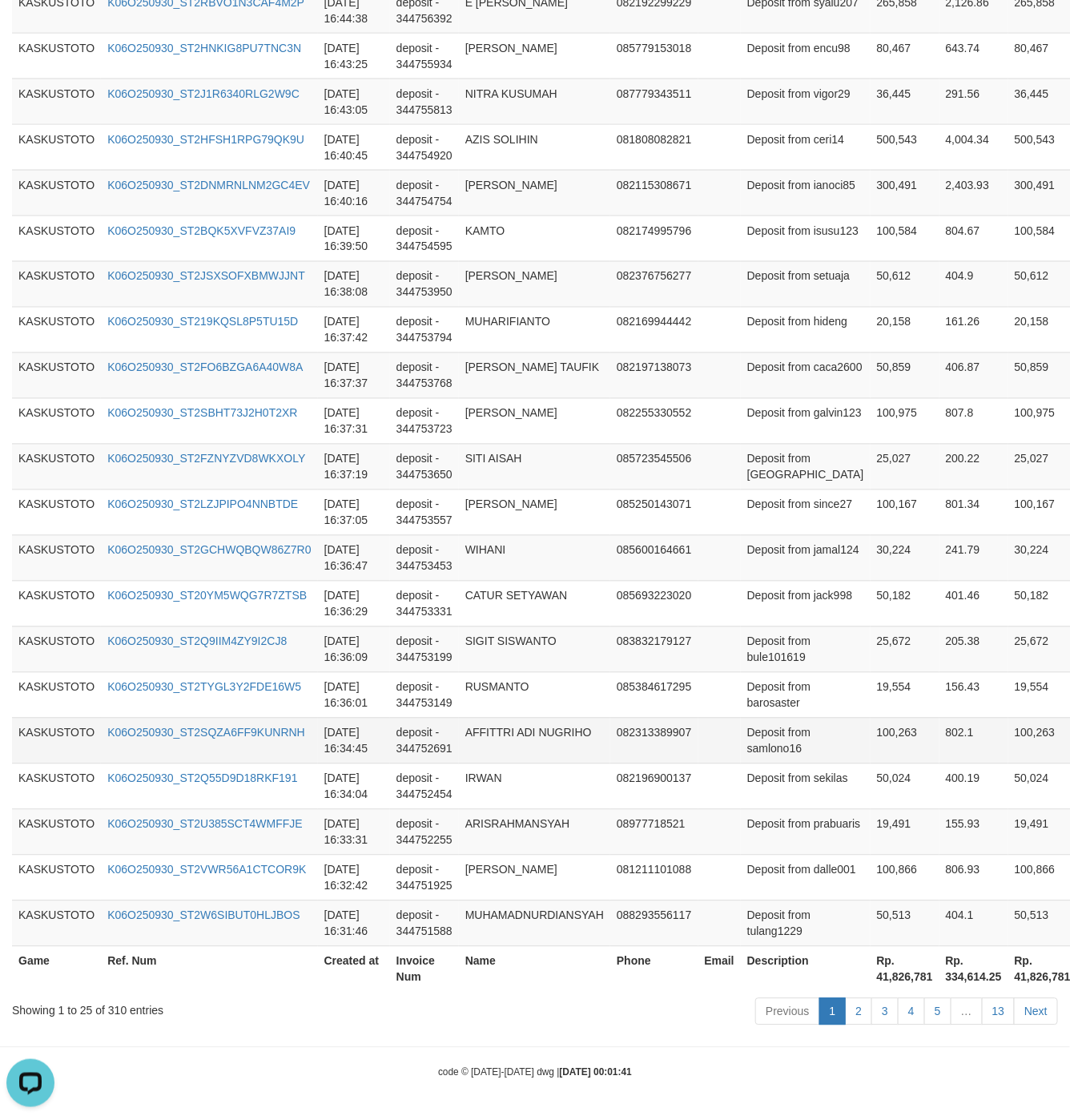
scroll to position [1156, 0]
click at [871, 980] on th "Rp. 41,826,781" at bounding box center [905, 968] width 69 height 46
copy th "41,826,781"
click at [871, 980] on th "Rp. 41,826,781" at bounding box center [905, 968] width 69 height 46
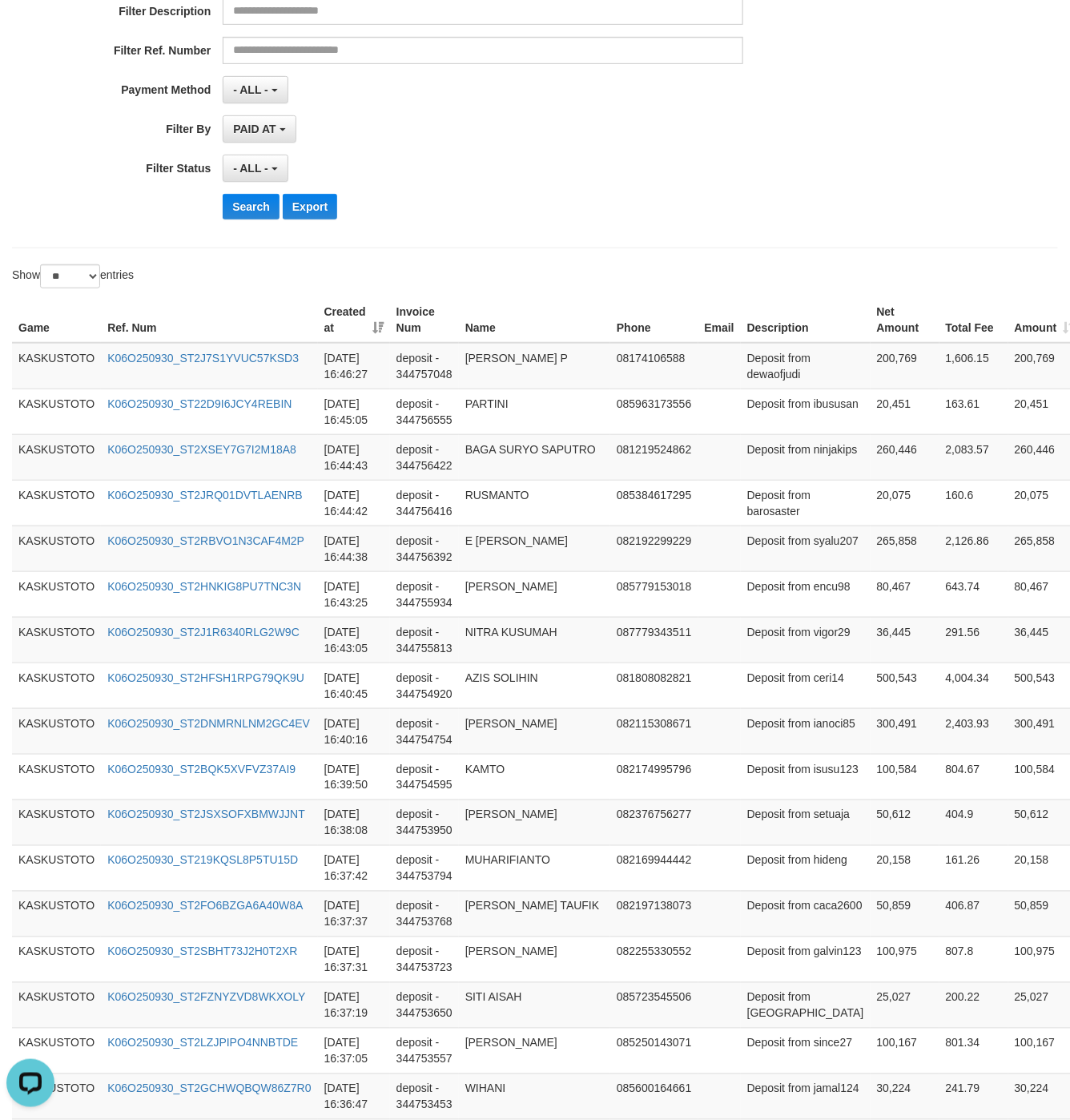
scroll to position [0, 0]
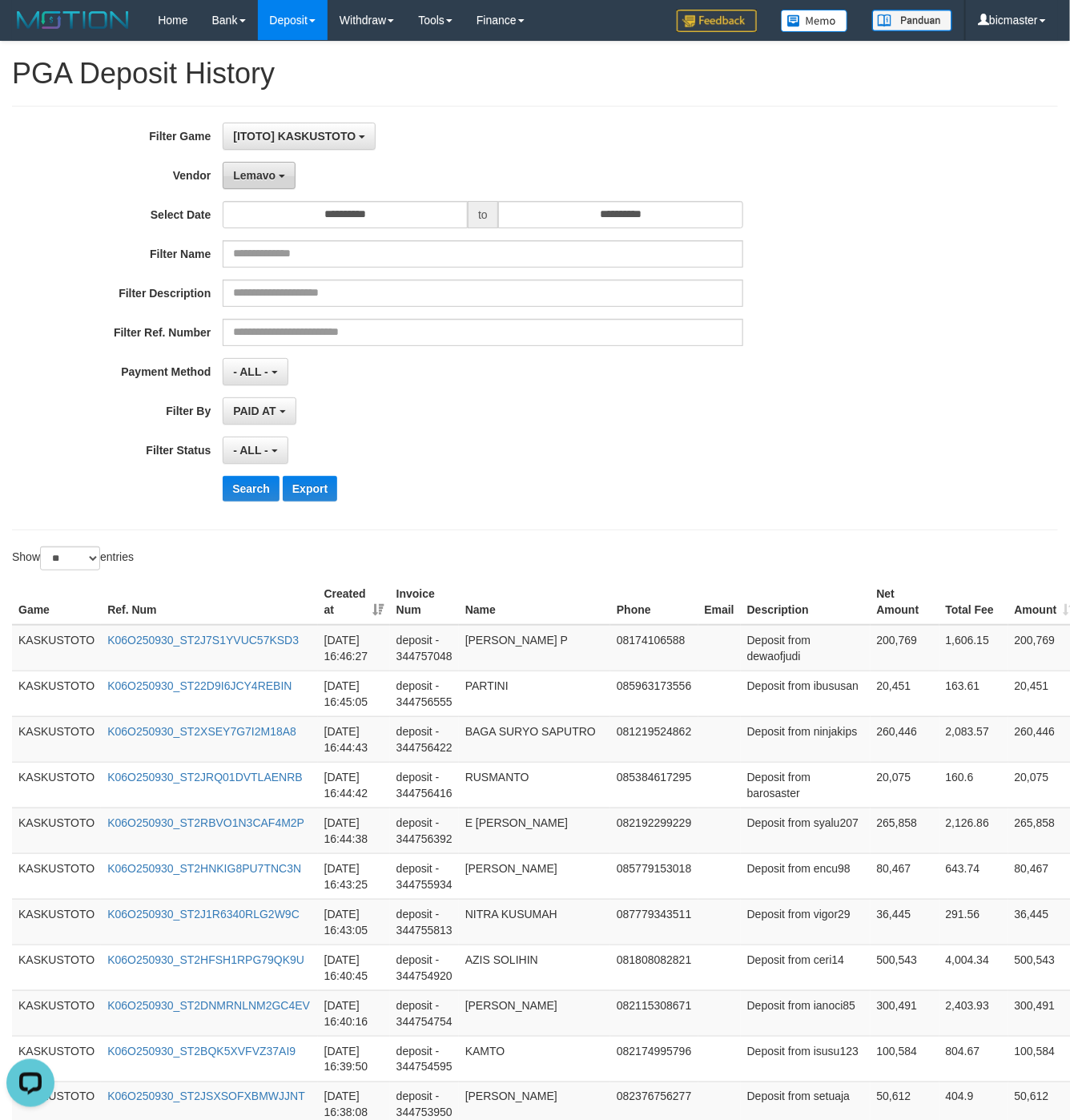
click at [274, 182] on button "Lemavo" at bounding box center [259, 175] width 73 height 28
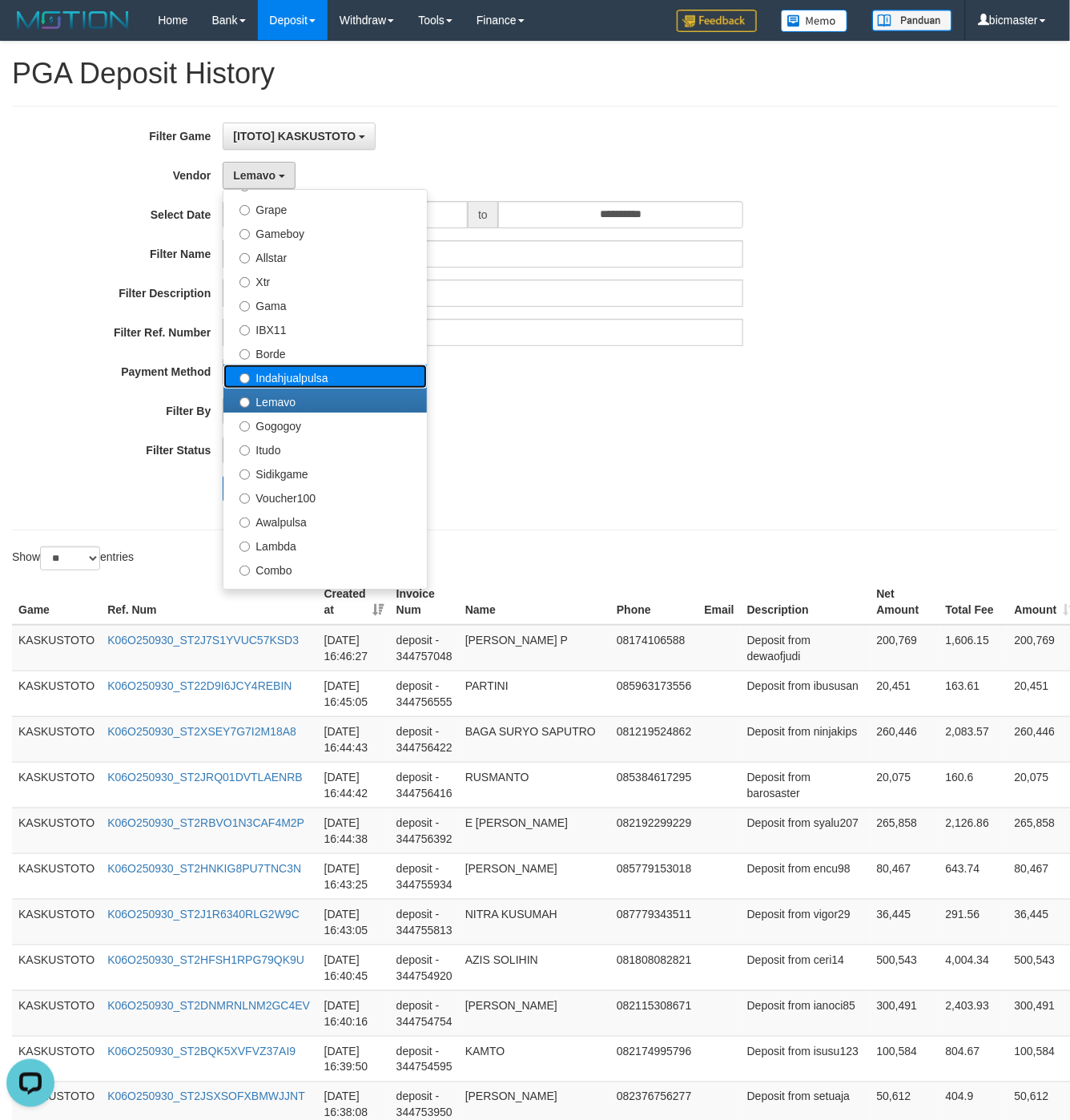
click at [288, 380] on label "Indahjualpulsa" at bounding box center [325, 376] width 203 height 24
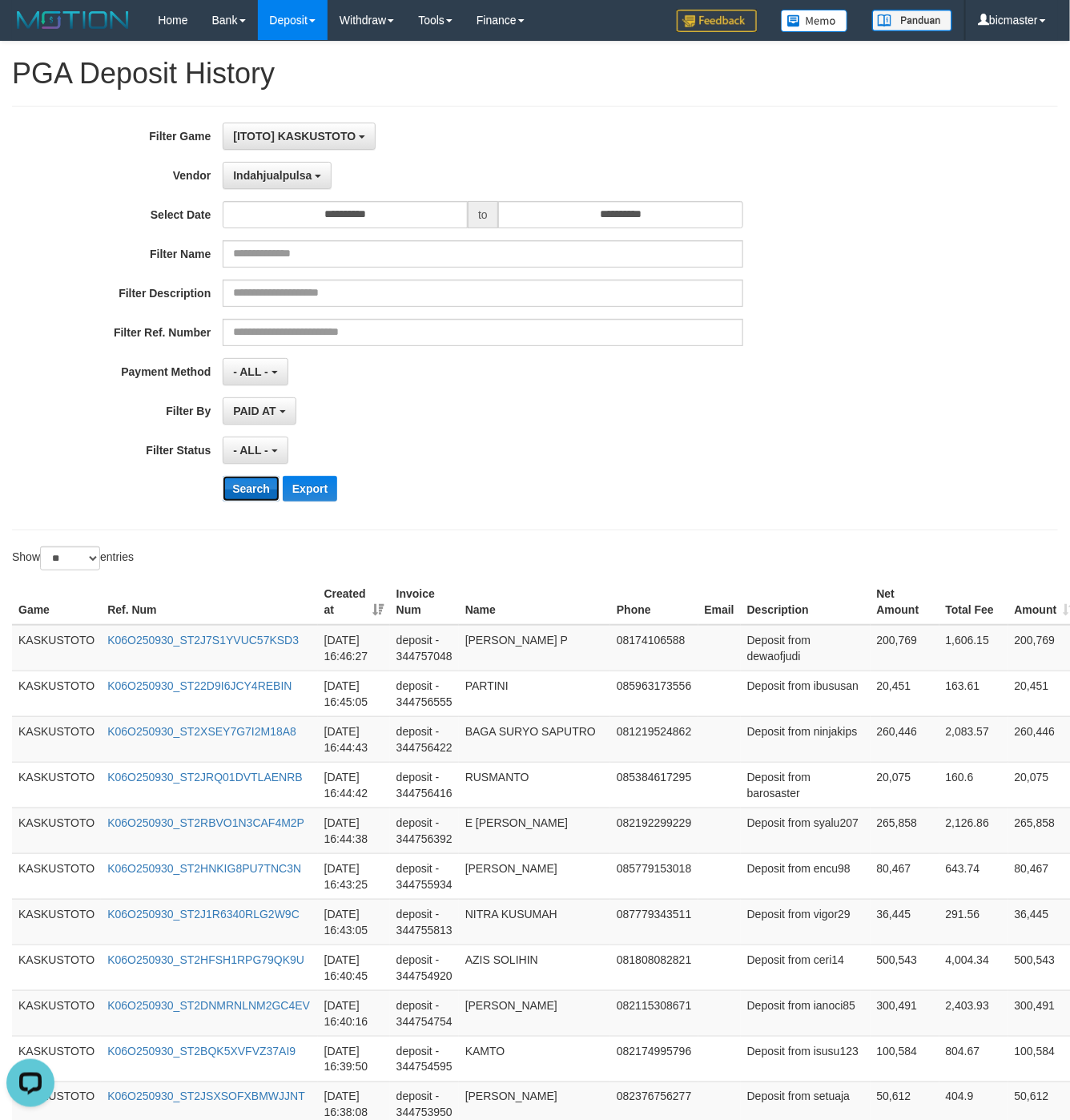
click at [248, 491] on button "Search" at bounding box center [251, 488] width 57 height 26
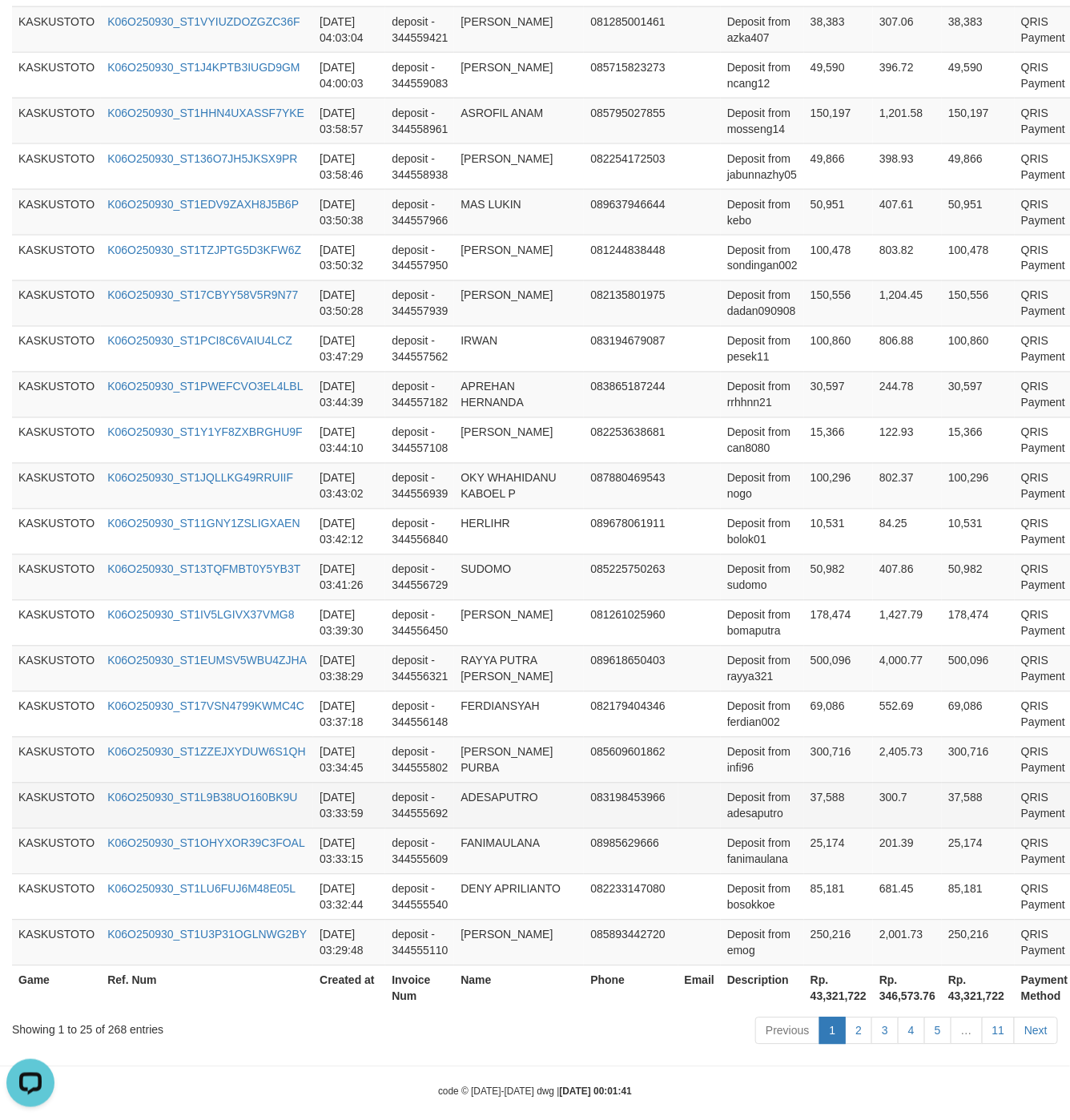
scroll to position [835, 0]
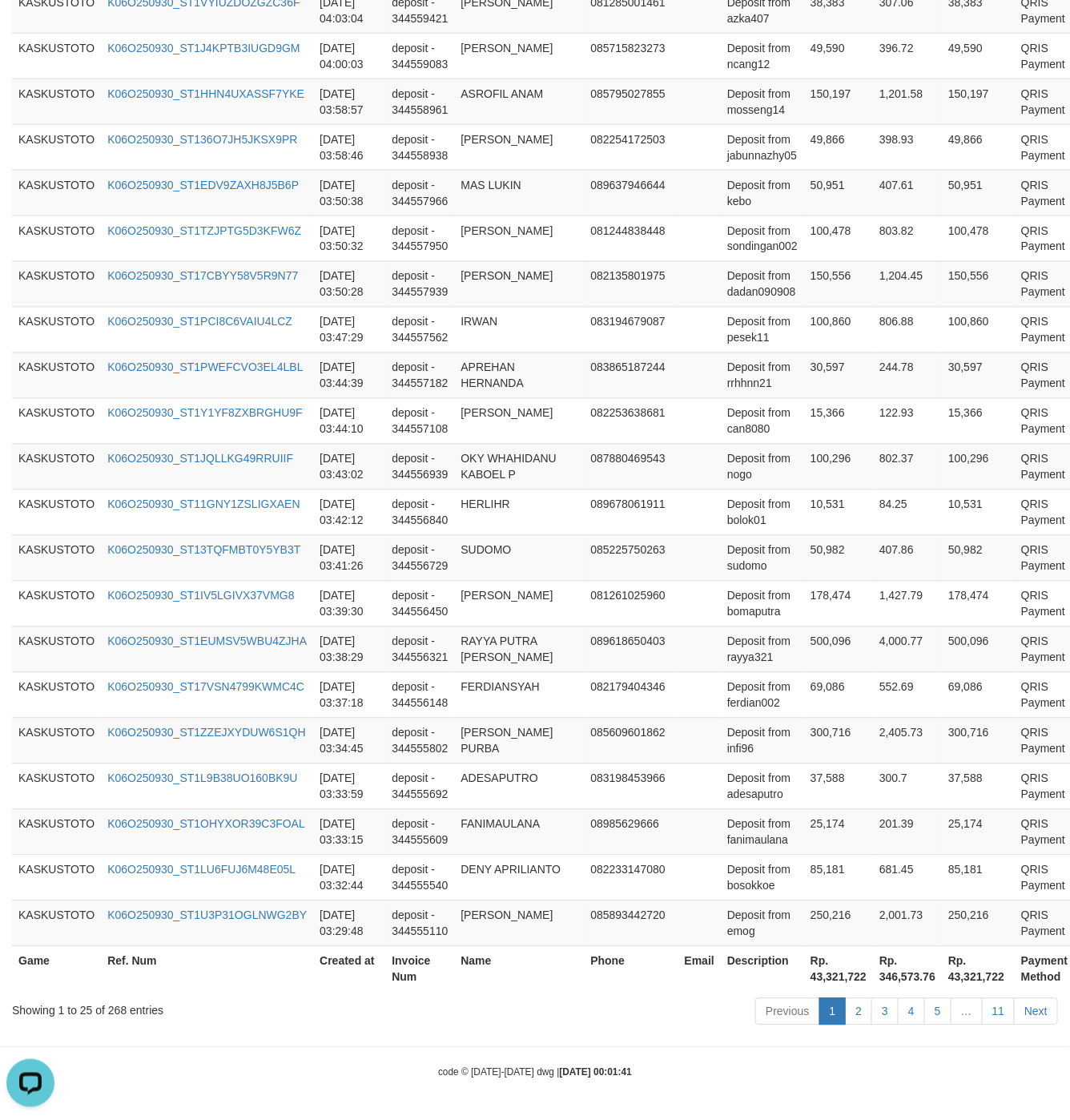
click at [846, 973] on th "Rp. 43,321,722" at bounding box center [839, 968] width 69 height 46
copy th "43,321,722"
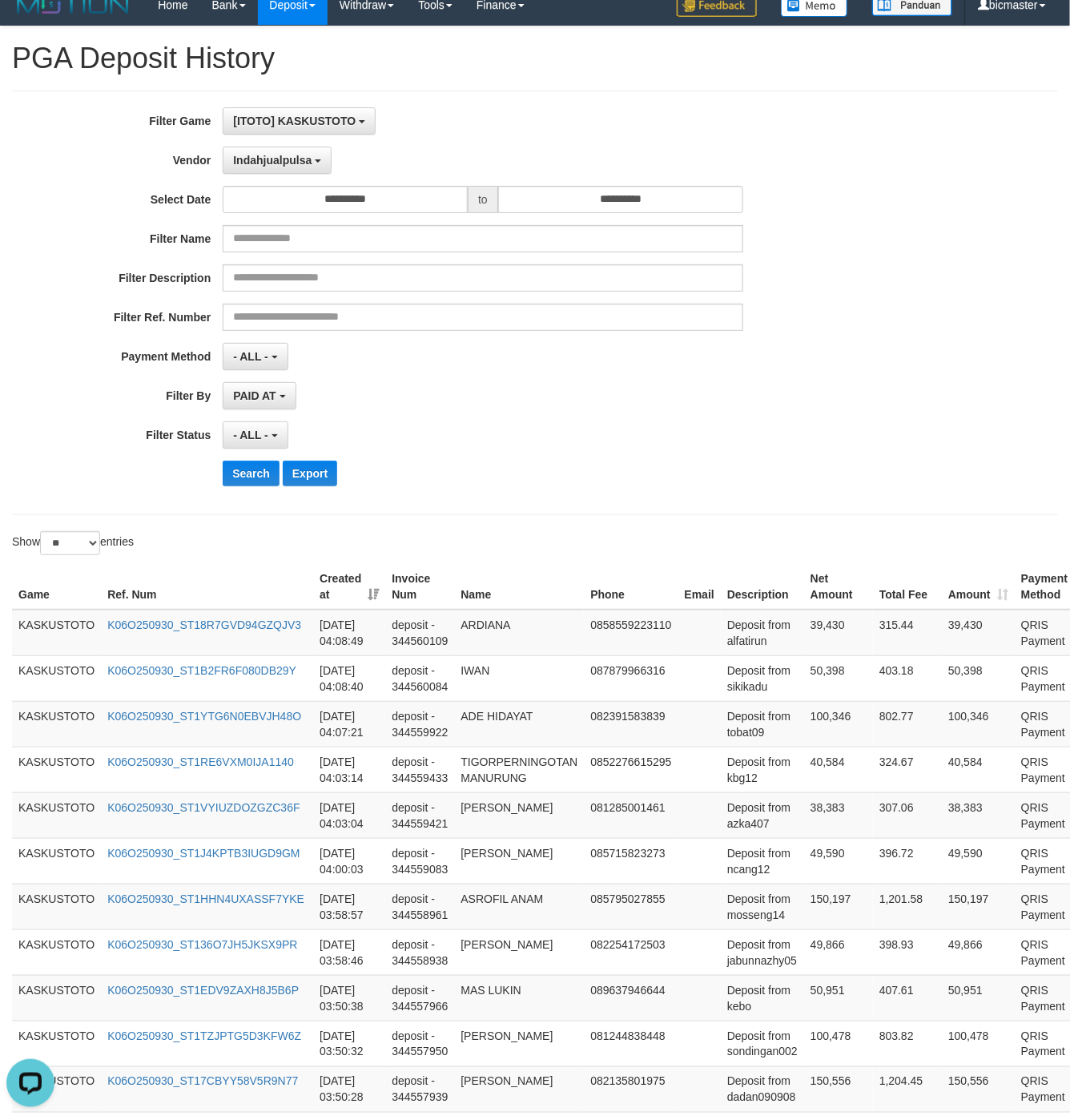
scroll to position [0, 0]
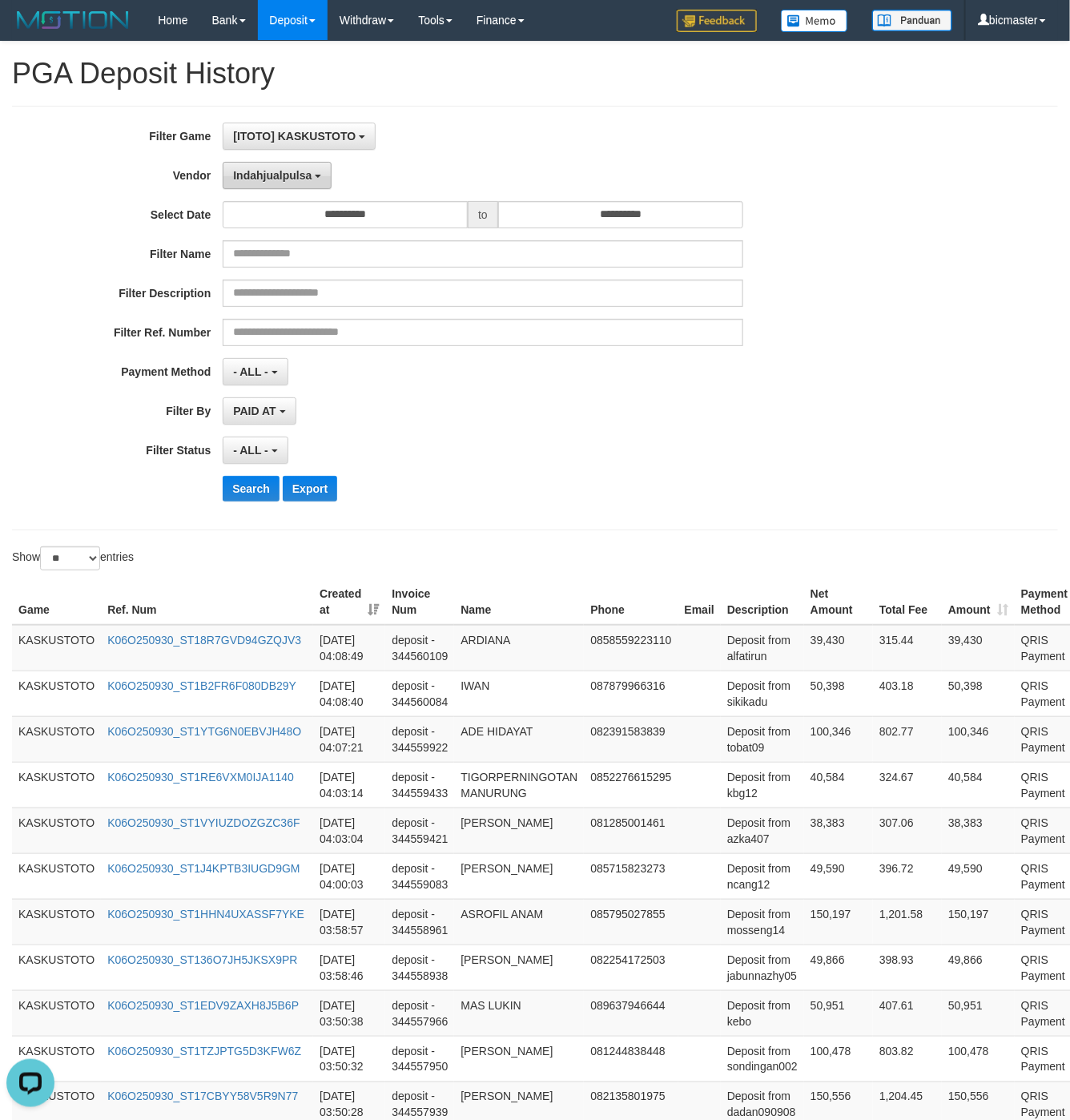
click at [269, 176] on span "Indahjualpulsa" at bounding box center [272, 175] width 79 height 13
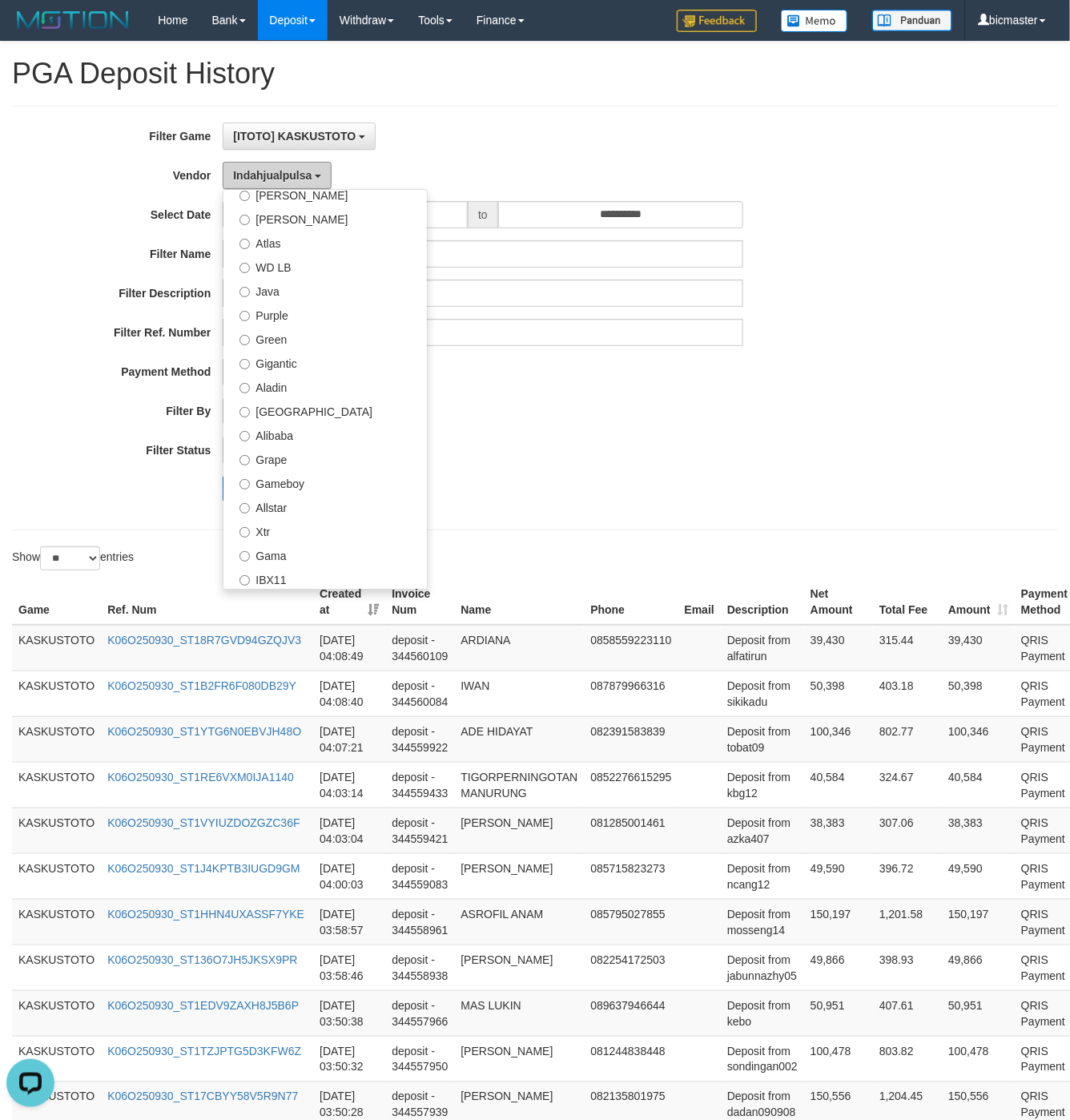
scroll to position [37, 0]
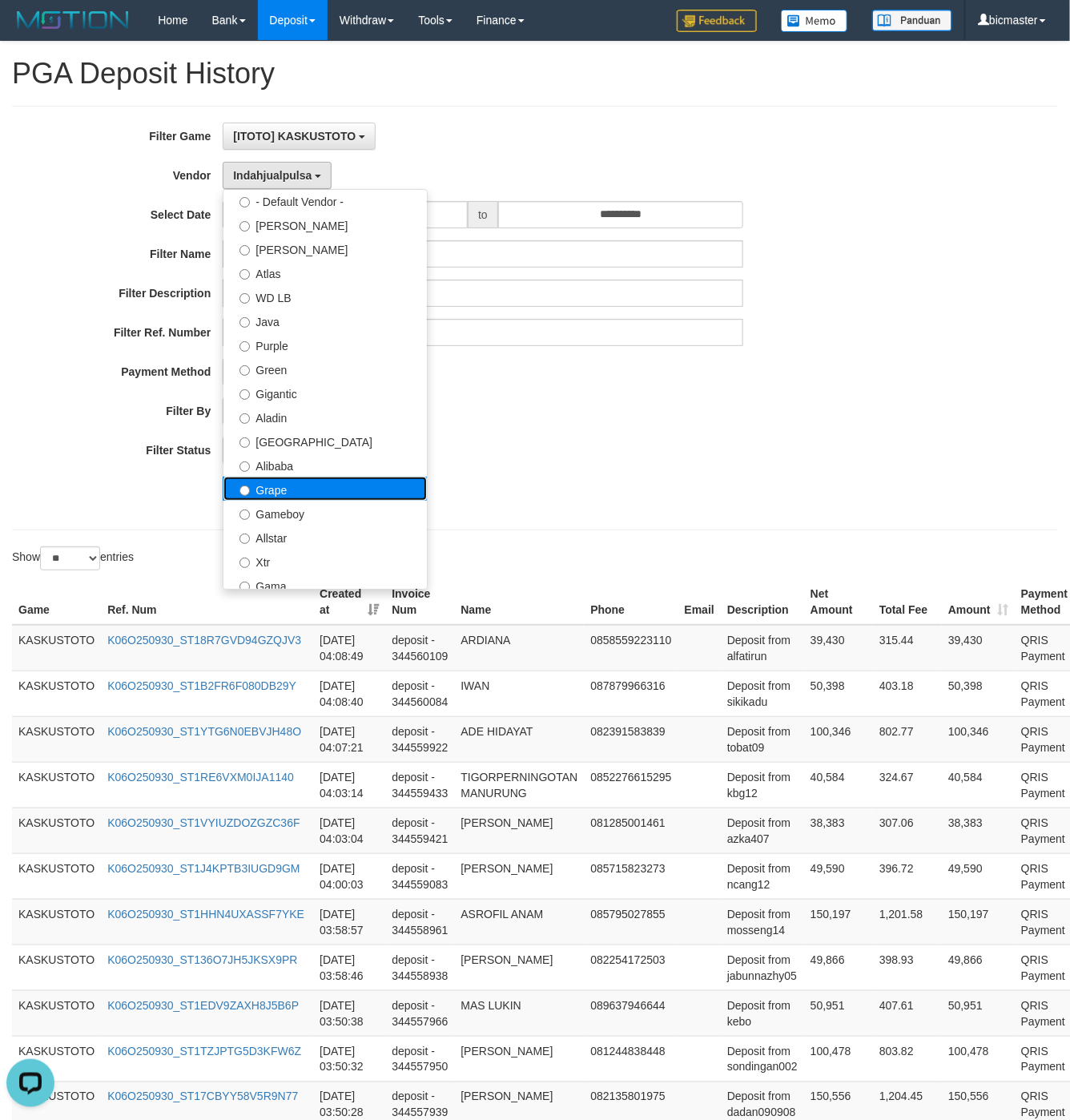
click at [288, 492] on label "Grape" at bounding box center [325, 488] width 203 height 24
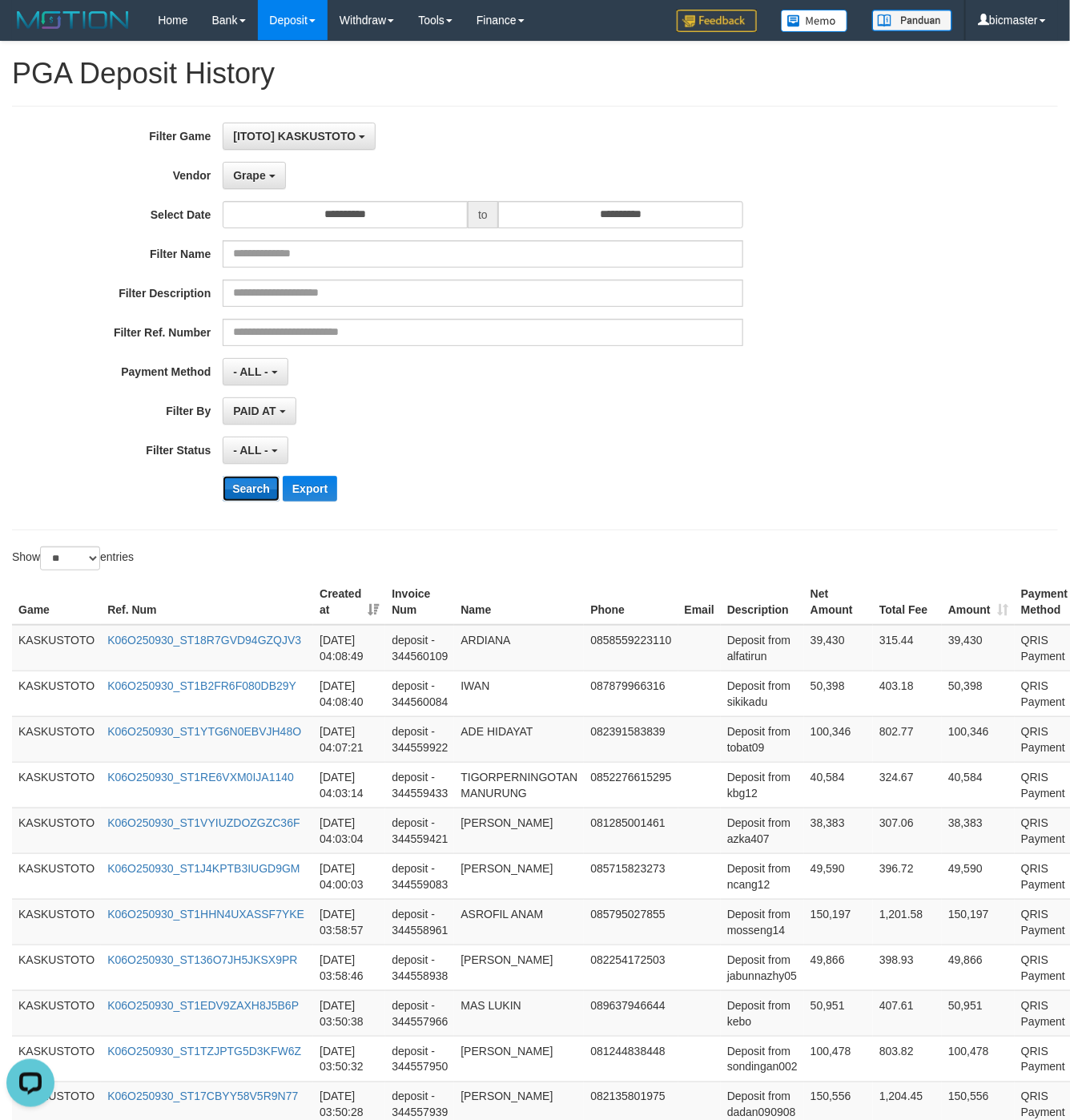
click at [241, 496] on button "Search" at bounding box center [251, 488] width 57 height 26
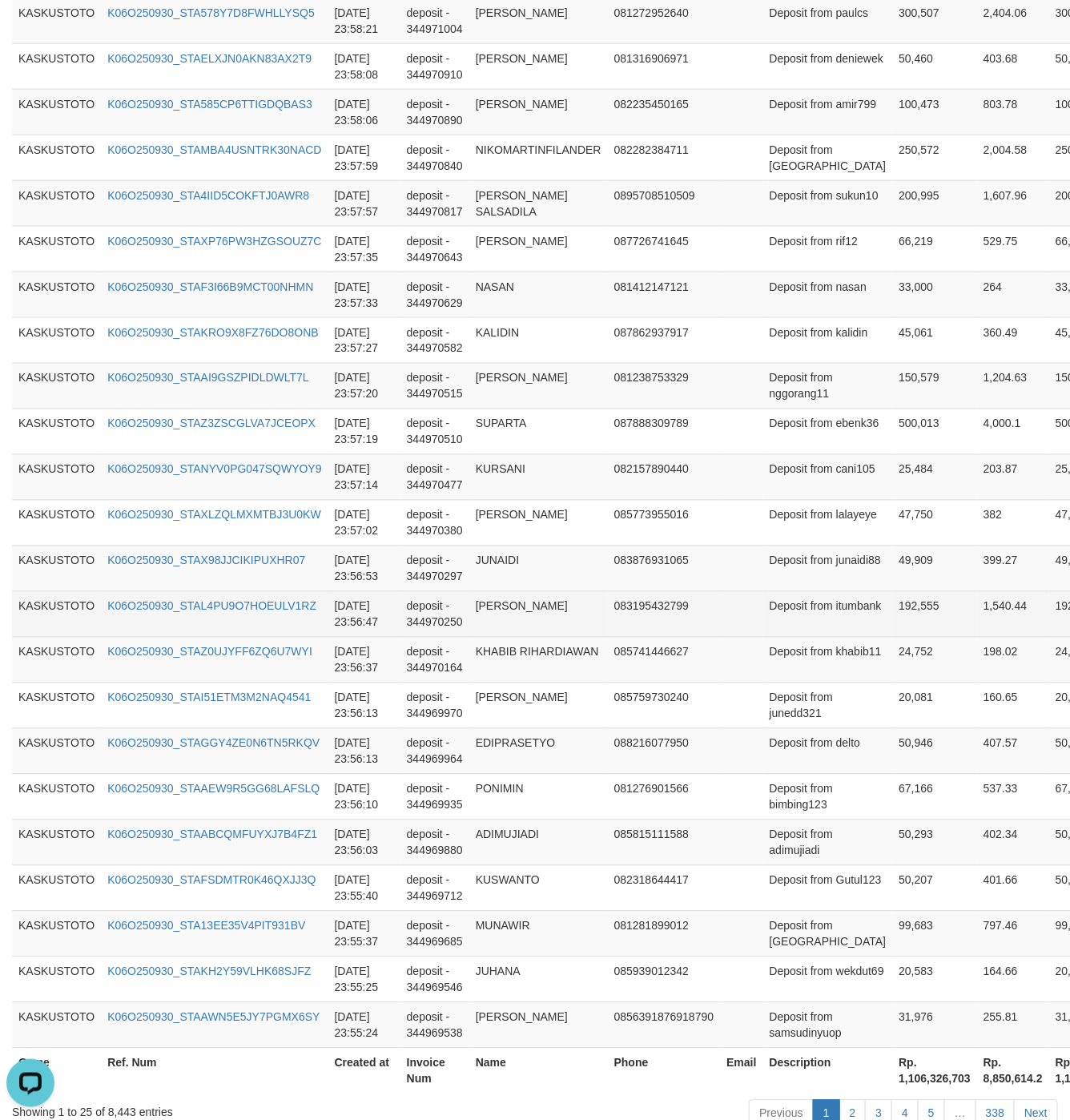
scroll to position [835, 0]
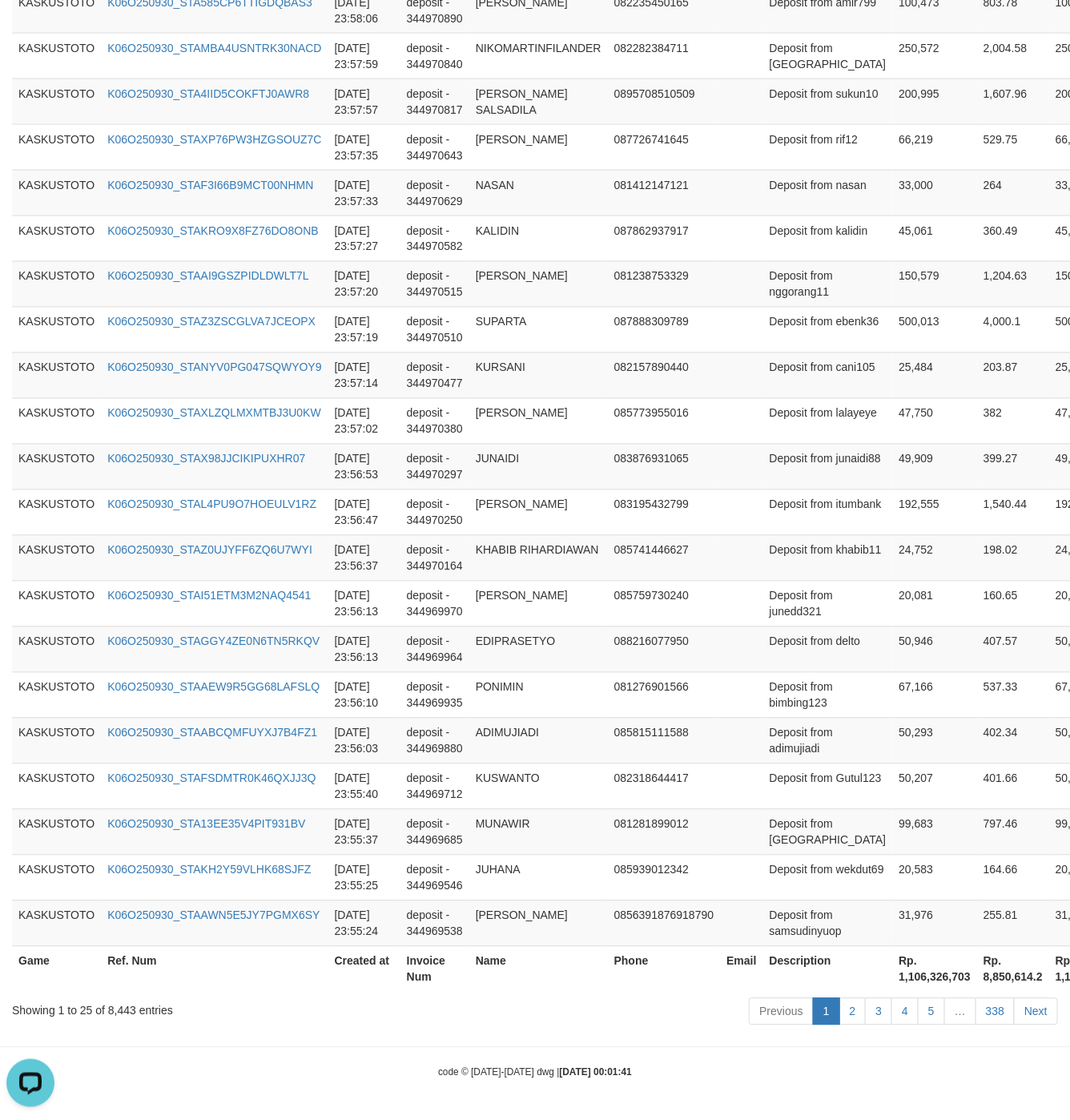
click at [893, 981] on th "Rp. 1,106,326,703" at bounding box center [934, 968] width 85 height 46
copy th "1,106,326,703"
click at [893, 981] on th "Rp. 1,106,326,703" at bounding box center [934, 968] width 85 height 46
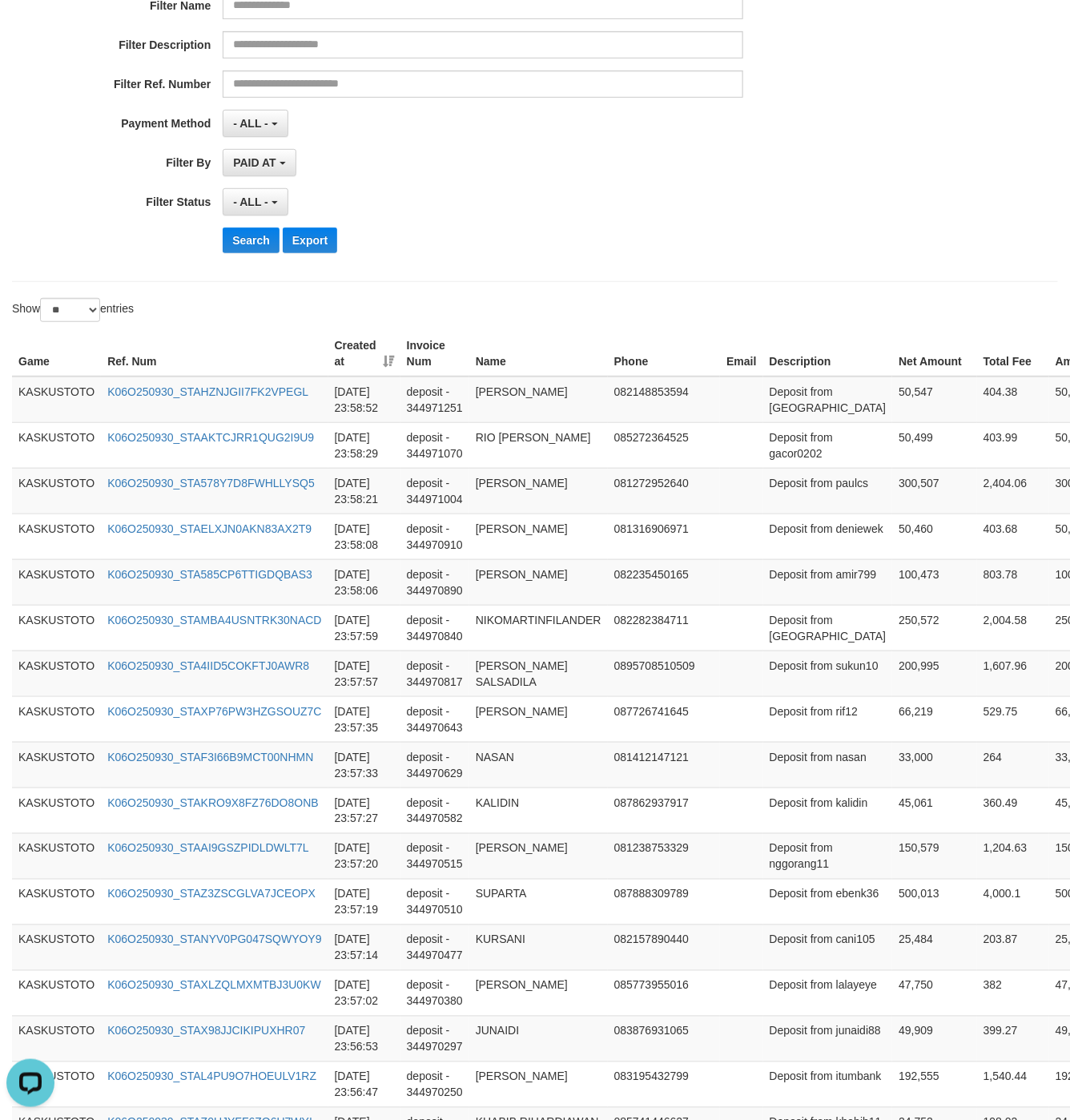
scroll to position [0, 0]
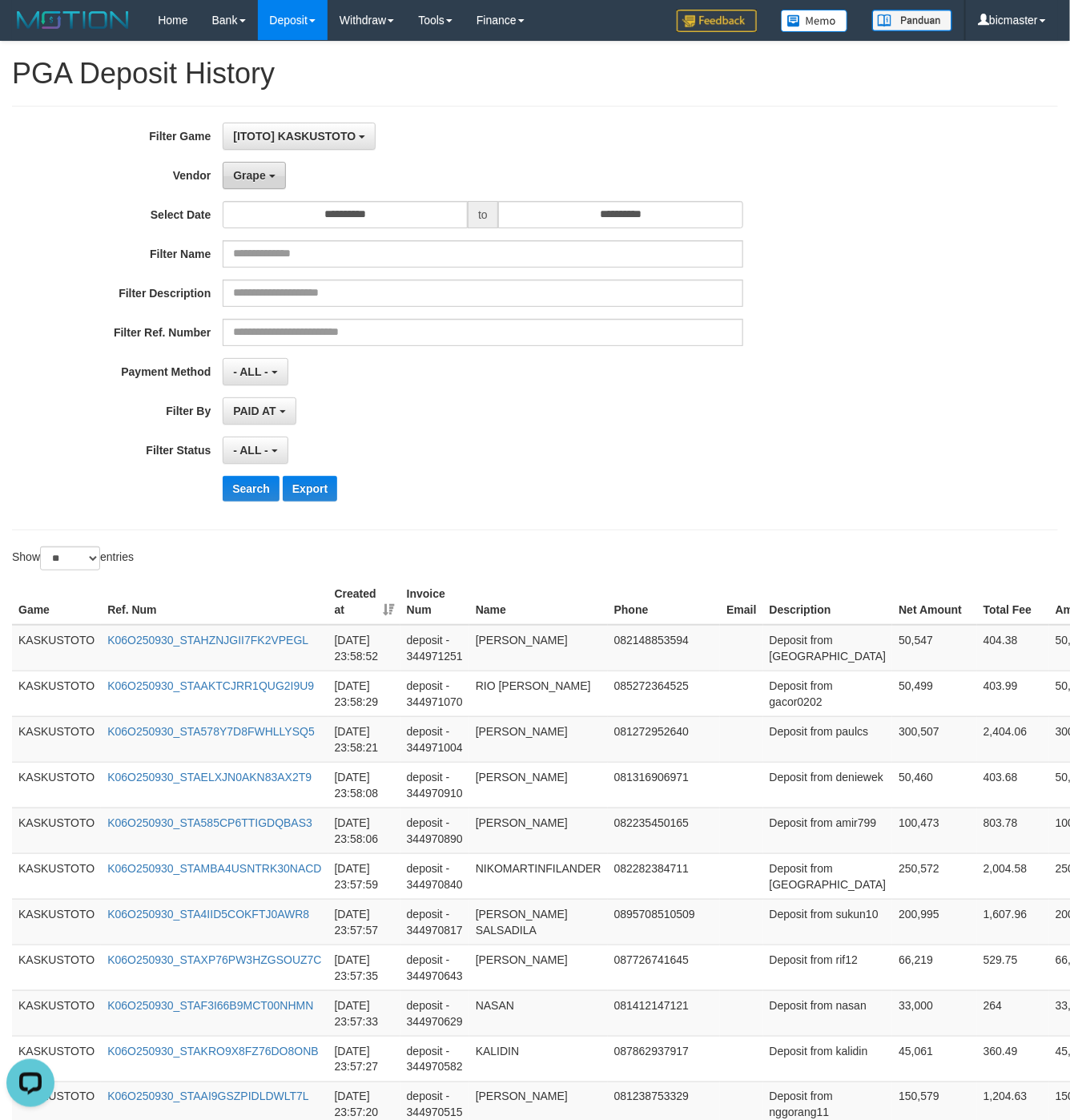
click at [257, 185] on button "Grape" at bounding box center [254, 175] width 63 height 28
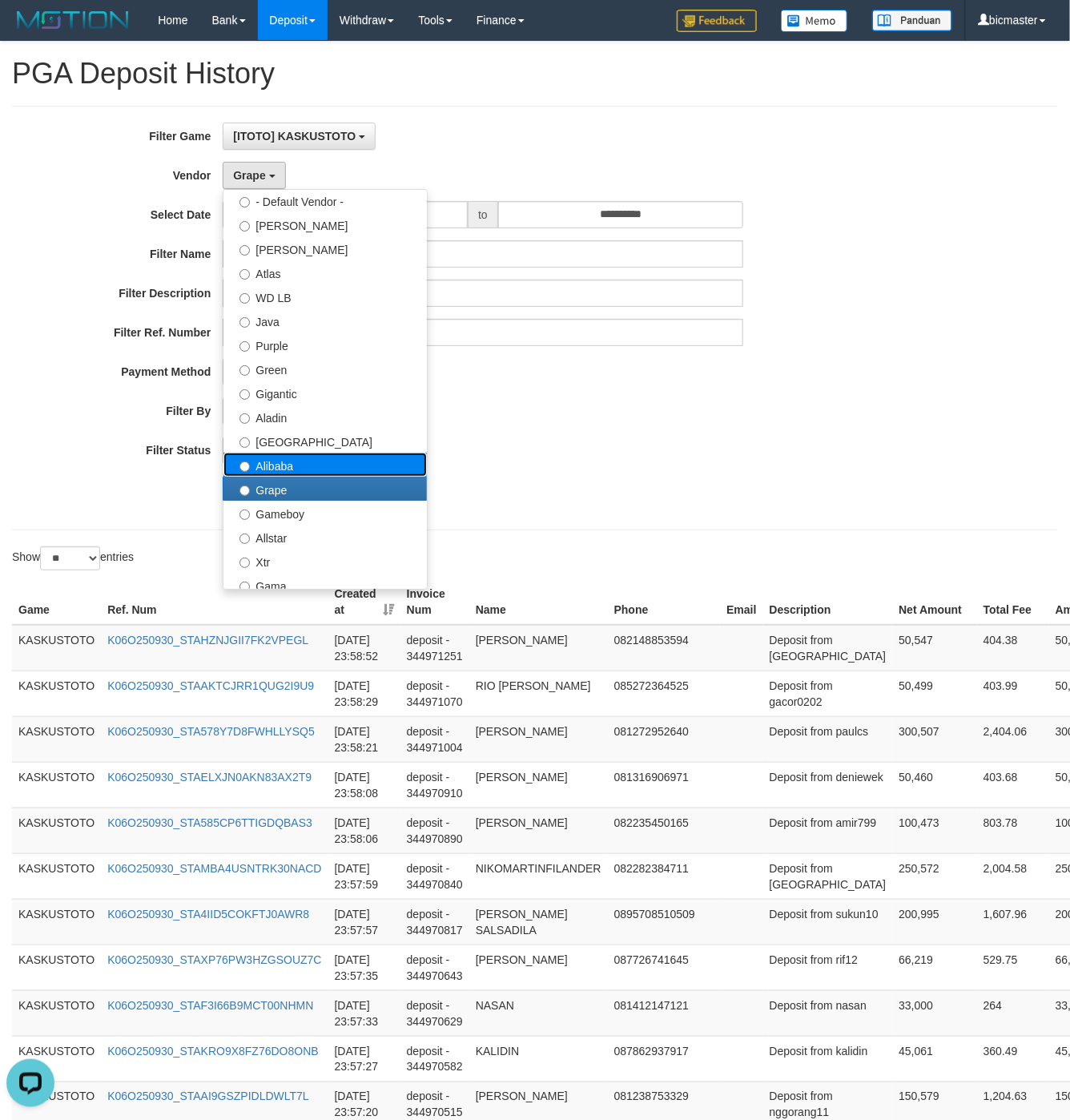
click at [301, 461] on label "Alibaba" at bounding box center [325, 465] width 203 height 24
select select "**********"
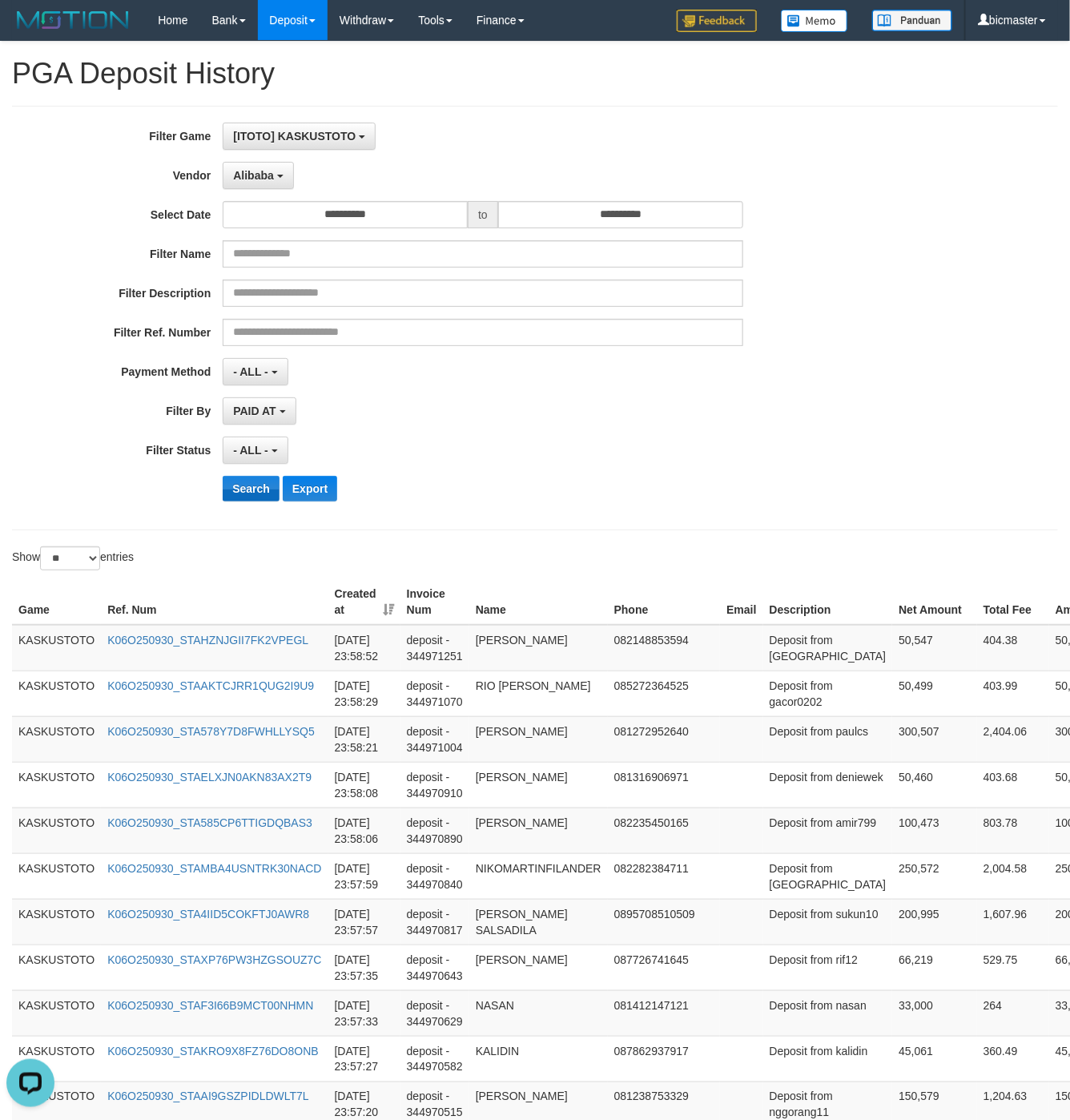
drag, startPoint x: 243, startPoint y: 507, endPoint x: 243, endPoint y: 496, distance: 11.0
click at [243, 505] on div "**********" at bounding box center [445, 317] width 892 height 391
click at [244, 493] on button "Search" at bounding box center [251, 488] width 57 height 26
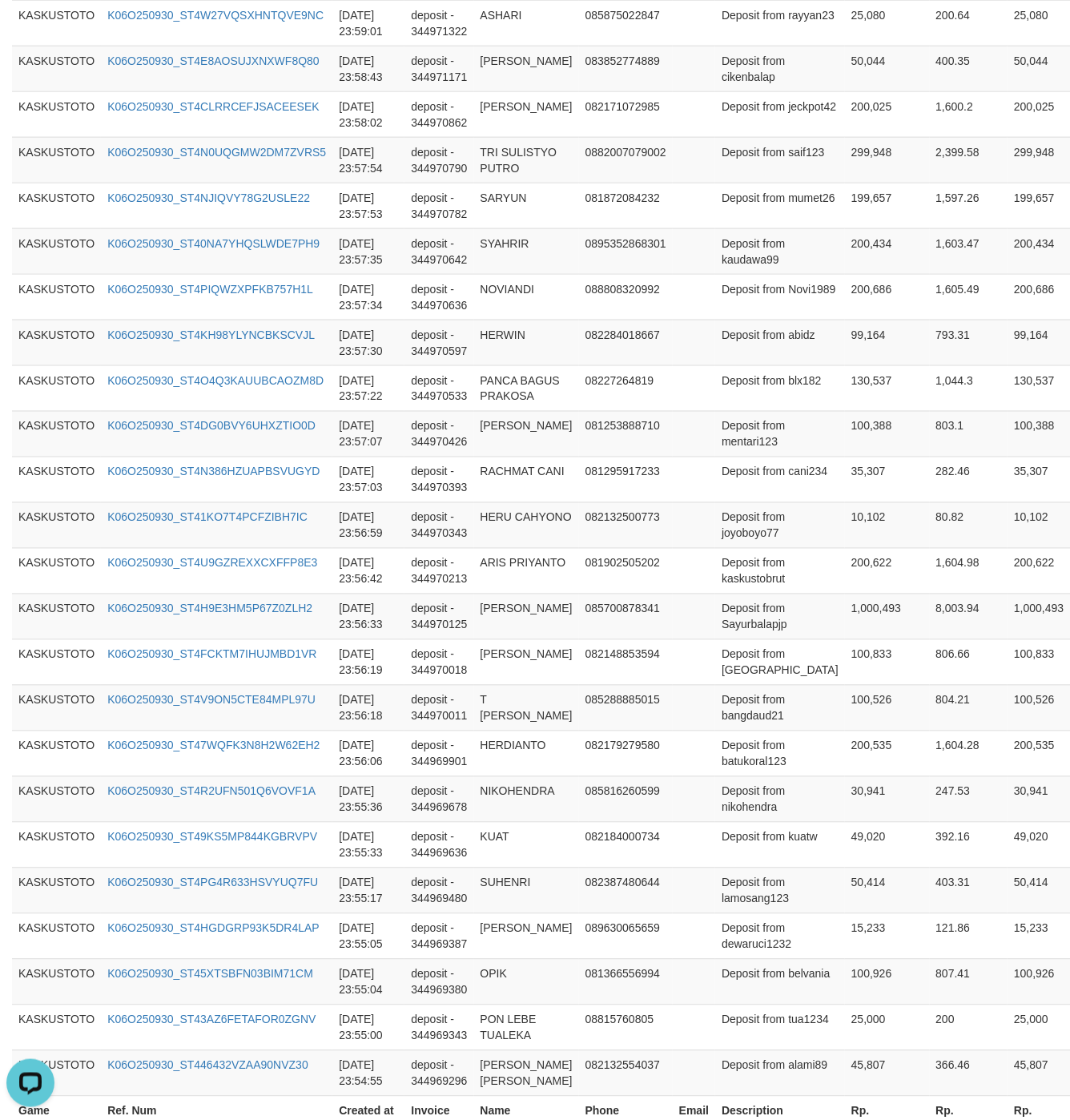
scroll to position [916, 0]
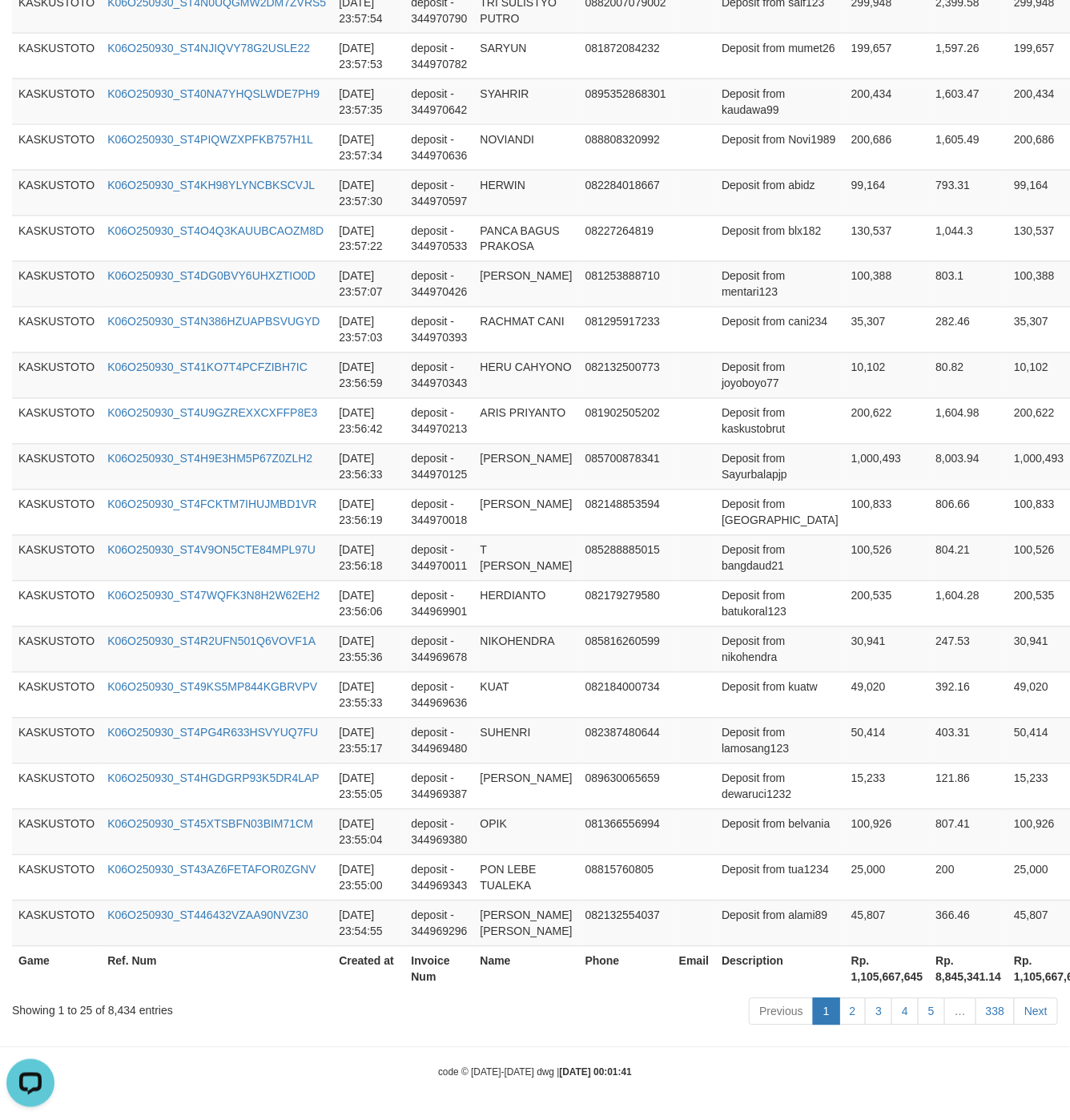
click at [845, 988] on th "Rp. 1,105,667,645" at bounding box center [887, 968] width 85 height 46
copy th "1,105,667,645"
click at [845, 988] on th "Rp. 1,105,667,645" at bounding box center [887, 968] width 85 height 46
